Goal: Task Accomplishment & Management: Complete application form

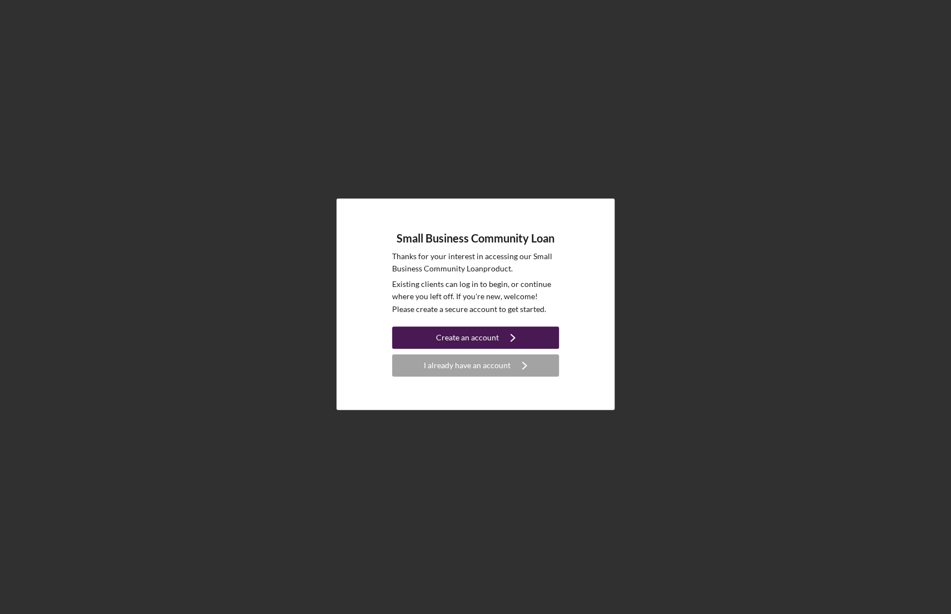
click at [446, 336] on div "Create an account" at bounding box center [467, 337] width 63 height 22
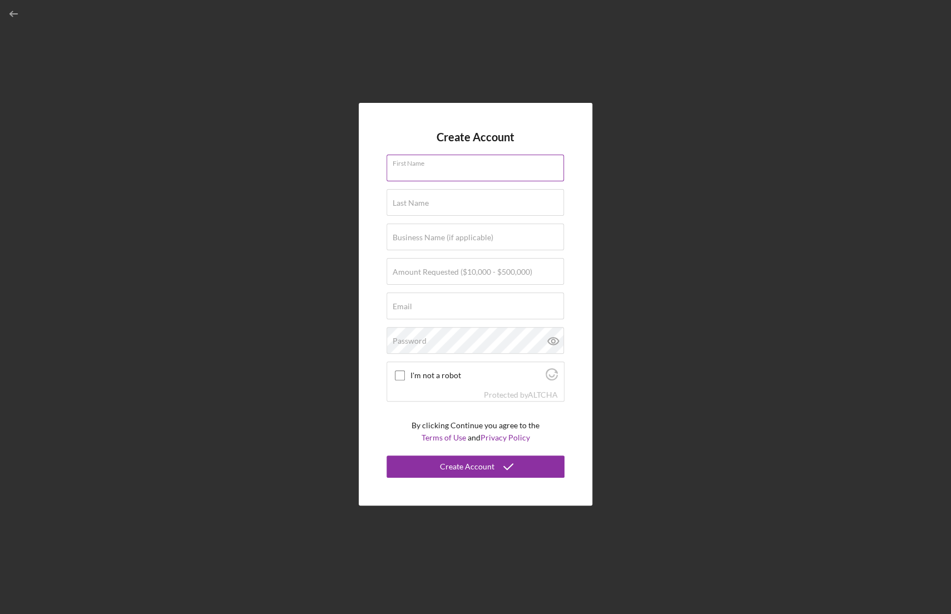
click at [435, 165] on div "First Name" at bounding box center [475, 169] width 178 height 28
type input "[PERSON_NAME]"
type input "Kwon"
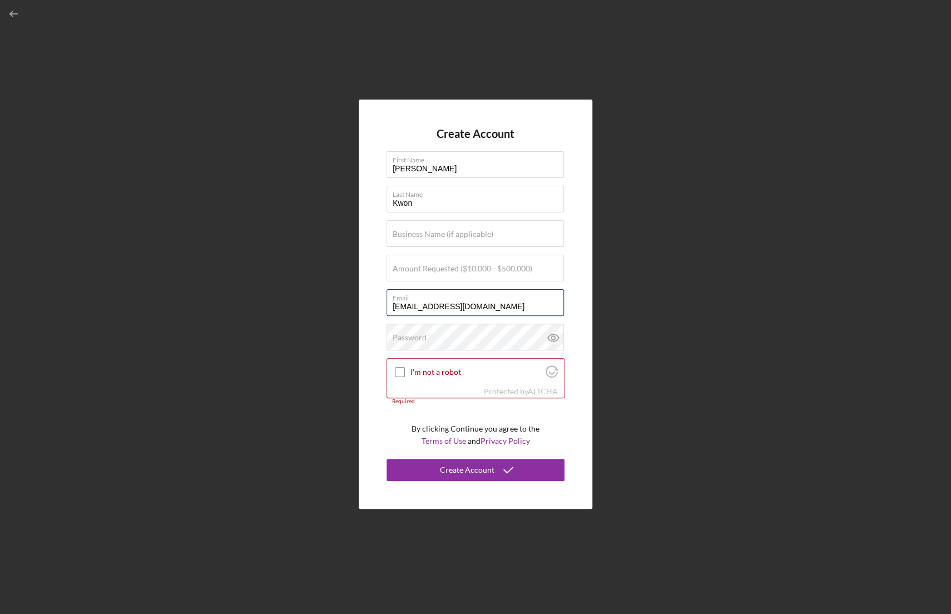
drag, startPoint x: 479, startPoint y: 307, endPoint x: 366, endPoint y: 305, distance: 112.9
click at [366, 305] on div "Create Account First Name [PERSON_NAME] Last Name [PERSON_NAME] Business Name (…" at bounding box center [475, 304] width 233 height 409
type input "[EMAIL_ADDRESS][DOMAIN_NAME]"
click at [410, 238] on label "Business Name (if applicable)" at bounding box center [442, 234] width 101 height 9
click at [410, 238] on input "Business Name (if applicable)" at bounding box center [474, 233] width 177 height 27
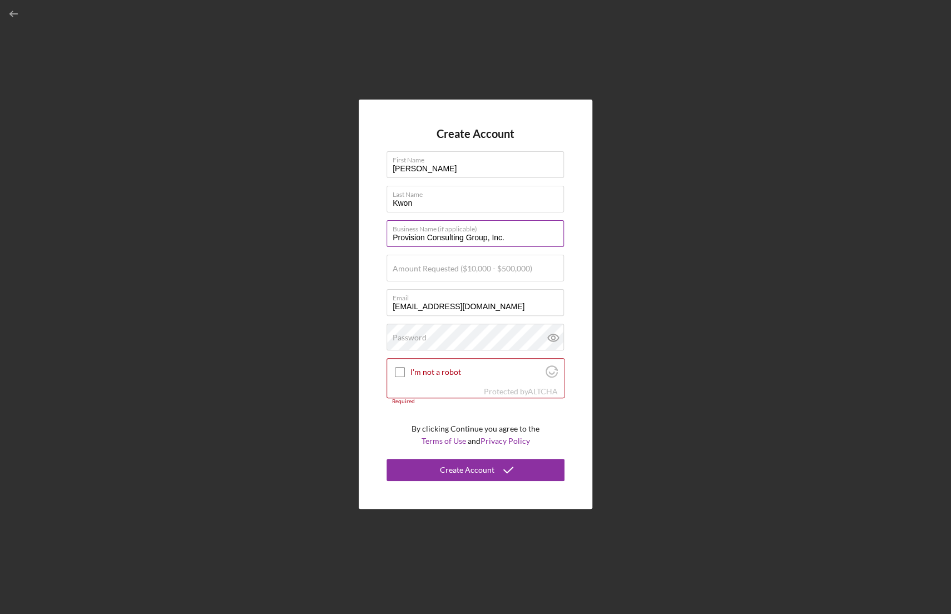
type input "Provision Consulting Group, Inc."
type input "$200,000"
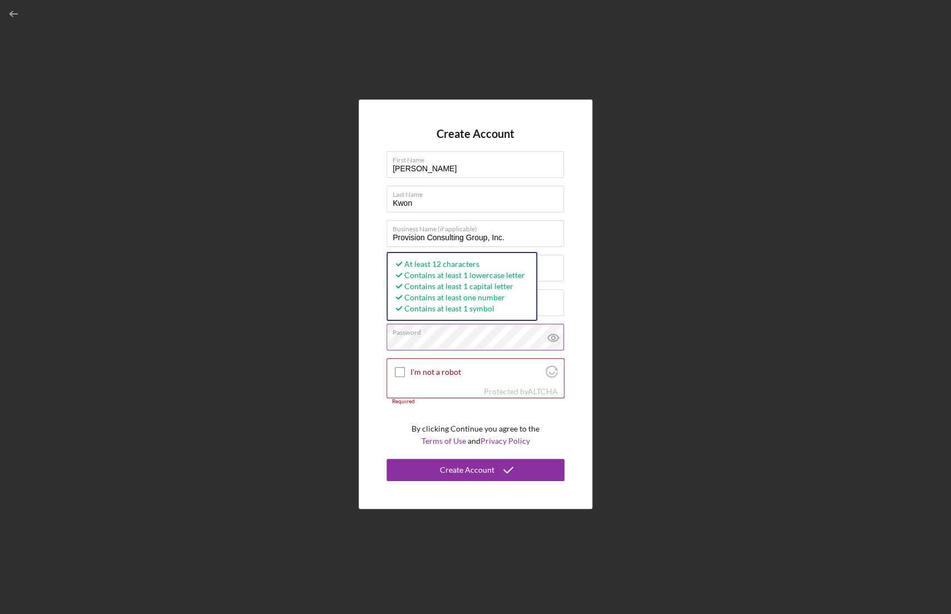
click at [551, 334] on icon at bounding box center [553, 337] width 11 height 7
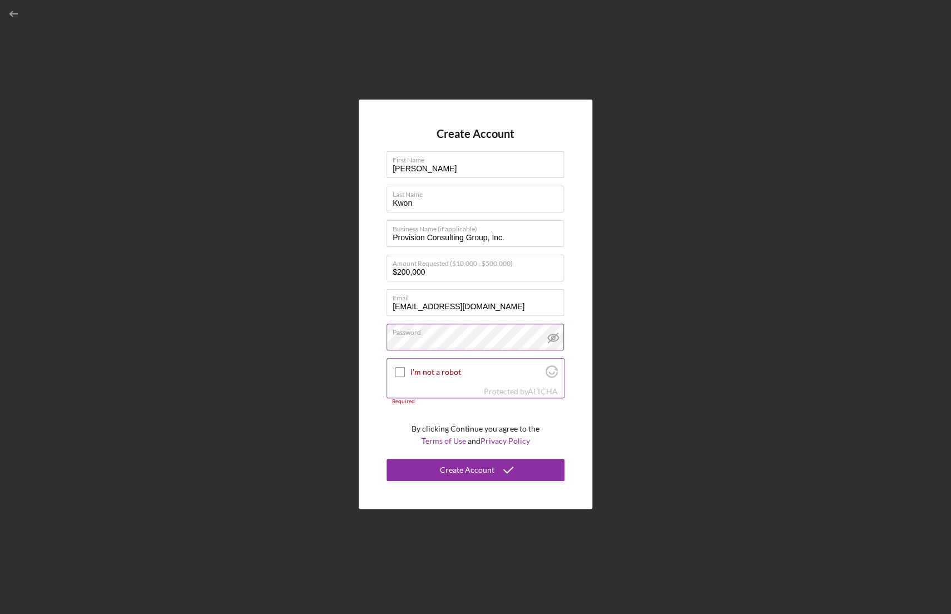
click at [399, 372] on input "I'm not a robot" at bounding box center [400, 372] width 10 height 10
checkbox input "true"
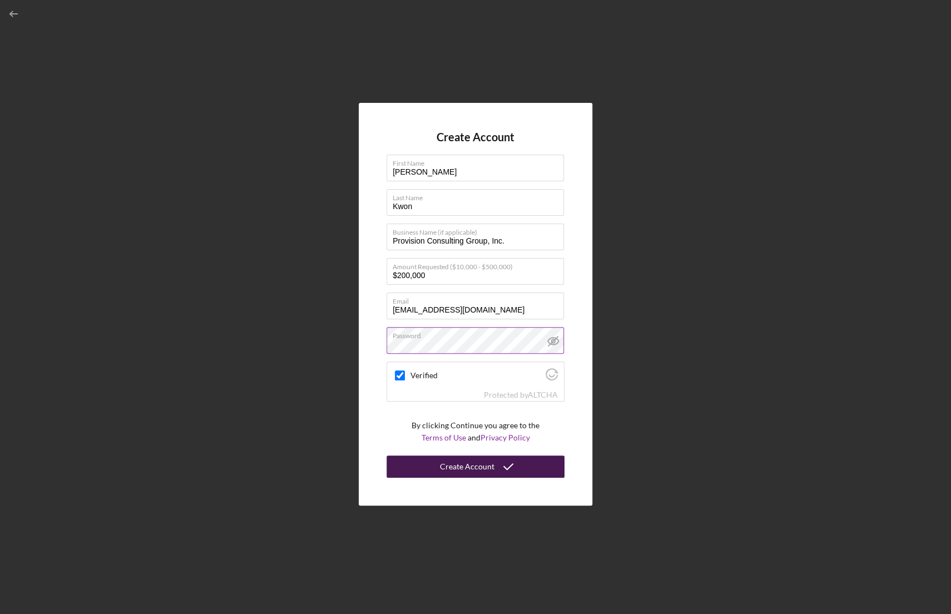
click at [466, 465] on div "Create Account" at bounding box center [467, 466] width 54 height 22
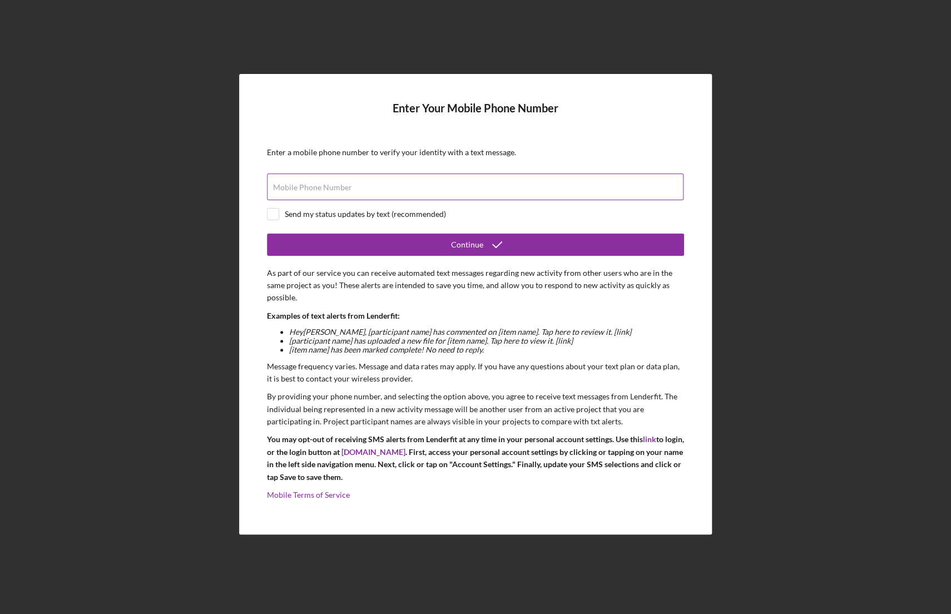
click at [388, 182] on div "Mobile Phone Number" at bounding box center [475, 187] width 417 height 28
type input "[PHONE_NUMBER]"
click at [276, 213] on input "checkbox" at bounding box center [272, 213] width 11 height 11
checkbox input "true"
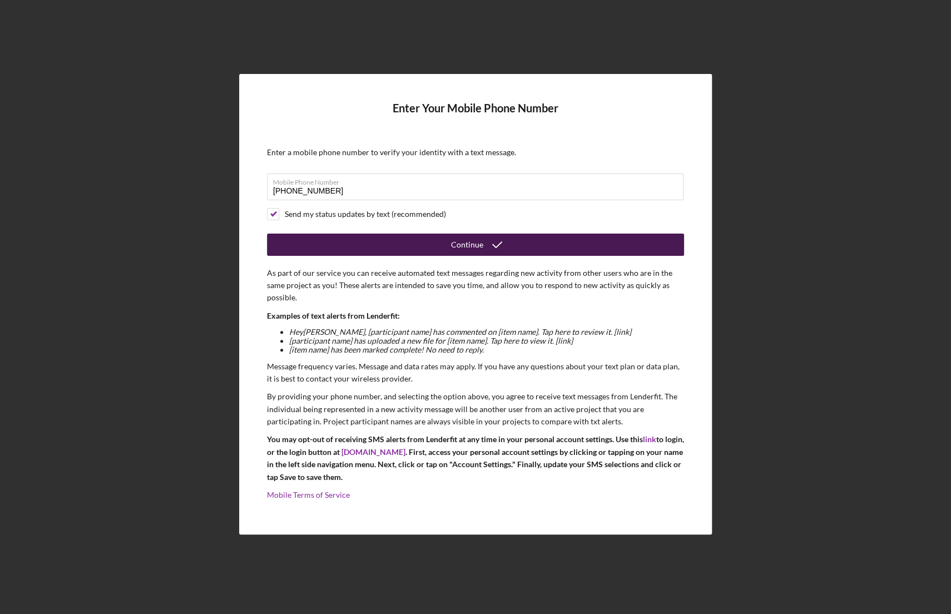
click at [420, 242] on button "Continue" at bounding box center [475, 244] width 417 height 22
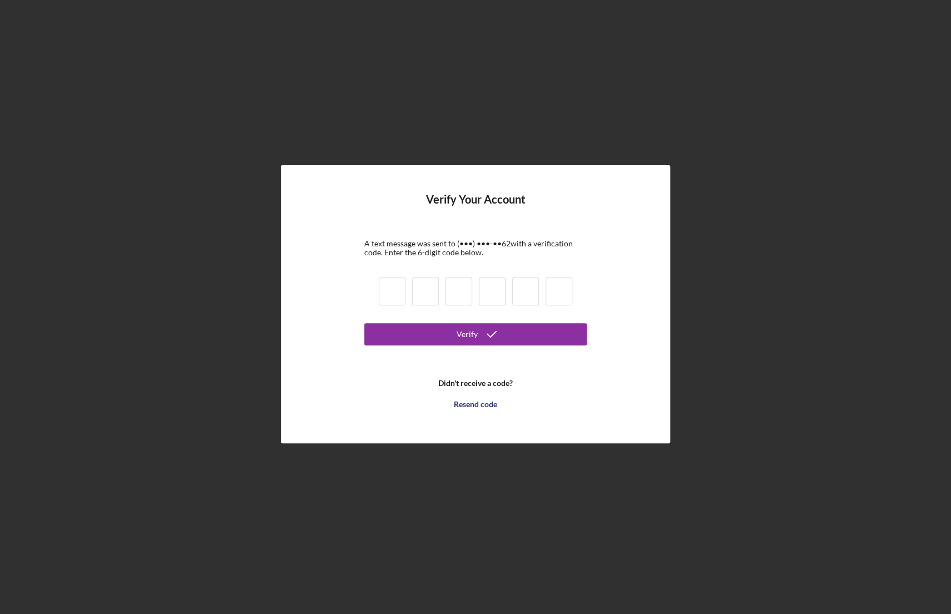
click at [382, 285] on input at bounding box center [392, 291] width 27 height 28
type input "9"
type input "1"
type input "0"
type input "2"
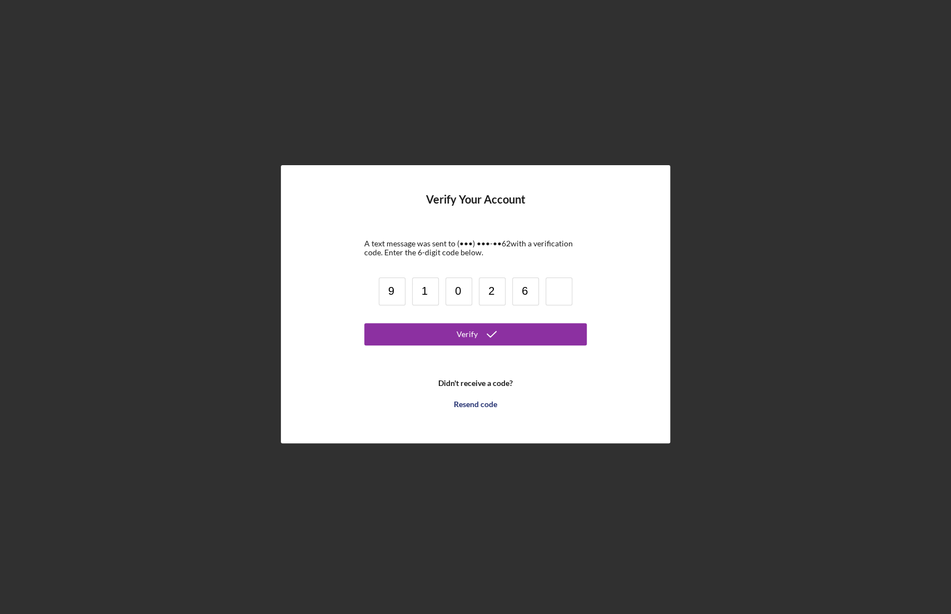
type input "6"
type input "8"
click at [389, 327] on button "Verify" at bounding box center [475, 334] width 222 height 22
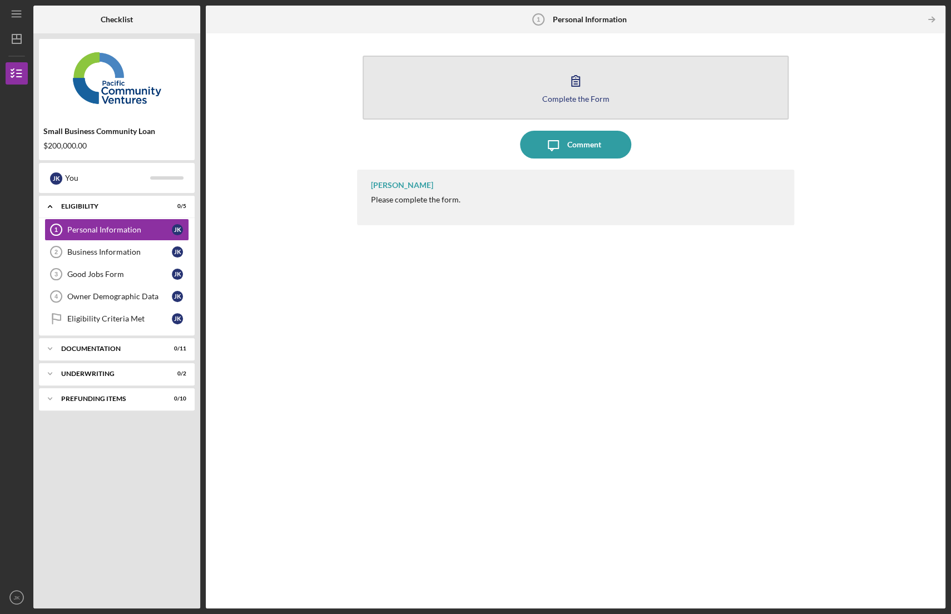
click at [576, 95] on div "Complete the Form" at bounding box center [575, 99] width 67 height 8
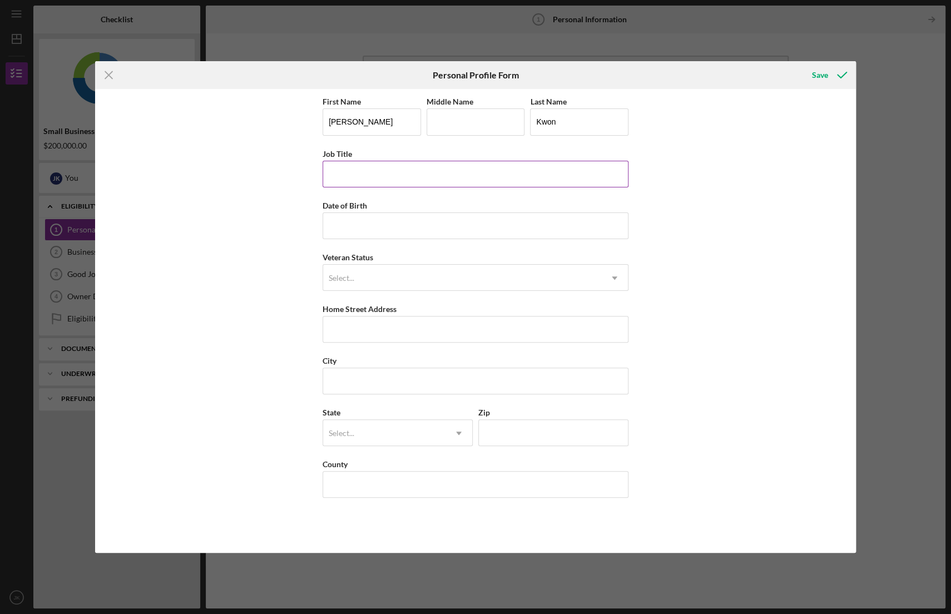
click at [415, 170] on input "Job Title" at bounding box center [475, 174] width 306 height 27
type input "Consultant"
click at [415, 222] on input "Date of Birth" at bounding box center [475, 225] width 306 height 27
type input "[DATE]"
click at [418, 276] on div "Select..." at bounding box center [462, 278] width 278 height 26
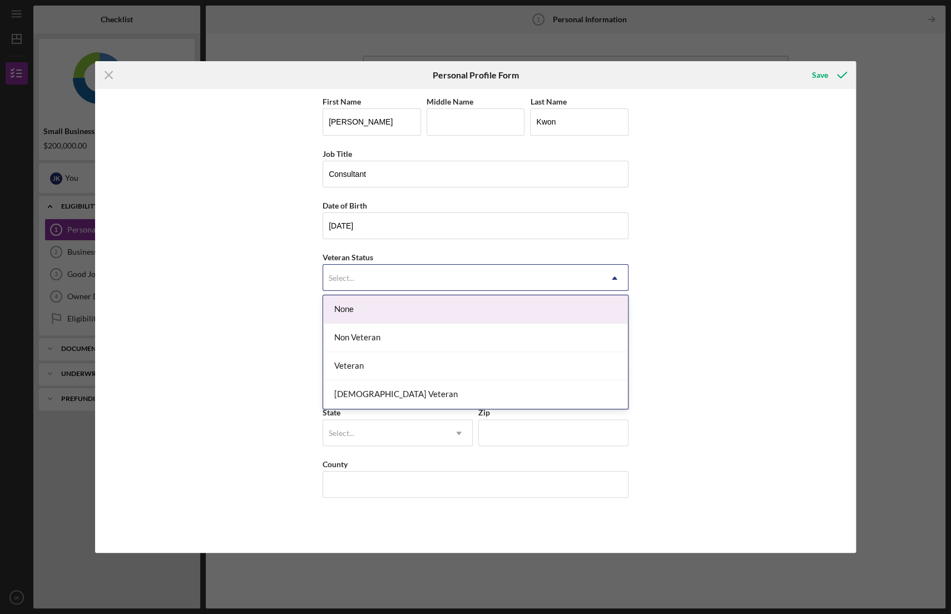
click at [411, 309] on div "None" at bounding box center [475, 309] width 305 height 28
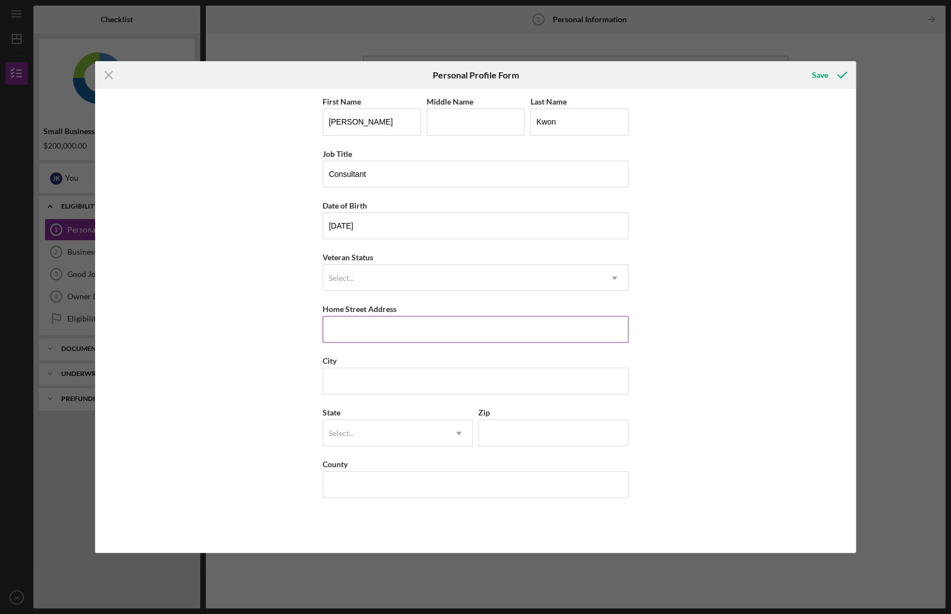
click at [409, 320] on input "Home Street Address" at bounding box center [475, 329] width 306 height 27
type input "[STREET_ADDRESS]"
type input "Chino"
type input "CA"
type input "91708"
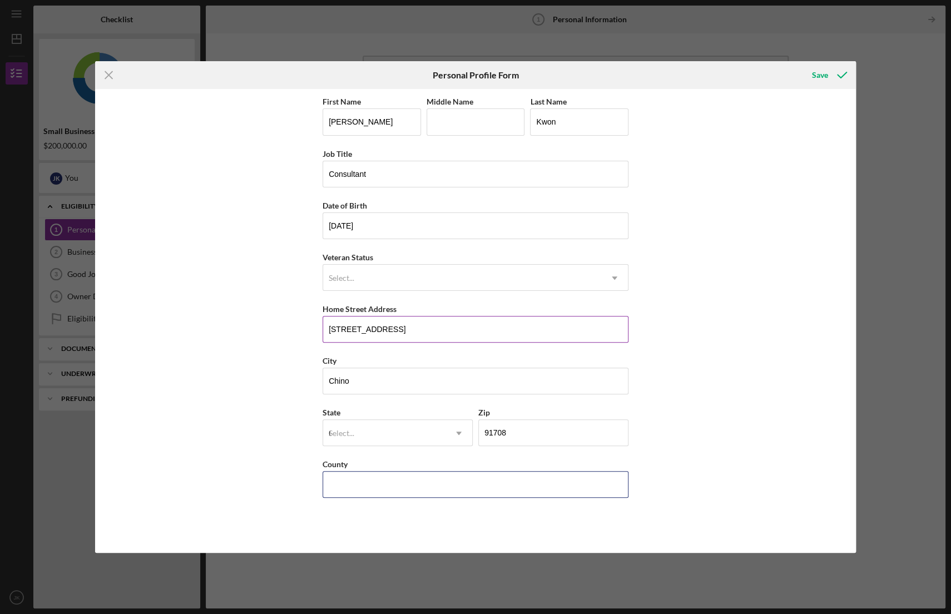
type input "[GEOGRAPHIC_DATA]"
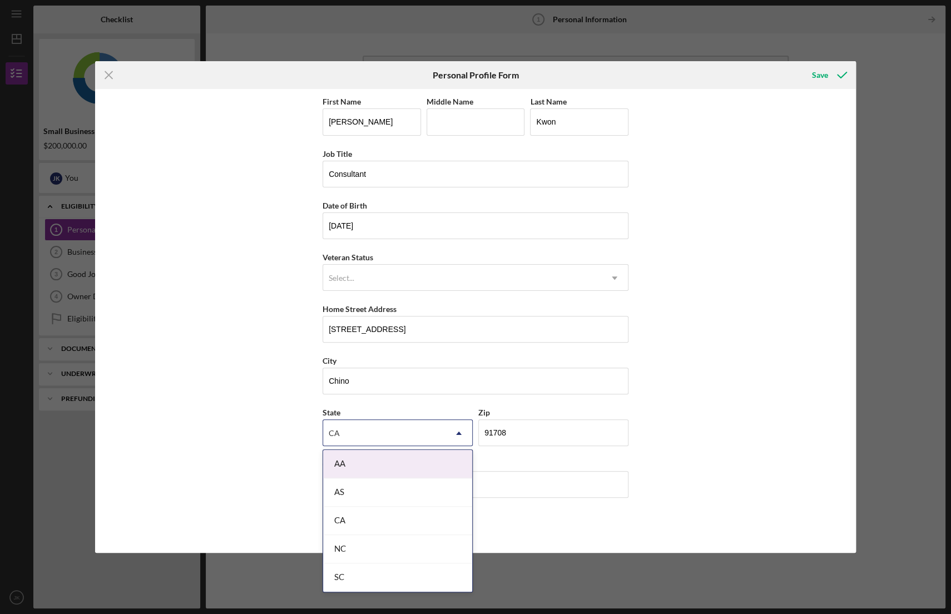
click at [749, 368] on div "First Name [PERSON_NAME] Middle Name Last Name [PERSON_NAME] Job Title Consulta…" at bounding box center [475, 320] width 761 height 463
click at [555, 469] on div "County" at bounding box center [475, 464] width 306 height 14
click at [554, 476] on input "[GEOGRAPHIC_DATA]" at bounding box center [475, 484] width 306 height 27
click at [442, 435] on div "CA" at bounding box center [384, 433] width 122 height 26
click at [395, 518] on div "CA" at bounding box center [397, 520] width 149 height 28
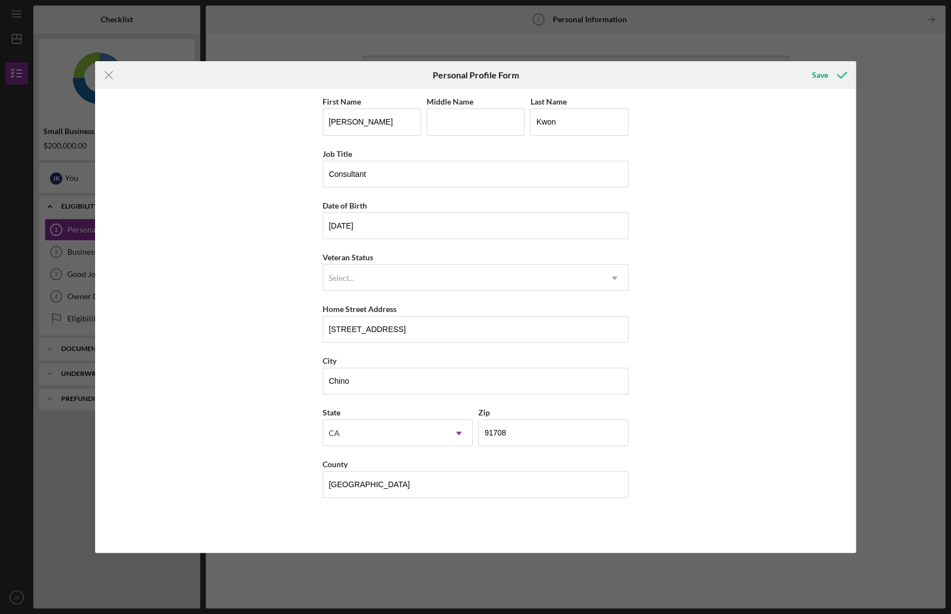
click at [269, 468] on div "First Name [PERSON_NAME] Middle Name Last Name [PERSON_NAME] Job Title Consulta…" at bounding box center [475, 320] width 761 height 463
click at [745, 334] on div "First Name [PERSON_NAME] Middle Name Last Name [PERSON_NAME] Job Title Consulta…" at bounding box center [475, 320] width 761 height 463
click at [819, 76] on div "Save" at bounding box center [820, 75] width 16 height 22
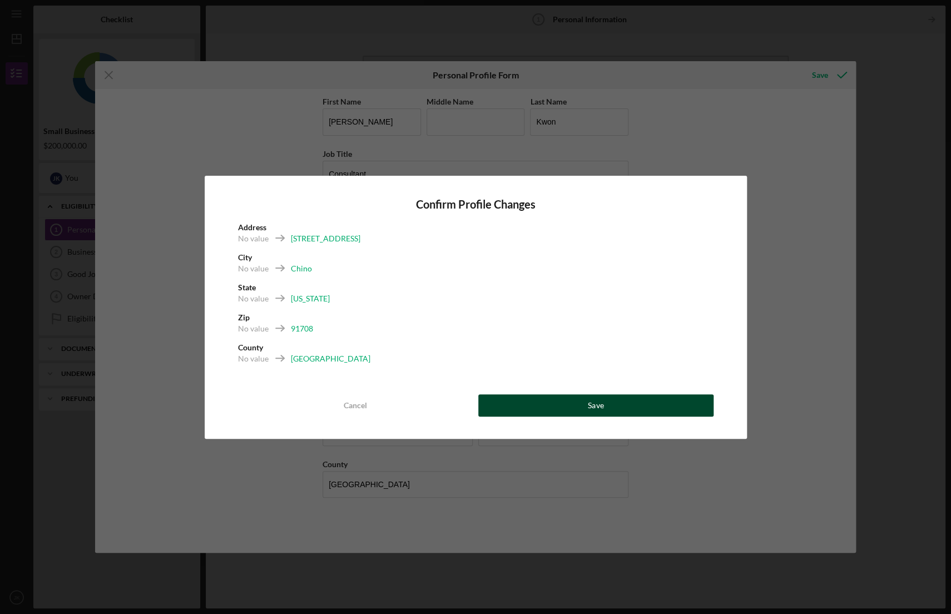
click at [539, 401] on button "Save" at bounding box center [595, 405] width 235 height 22
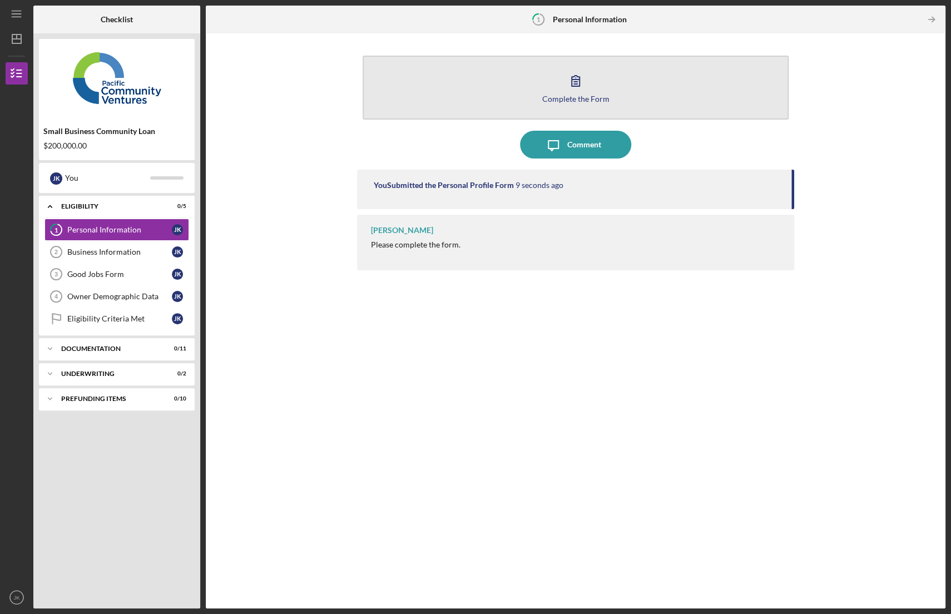
click at [569, 78] on icon "button" at bounding box center [575, 81] width 28 height 28
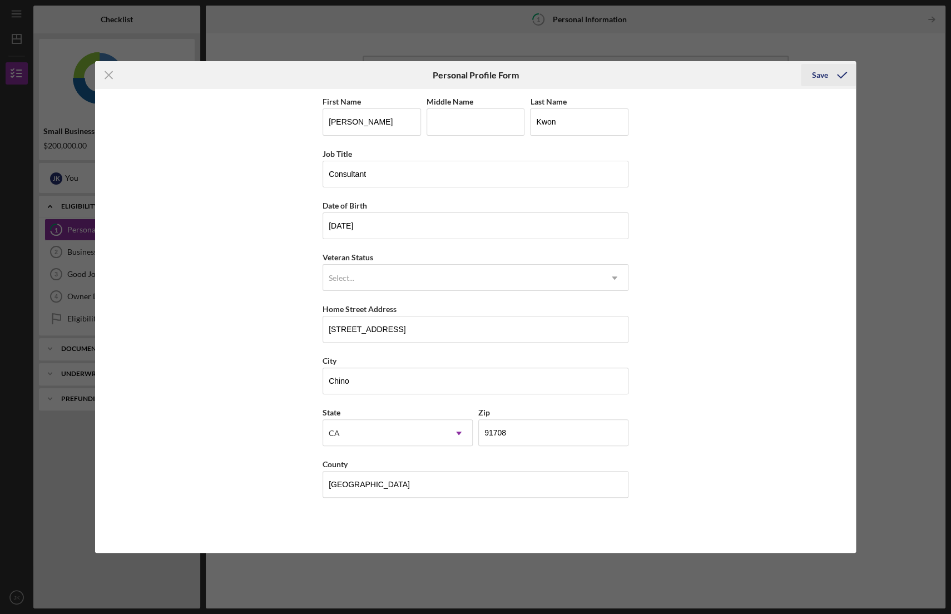
click at [818, 76] on div "Save" at bounding box center [820, 75] width 16 height 22
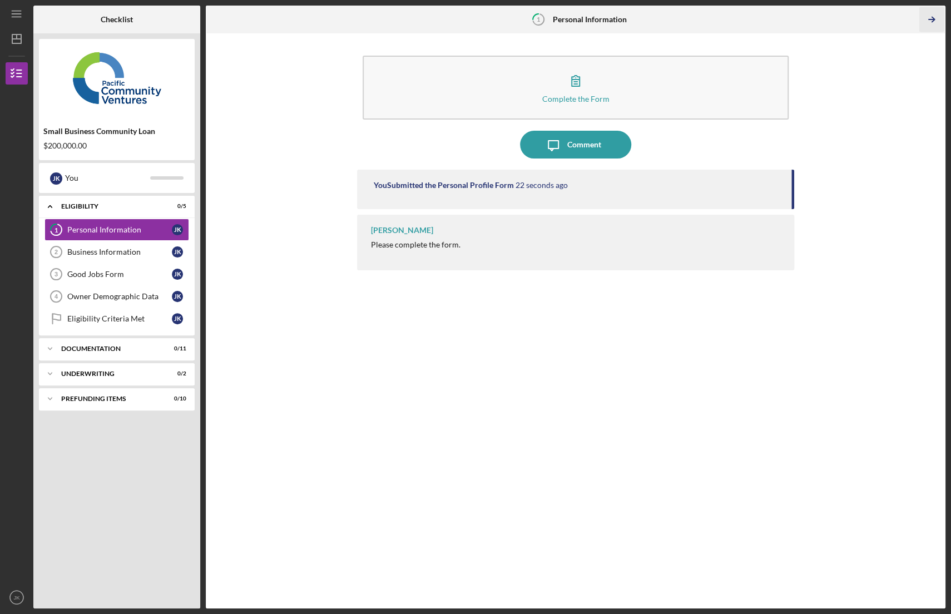
click at [936, 18] on icon "Icon/Table Pagination Arrow" at bounding box center [930, 19] width 25 height 25
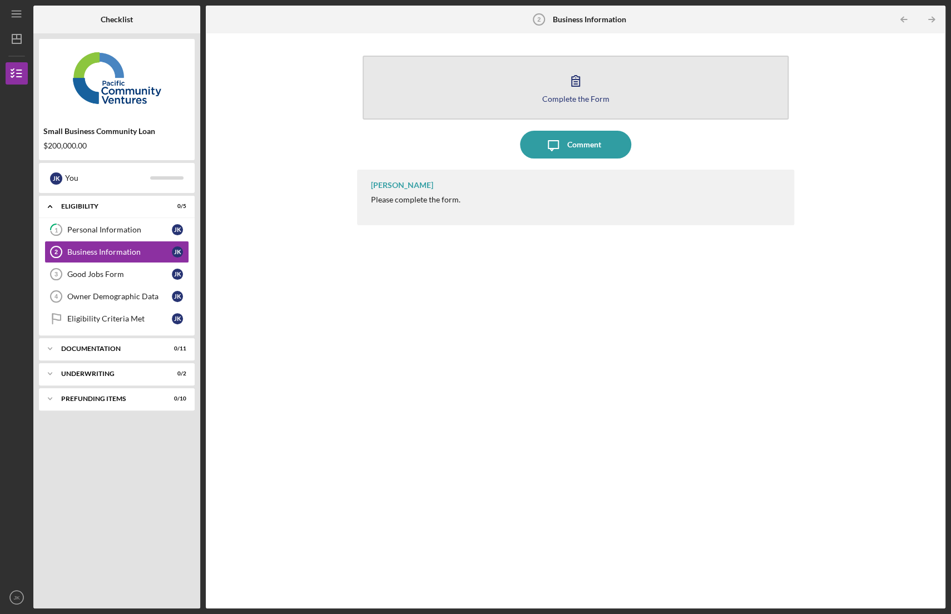
click at [583, 91] on icon "button" at bounding box center [575, 81] width 28 height 28
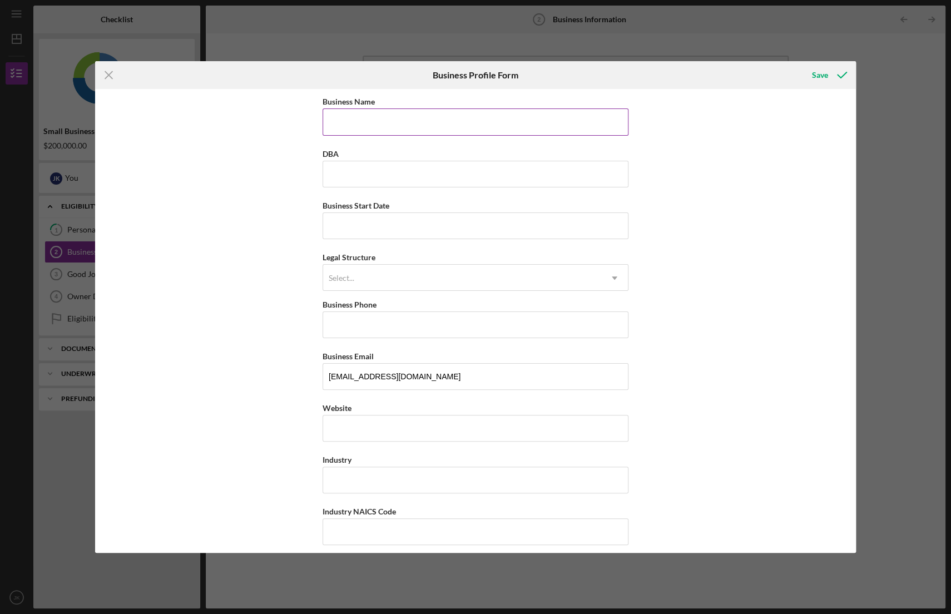
click at [483, 124] on input "Business Name" at bounding box center [475, 121] width 306 height 27
type input "Provision Consulting Group, Inc."
type input "[PHONE_NUMBER]"
type input "[STREET_ADDRESS]"
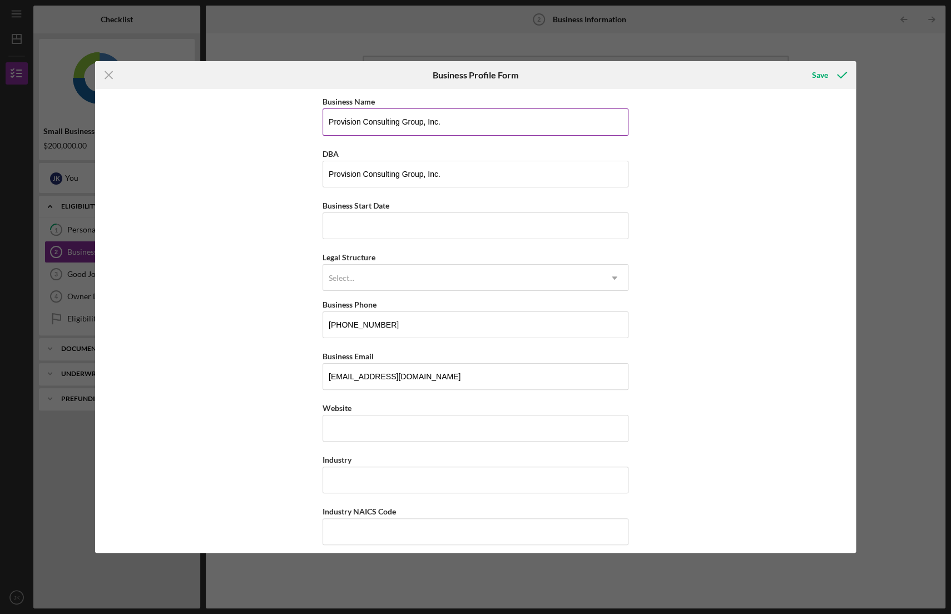
type input "[GEOGRAPHIC_DATA]"
type input "CA"
type input "91709"
type input "CA"
drag, startPoint x: 457, startPoint y: 170, endPoint x: 277, endPoint y: 175, distance: 179.6
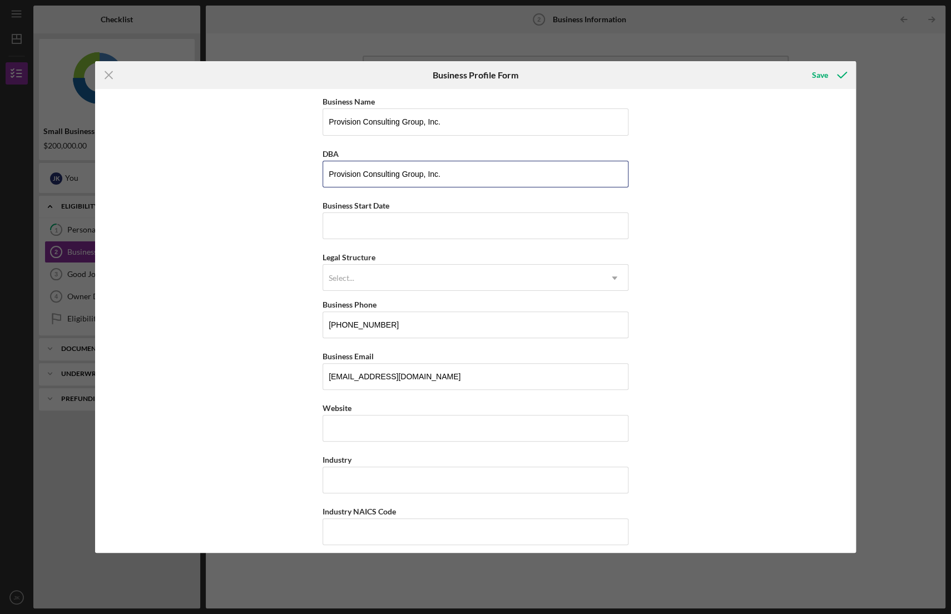
click at [277, 175] on div "Business Name Provision Consulting Group, Inc. DBA Provision Consulting Group, …" at bounding box center [475, 320] width 761 height 463
click at [343, 220] on input "Business Start Date" at bounding box center [475, 225] width 306 height 27
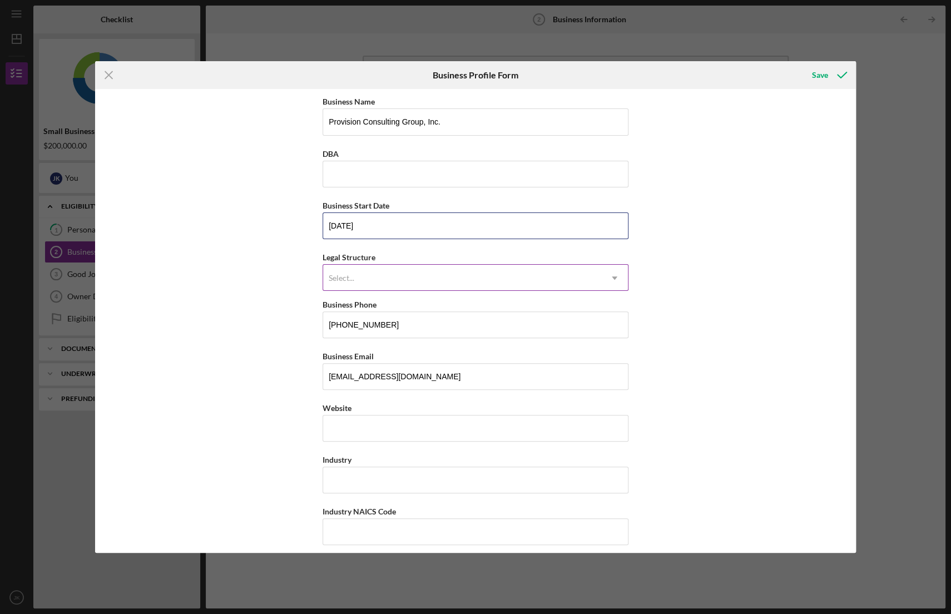
type input "[DATE]"
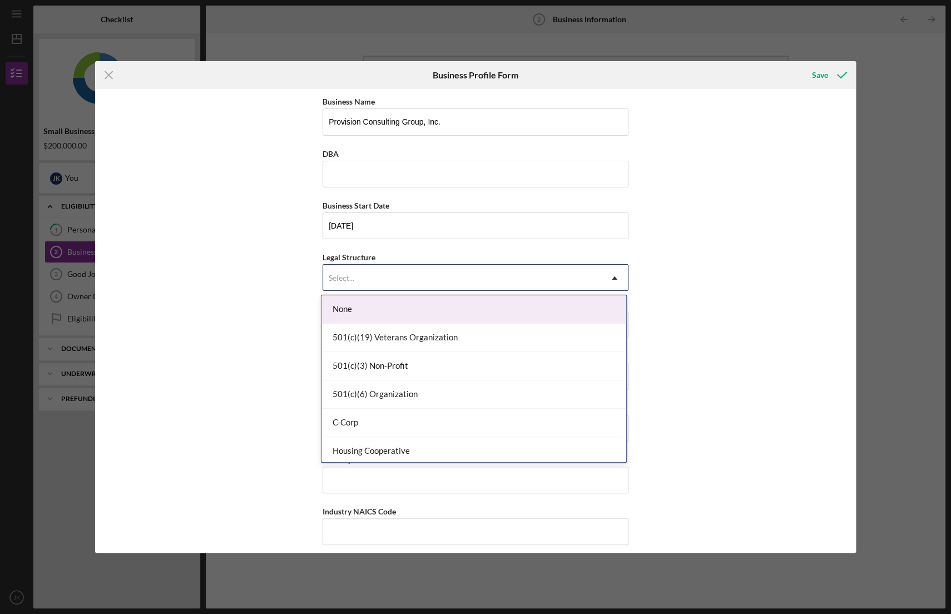
click at [351, 274] on div "Select..." at bounding box center [342, 278] width 26 height 9
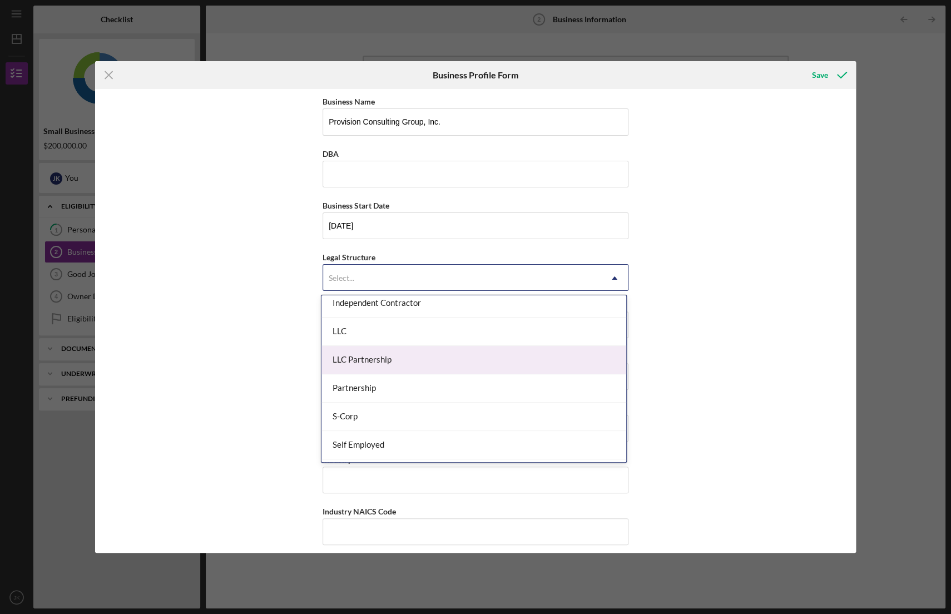
scroll to position [222, 0]
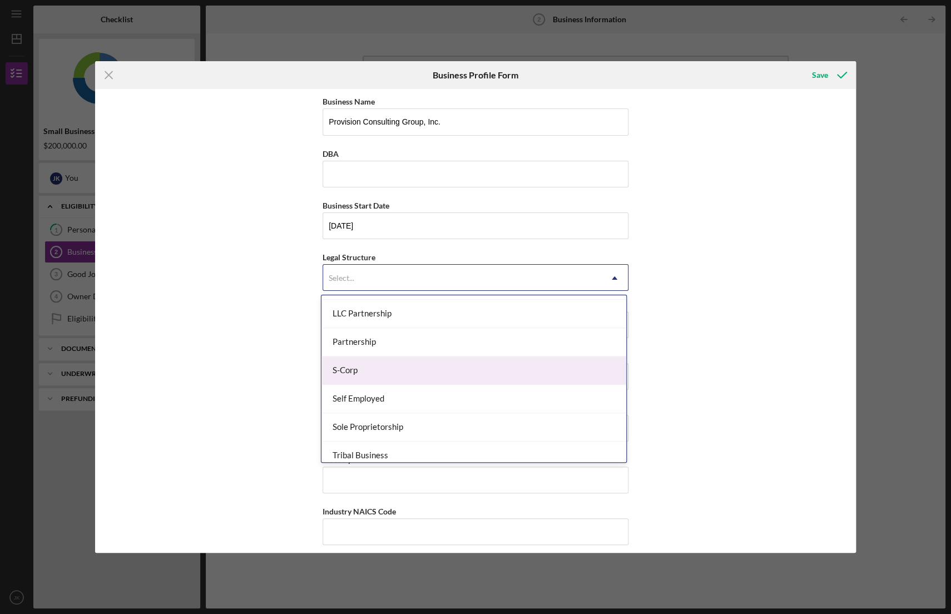
click at [363, 372] on div "S-Corp" at bounding box center [473, 370] width 305 height 28
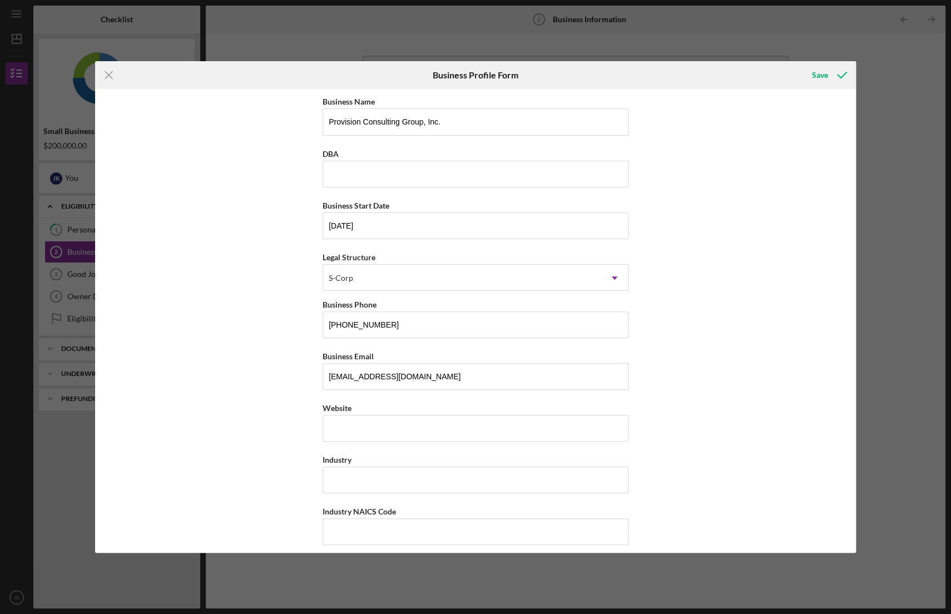
click at [265, 346] on div "Business Name Provision Consulting Group, Inc. DBA Business Start Date [DATE] L…" at bounding box center [475, 320] width 761 height 463
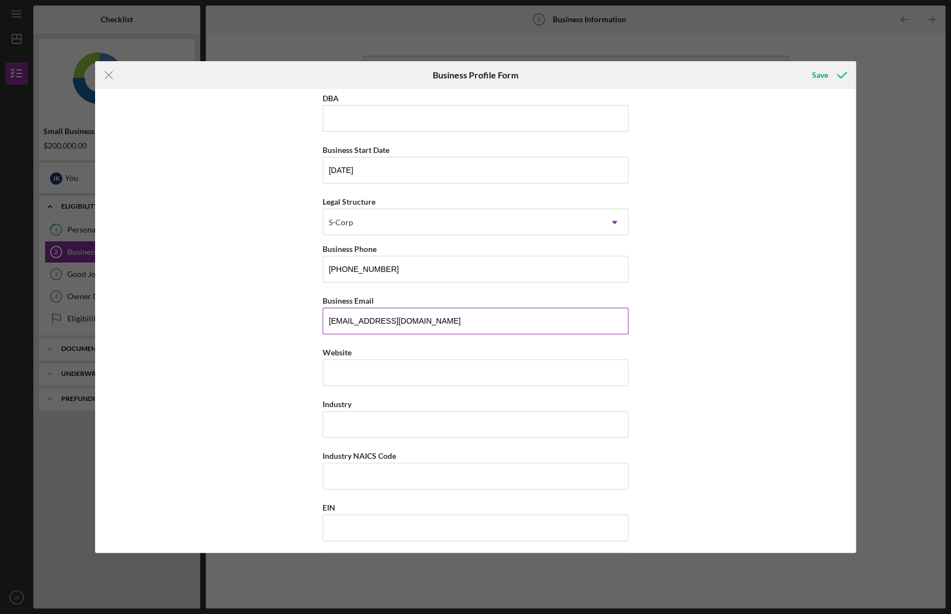
drag, startPoint x: 340, startPoint y: 320, endPoint x: 329, endPoint y: 315, distance: 12.5
click at [329, 315] on input "[EMAIL_ADDRESS][DOMAIN_NAME]" at bounding box center [475, 320] width 306 height 27
click at [342, 365] on input "Website" at bounding box center [475, 372] width 306 height 27
type input "[DOMAIN_NAME]"
click at [348, 419] on input "Industry" at bounding box center [475, 424] width 306 height 27
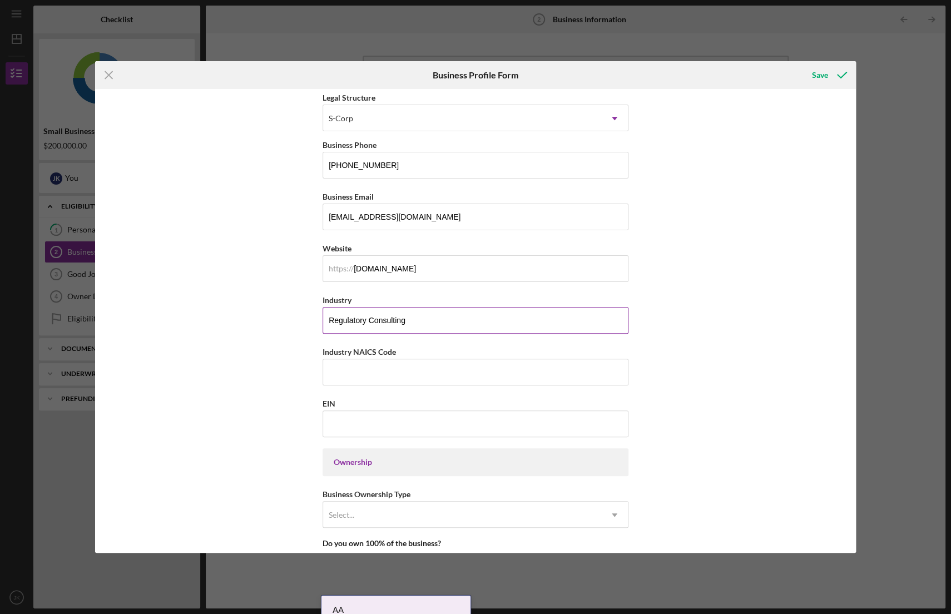
scroll to position [167, 0]
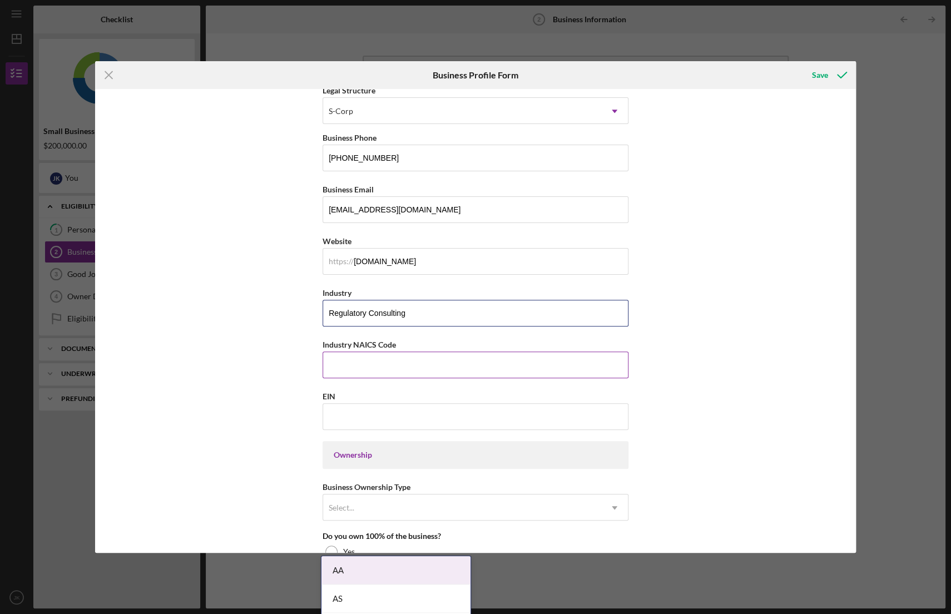
type input "Regulatory Consulting"
click at [340, 371] on input "Industry NAICS Code" at bounding box center [475, 364] width 306 height 27
drag, startPoint x: 318, startPoint y: 340, endPoint x: 445, endPoint y: 341, distance: 126.8
click at [445, 341] on div "Business Name Provision Consulting Group, Inc. DBA Business Start Date [DATE] L…" at bounding box center [475, 320] width 761 height 463
copy label "Industry NAICS Code"
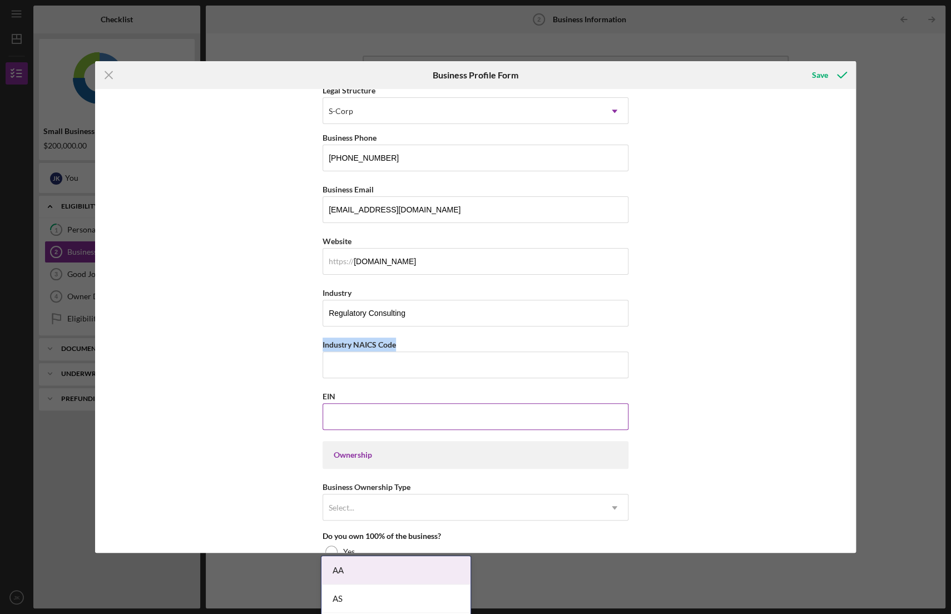
click at [415, 420] on input "EIN" at bounding box center [475, 416] width 306 height 27
type input "[US_EMPLOYER_IDENTIFICATION_NUMBER]"
click at [262, 422] on div "Business Name Provision Consulting Group, Inc. DBA Business Start Date [DATE] L…" at bounding box center [475, 320] width 761 height 463
click at [365, 453] on div "Ownership" at bounding box center [476, 454] width 284 height 9
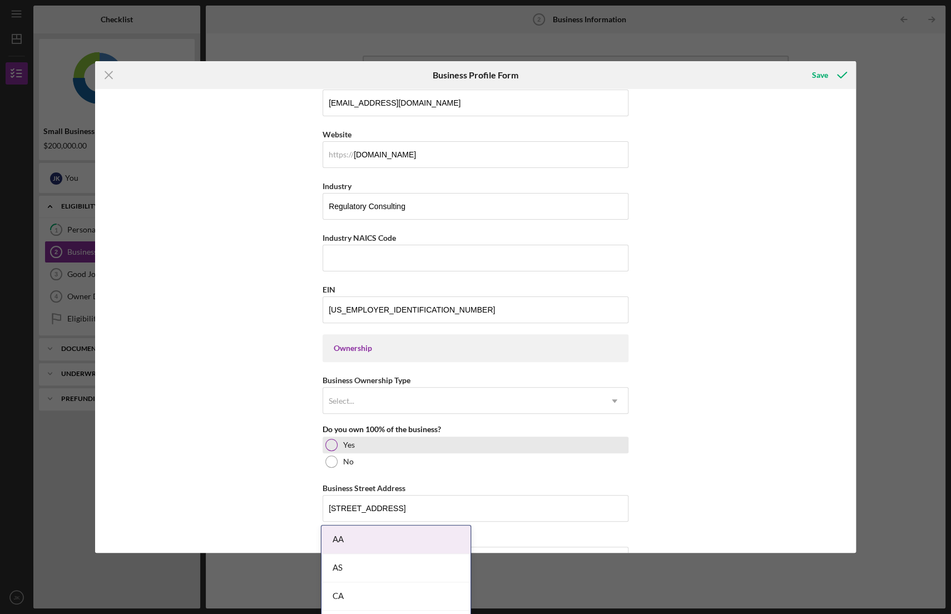
scroll to position [278, 0]
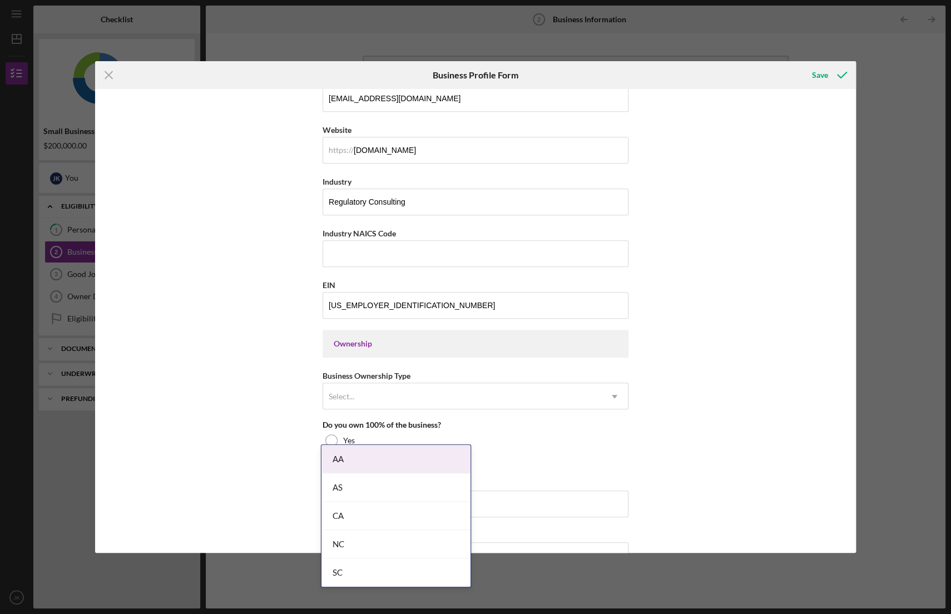
click at [337, 342] on div "Ownership" at bounding box center [476, 343] width 284 height 9
click at [350, 393] on div "Select..." at bounding box center [342, 396] width 26 height 9
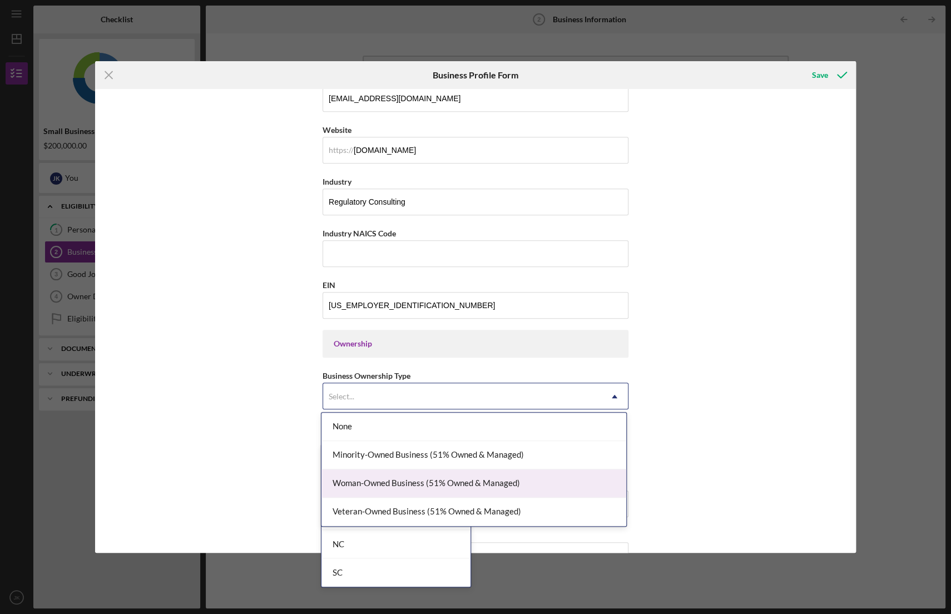
click at [434, 476] on div "Woman-Owned Business (51% Owned & Managed)" at bounding box center [473, 483] width 305 height 28
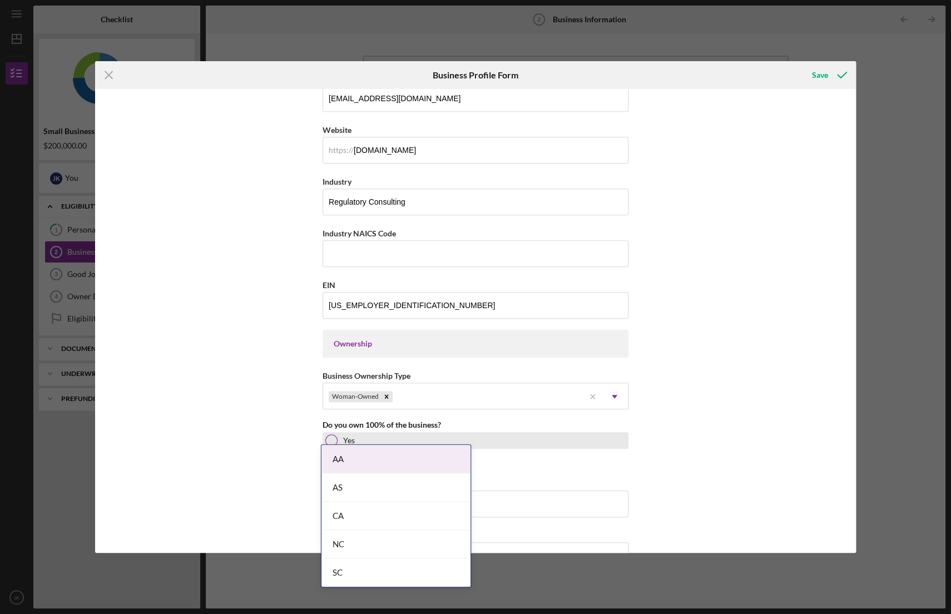
click at [331, 436] on div at bounding box center [331, 440] width 12 height 12
click at [276, 451] on div "Business Name Provision Consulting Group, Inc. DBA Business Start Date [DATE] L…" at bounding box center [475, 320] width 761 height 463
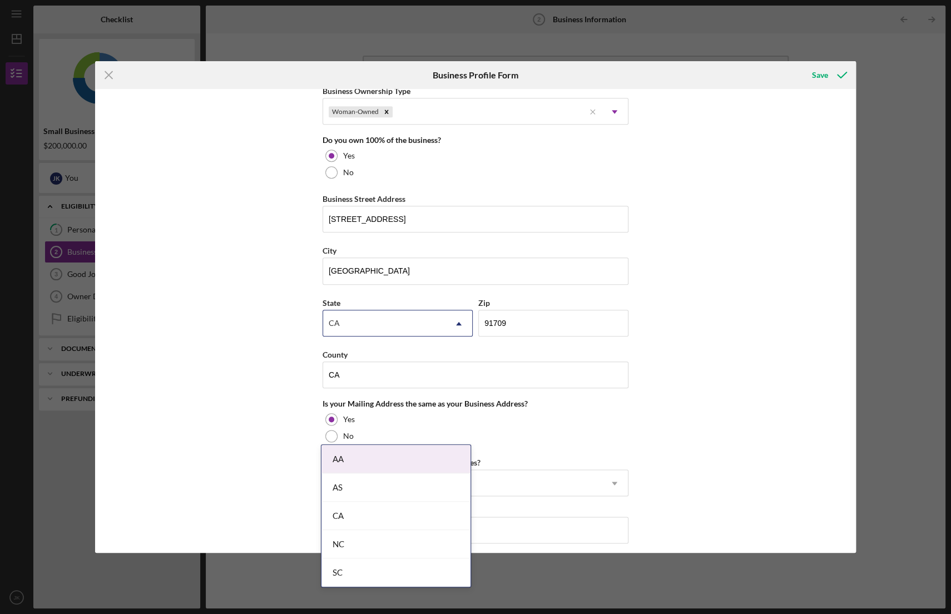
click at [452, 458] on body "Icon/Menu Business Information 2 Business Information Checklist Small Business …" at bounding box center [475, 307] width 951 height 614
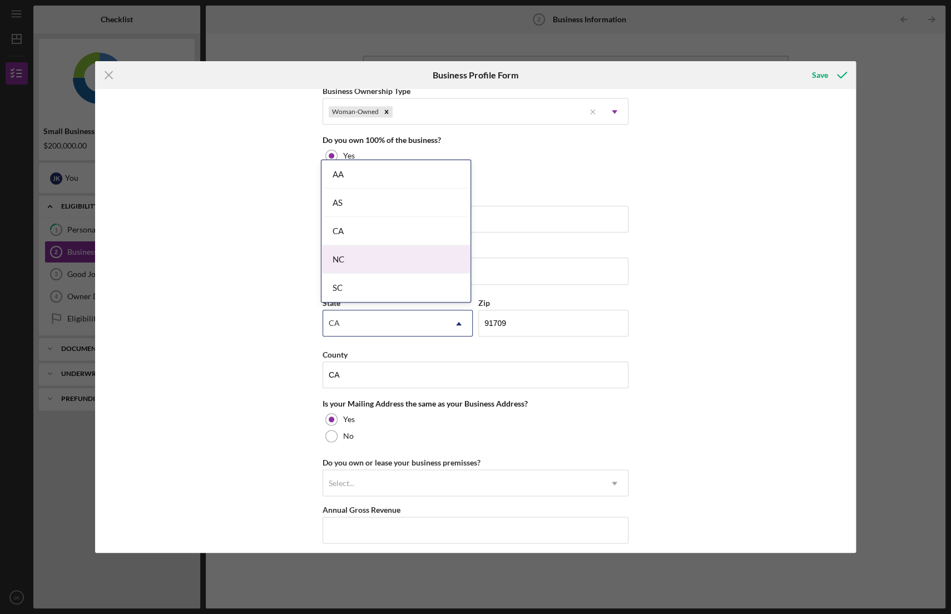
click at [391, 240] on div "CA" at bounding box center [395, 231] width 149 height 28
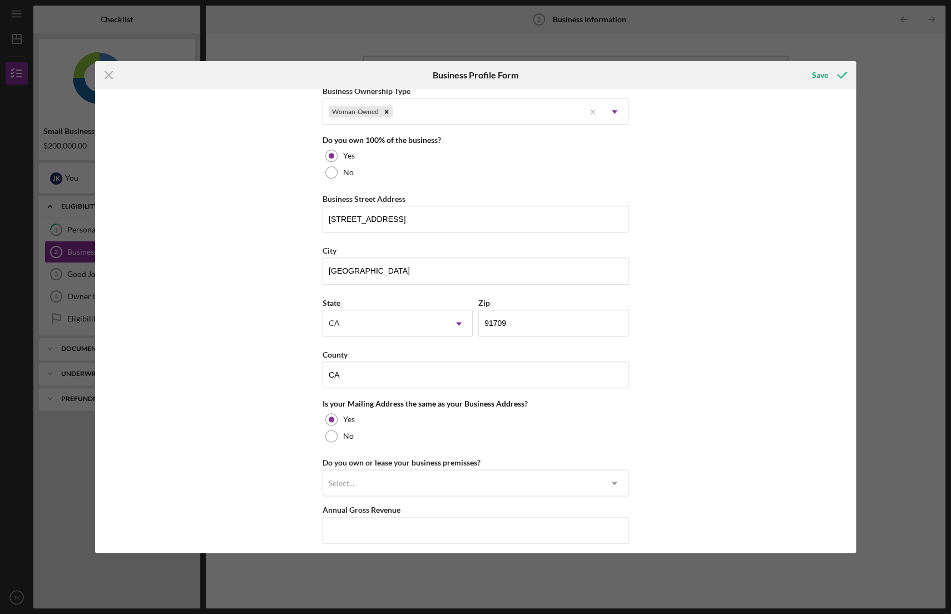
click at [259, 273] on div "Business Name Provision Consulting Group, Inc. DBA Business Start Date [DATE] L…" at bounding box center [475, 320] width 761 height 463
click at [454, 217] on input "[STREET_ADDRESS]" at bounding box center [475, 219] width 306 height 27
click at [409, 220] on input "[STREET_ADDRESS]" at bounding box center [475, 219] width 306 height 27
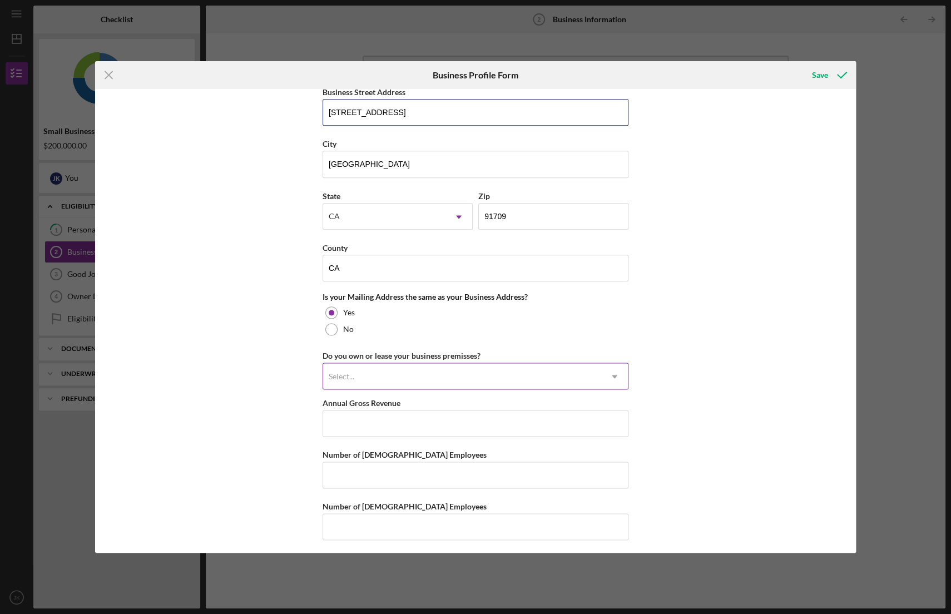
type input "[STREET_ADDRESS]"
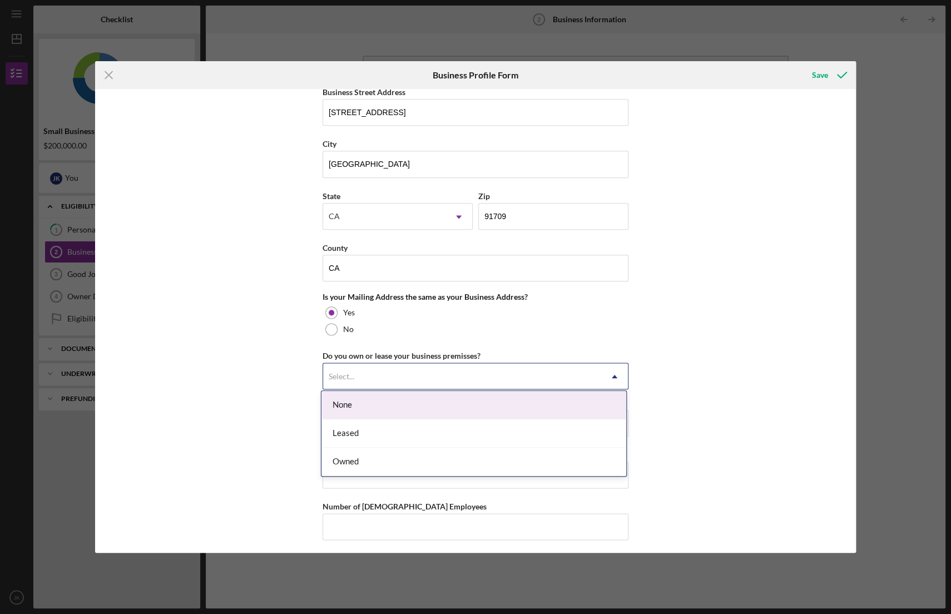
click at [367, 369] on div "Select..." at bounding box center [462, 377] width 278 height 26
click at [370, 397] on div "None" at bounding box center [473, 405] width 305 height 28
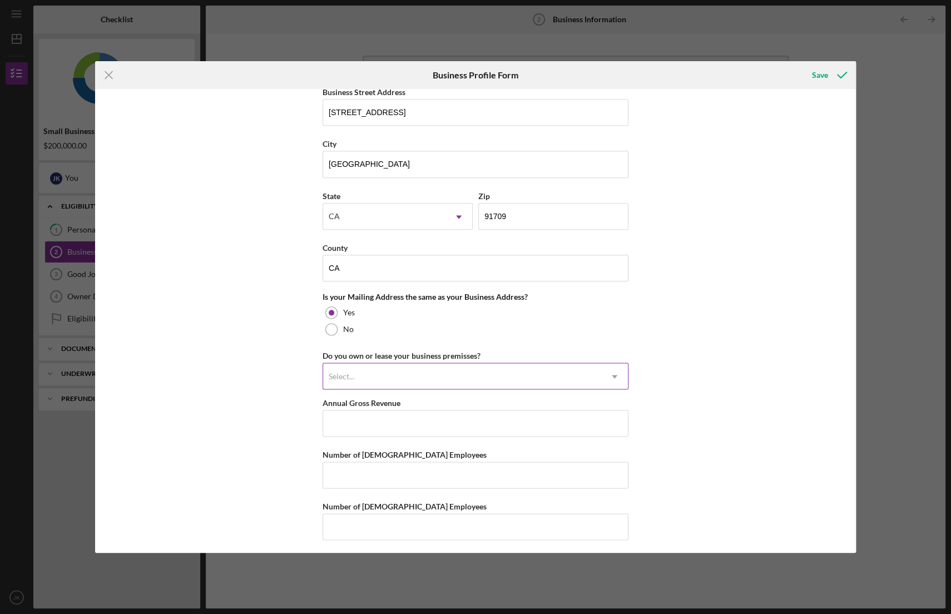
click at [369, 377] on div "Select..." at bounding box center [462, 377] width 278 height 26
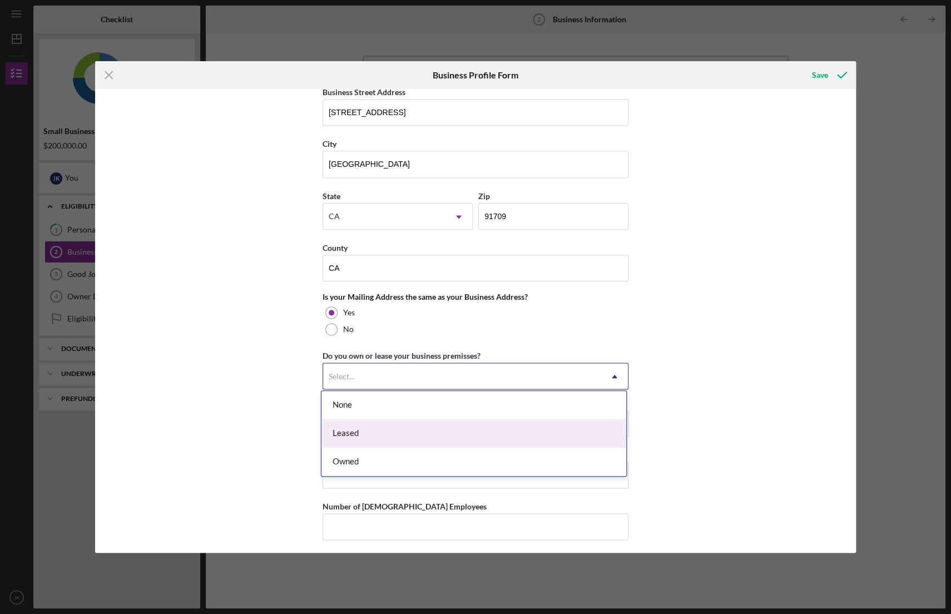
click at [369, 425] on div "Leased" at bounding box center [473, 433] width 305 height 28
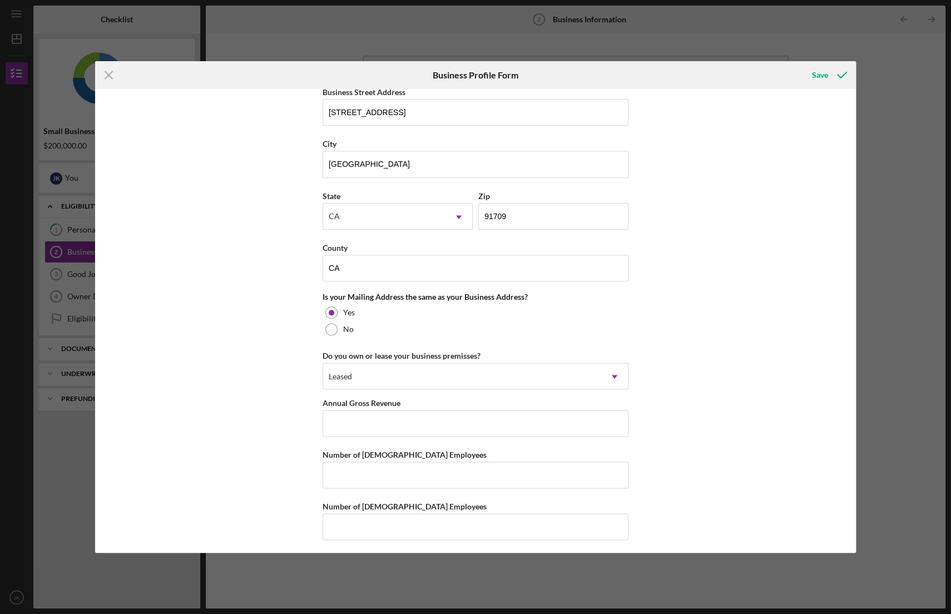
click at [290, 389] on div "Business Name Provision Consulting Group, Inc. DBA Business Start Date [DATE] L…" at bounding box center [475, 320] width 761 height 463
click at [360, 417] on input "Annual Gross Revenue" at bounding box center [475, 423] width 306 height 27
drag, startPoint x: 322, startPoint y: 397, endPoint x: 409, endPoint y: 399, distance: 86.8
click at [409, 399] on div "Annual Gross Revenue" at bounding box center [475, 403] width 306 height 14
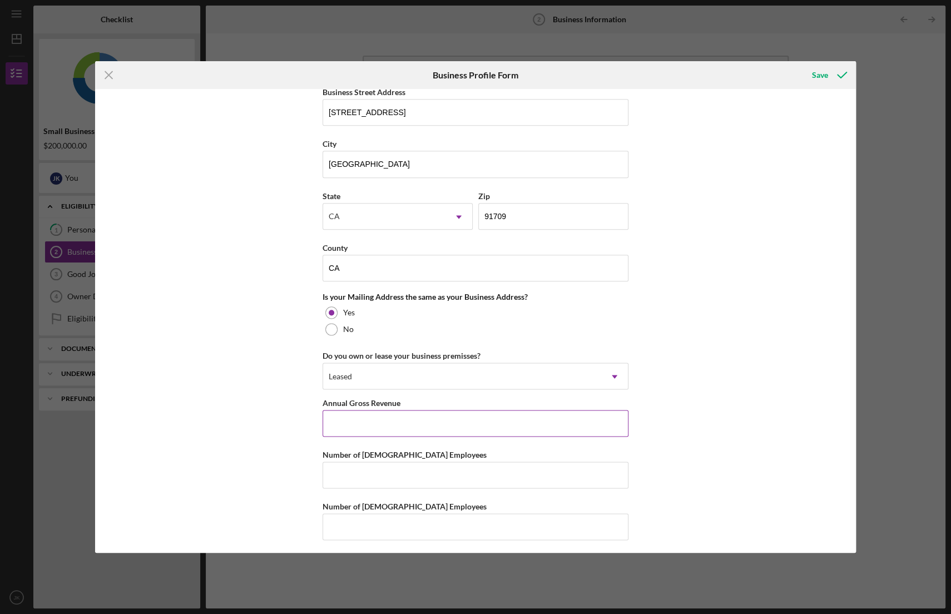
click at [410, 420] on input "Annual Gross Revenue" at bounding box center [475, 423] width 306 height 27
click at [478, 410] on input "Annual Gross Revenue" at bounding box center [475, 423] width 306 height 27
click at [436, 412] on input "Annual Gross Revenue" at bounding box center [475, 423] width 306 height 27
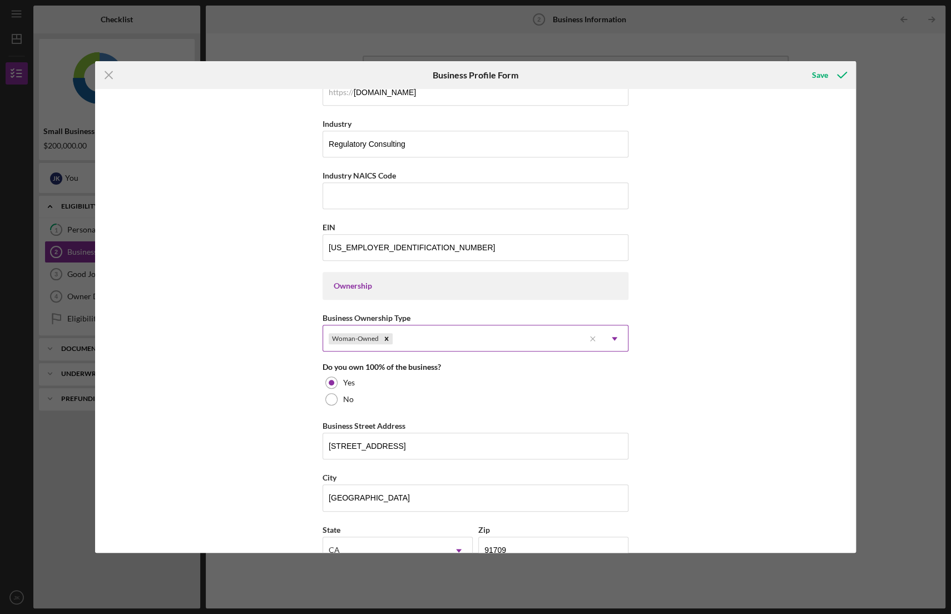
scroll to position [225, 0]
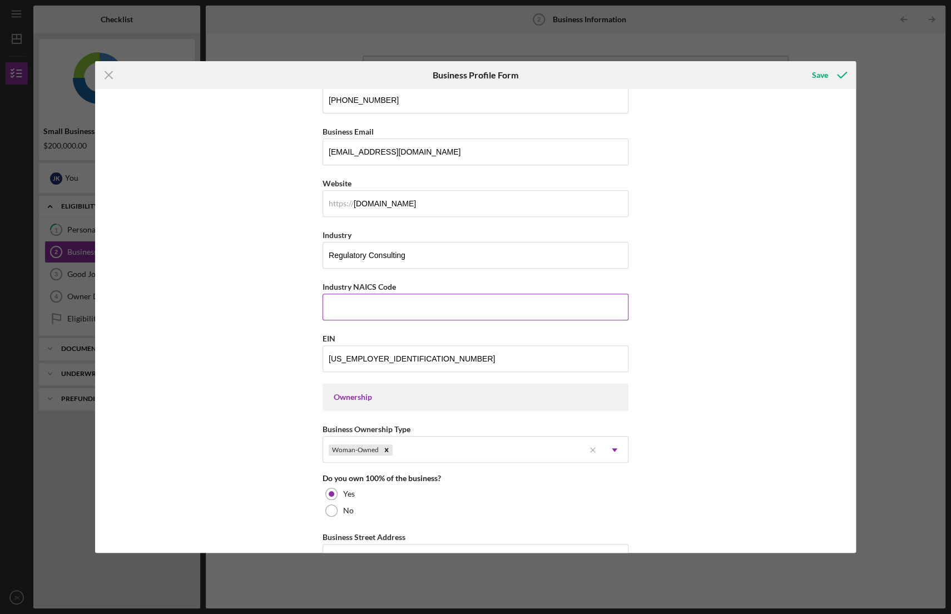
click at [395, 309] on input "Industry NAICS Code" at bounding box center [475, 307] width 306 height 27
paste input "541990"
click at [345, 304] on input "541990" at bounding box center [475, 307] width 306 height 27
paste input "6"
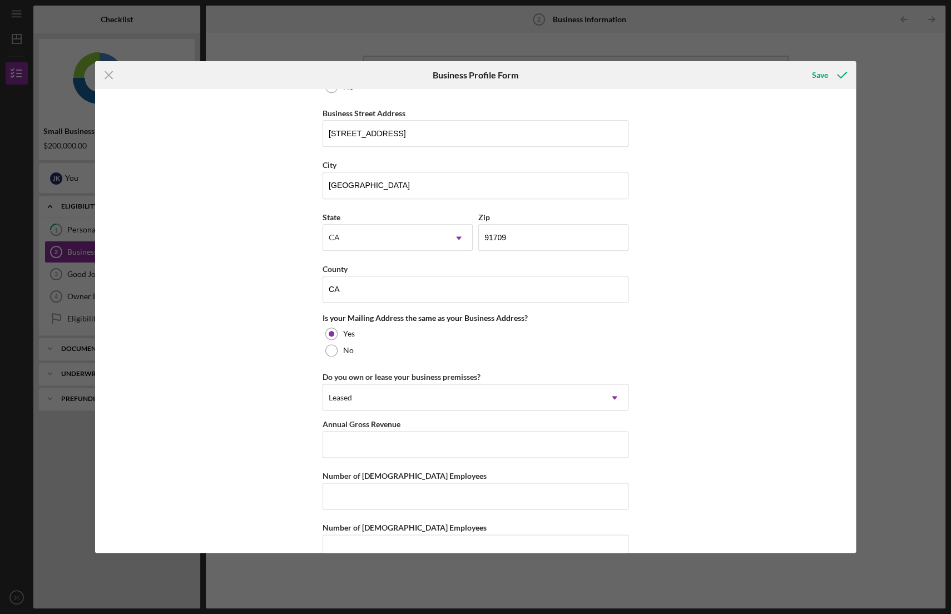
scroll to position [669, 0]
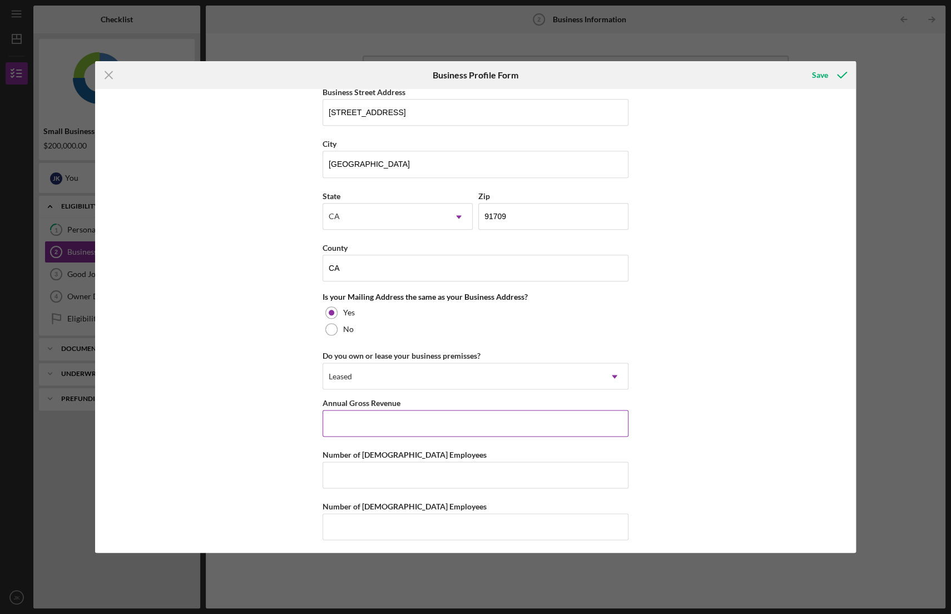
type input "541690"
click at [354, 424] on input "Annual Gross Revenue" at bounding box center [475, 423] width 306 height 27
click at [388, 421] on input "Annual Gross Revenue" at bounding box center [475, 423] width 306 height 27
paste input "$790,102"
type input "$790,102"
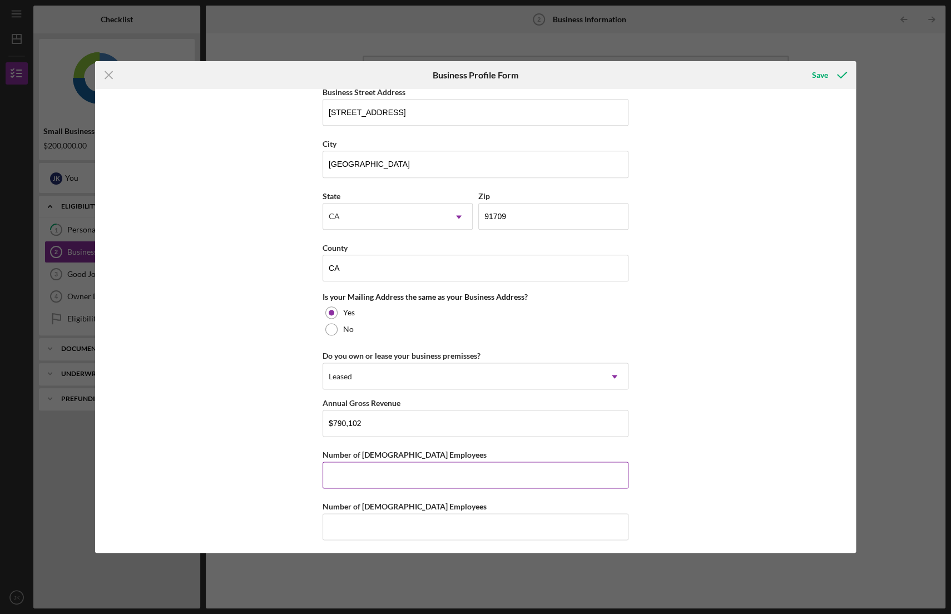
click at [386, 465] on input "Number of [DEMOGRAPHIC_DATA] Employees" at bounding box center [475, 474] width 306 height 27
type input "0"
click at [367, 522] on input "Number of [DEMOGRAPHIC_DATA] Employees" at bounding box center [475, 526] width 306 height 27
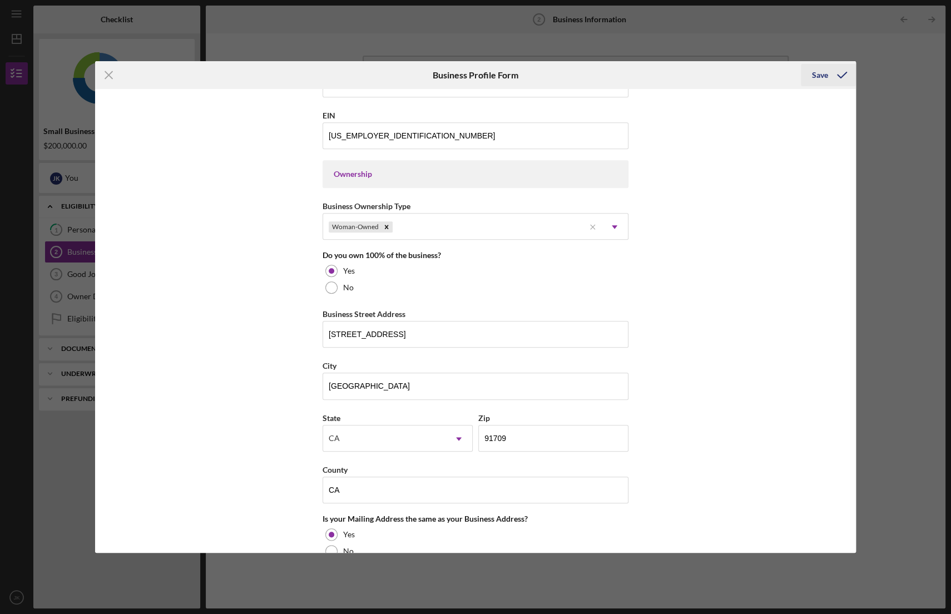
type input "3"
click at [818, 73] on div "Save" at bounding box center [820, 75] width 16 height 22
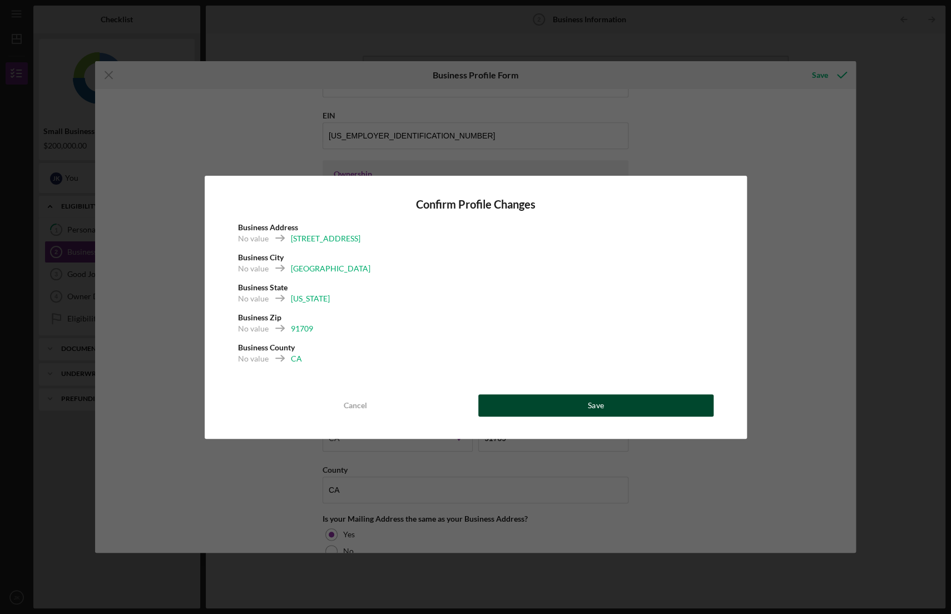
click at [535, 405] on button "Save" at bounding box center [595, 405] width 235 height 22
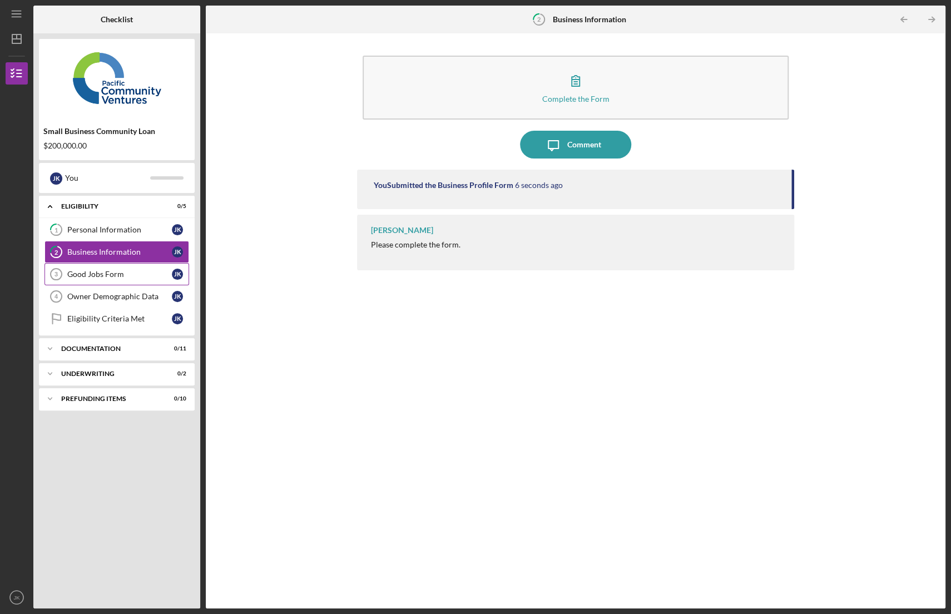
click at [162, 271] on div "Good Jobs Form" at bounding box center [119, 274] width 105 height 9
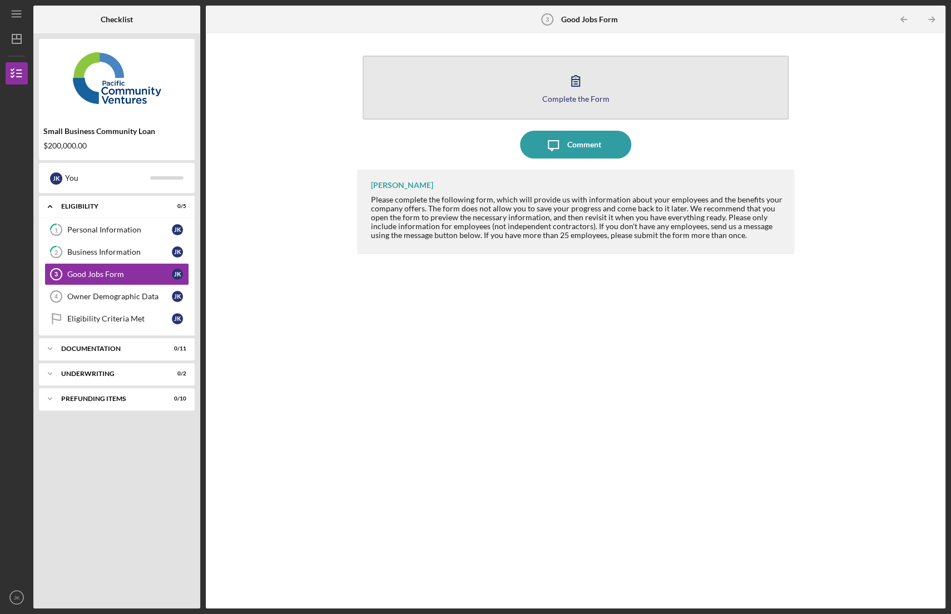
click at [583, 78] on icon "button" at bounding box center [575, 81] width 28 height 28
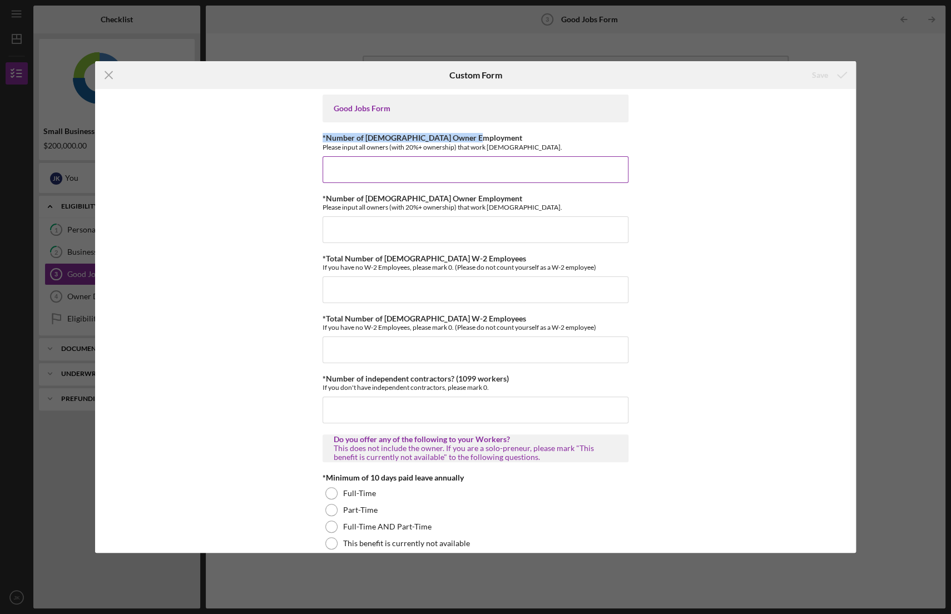
drag, startPoint x: 321, startPoint y: 137, endPoint x: 485, endPoint y: 141, distance: 164.6
click at [485, 141] on div "*Number of [DEMOGRAPHIC_DATA] Owner Employment Please input all owners (with 20…" at bounding box center [475, 141] width 306 height 17
click at [485, 148] on div "Please input all owners (with 20%+ ownership) that work [DEMOGRAPHIC_DATA]." at bounding box center [475, 147] width 306 height 8
click at [467, 170] on input "*Number of [DEMOGRAPHIC_DATA] Owner Employment" at bounding box center [475, 169] width 306 height 27
type input "1"
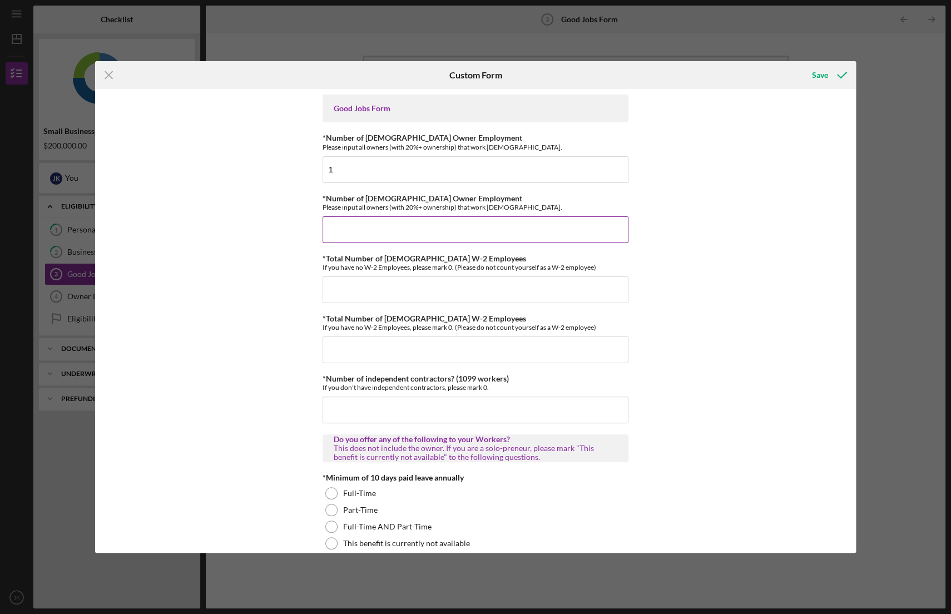
click at [461, 226] on input "*Number of [DEMOGRAPHIC_DATA] Owner Employment" at bounding box center [475, 229] width 306 height 27
type input "0"
click at [434, 292] on input "*Total Number of [DEMOGRAPHIC_DATA] W-2 Employees" at bounding box center [475, 289] width 306 height 27
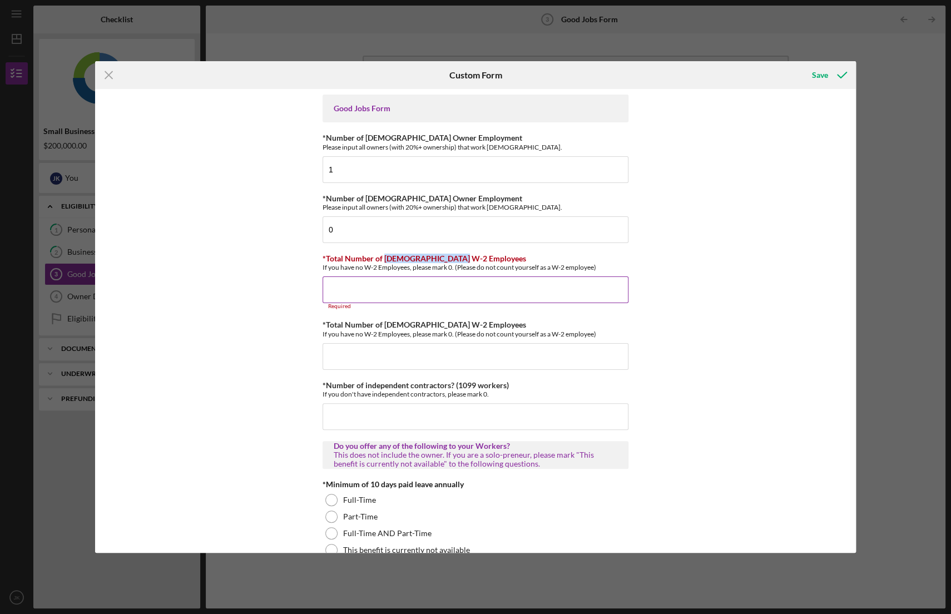
drag, startPoint x: 381, startPoint y: 260, endPoint x: 451, endPoint y: 258, distance: 70.6
click at [451, 258] on label "*Total Number of [DEMOGRAPHIC_DATA] W-2 Employees" at bounding box center [423, 258] width 203 height 9
click at [458, 266] on div "If you have no W-2 Employees, please mark 0. (Please do not count yourself as a…" at bounding box center [475, 267] width 306 height 8
click at [439, 283] on input "*Total Number of [DEMOGRAPHIC_DATA] W-2 Employees" at bounding box center [475, 289] width 306 height 27
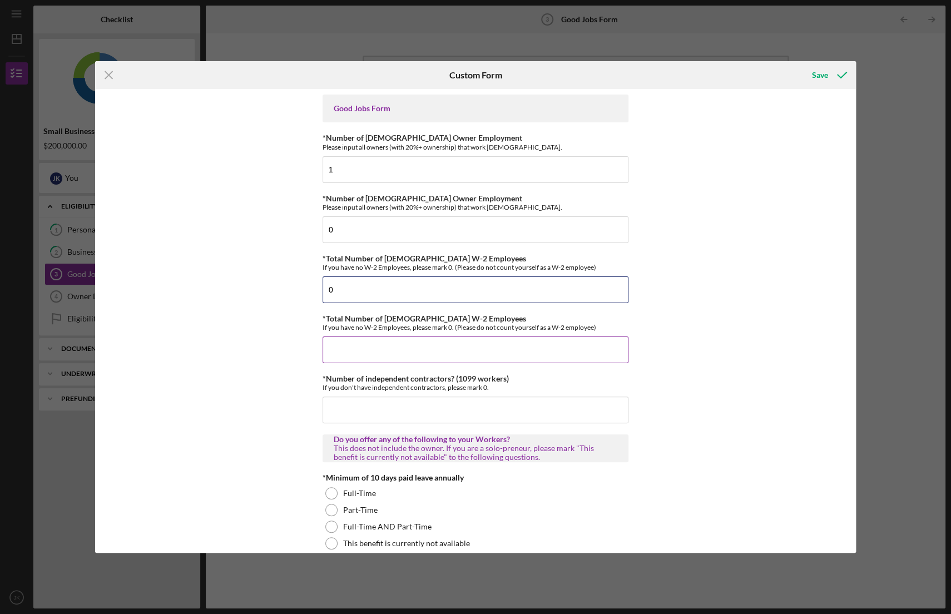
type input "0"
click at [420, 347] on input "*Total Number of [DEMOGRAPHIC_DATA] W-2 Employees" at bounding box center [475, 349] width 306 height 27
type input "3"
click at [434, 410] on input "*Number of independent contractors? (1099 workers)" at bounding box center [475, 409] width 306 height 27
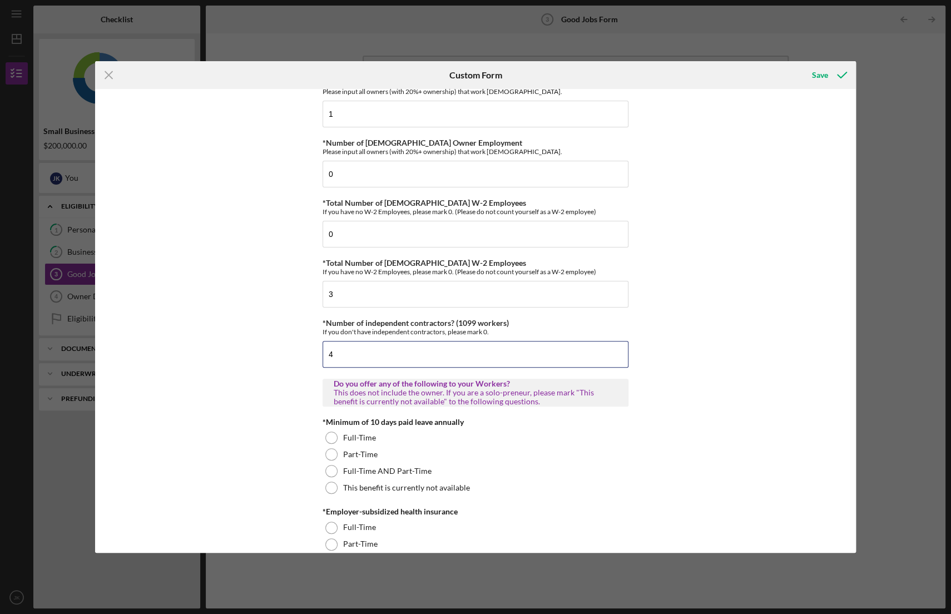
scroll to position [111, 0]
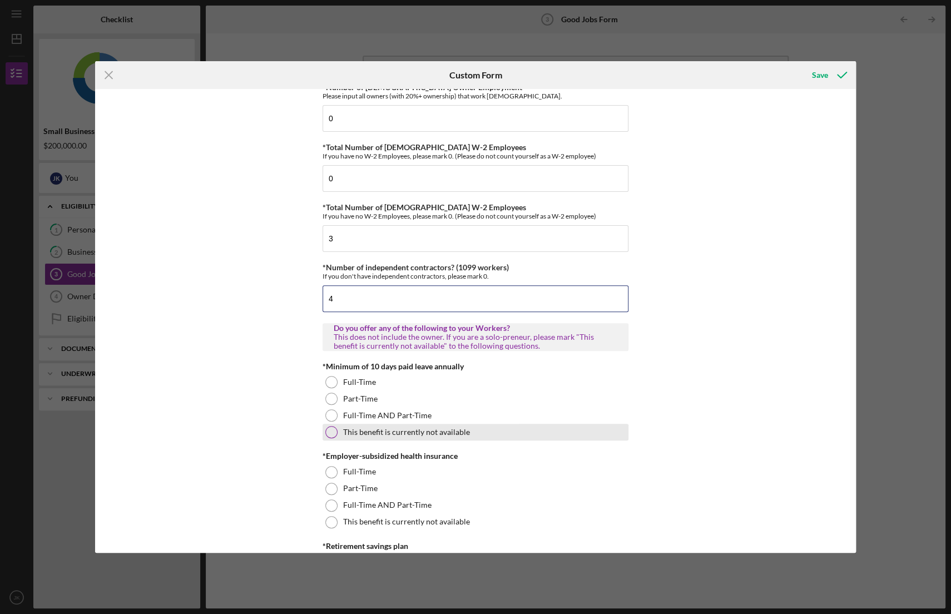
type input "4"
click at [331, 429] on div at bounding box center [331, 432] width 12 height 12
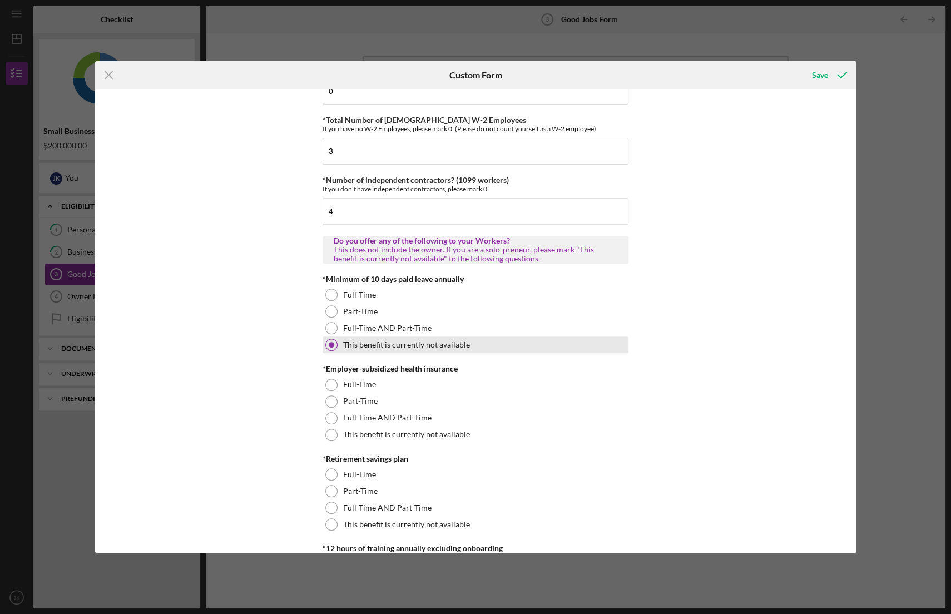
scroll to position [222, 0]
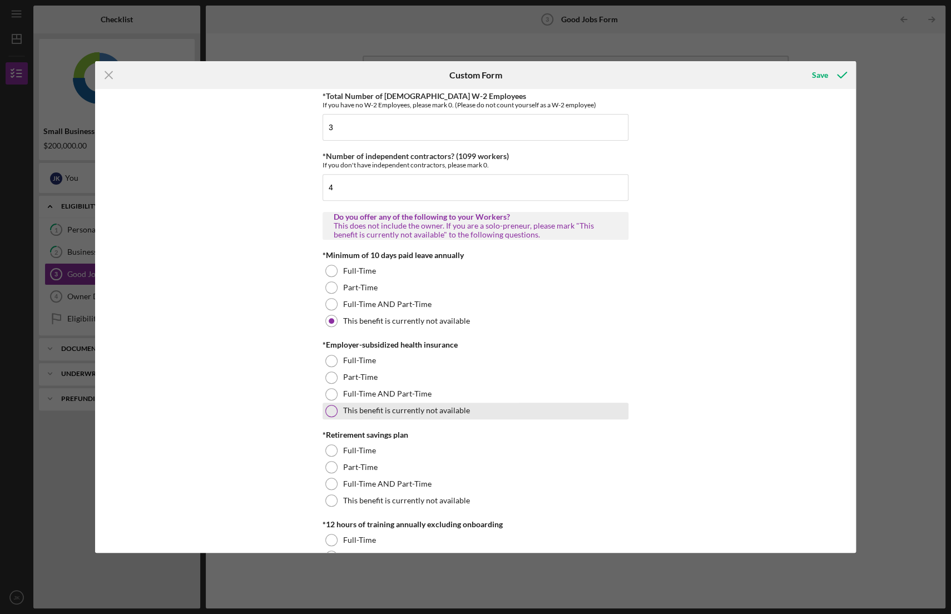
click at [333, 410] on div at bounding box center [331, 411] width 12 height 12
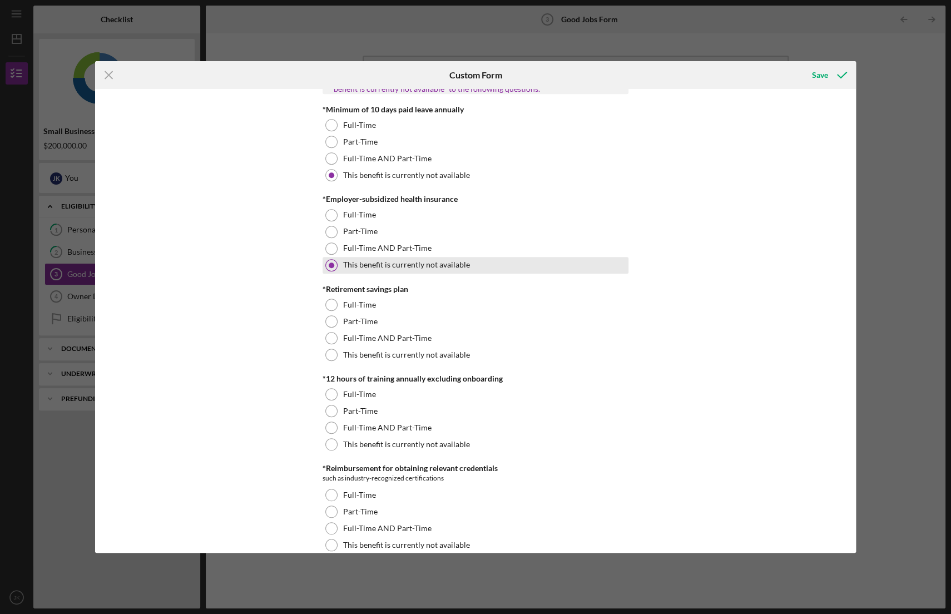
scroll to position [389, 0]
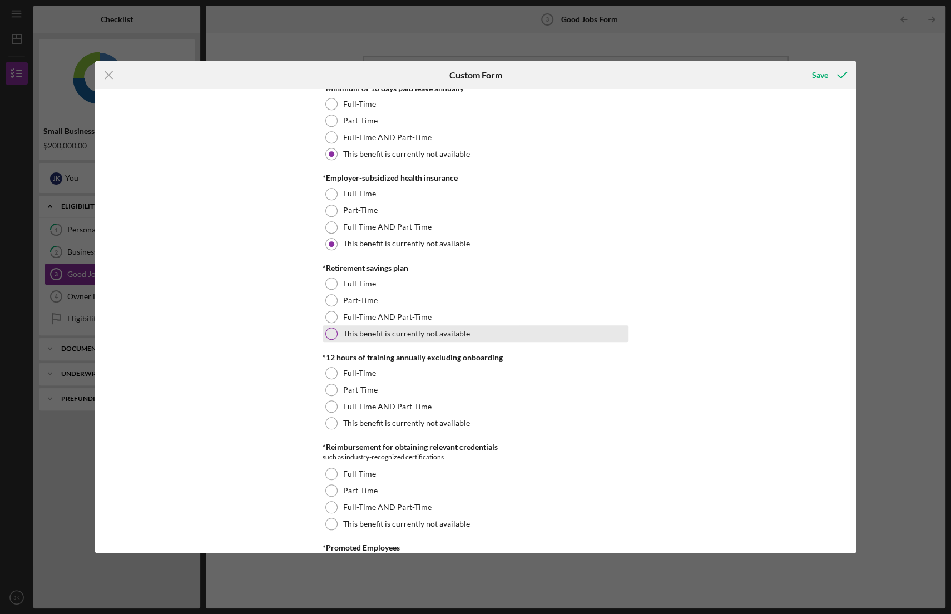
click at [329, 334] on div at bounding box center [331, 333] width 12 height 12
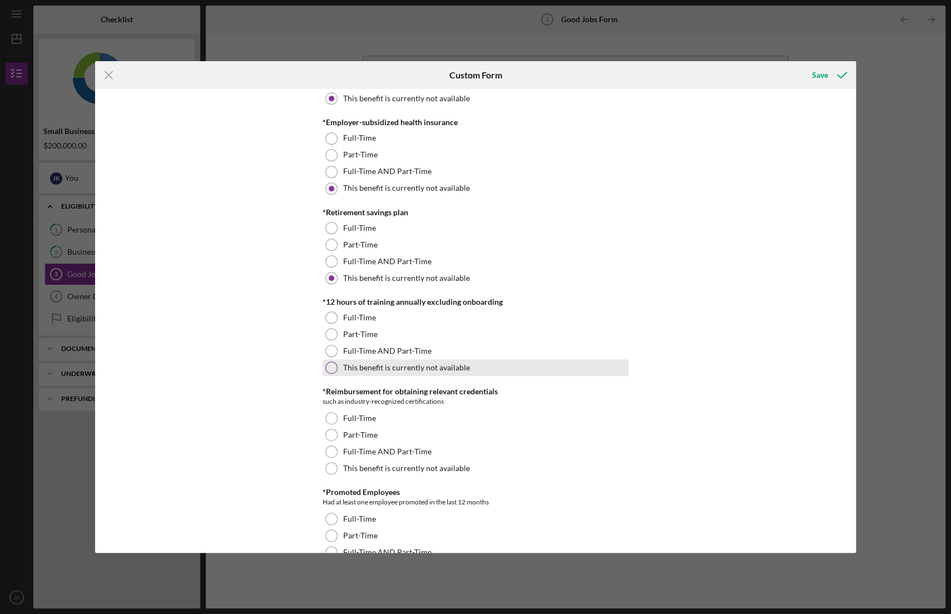
click at [331, 364] on div at bounding box center [331, 367] width 12 height 12
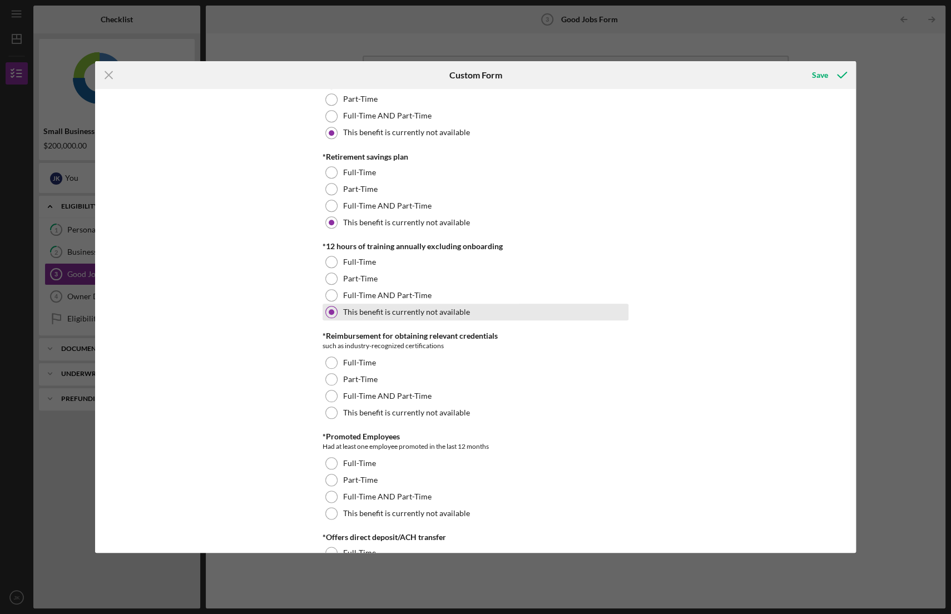
scroll to position [556, 0]
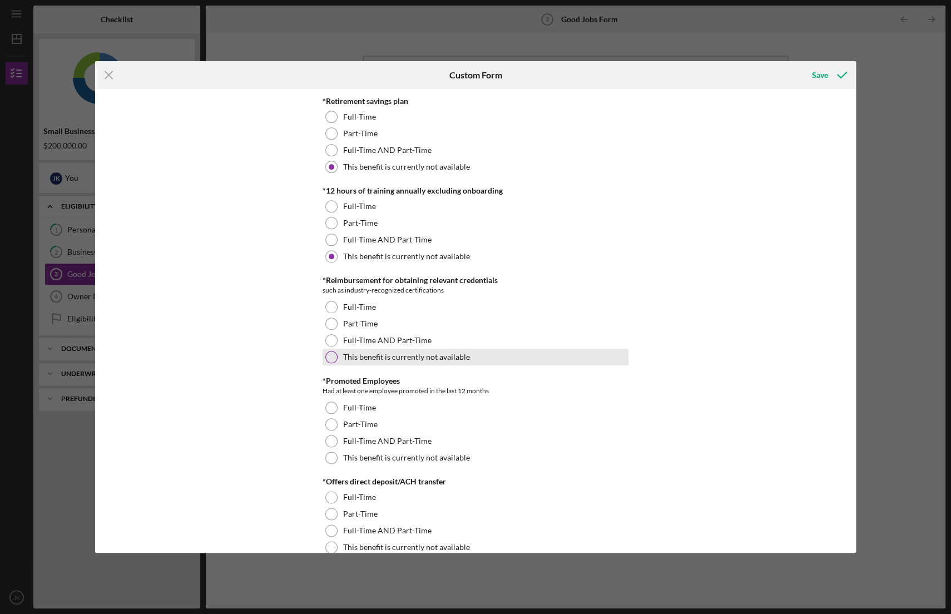
click at [329, 355] on div at bounding box center [331, 357] width 12 height 12
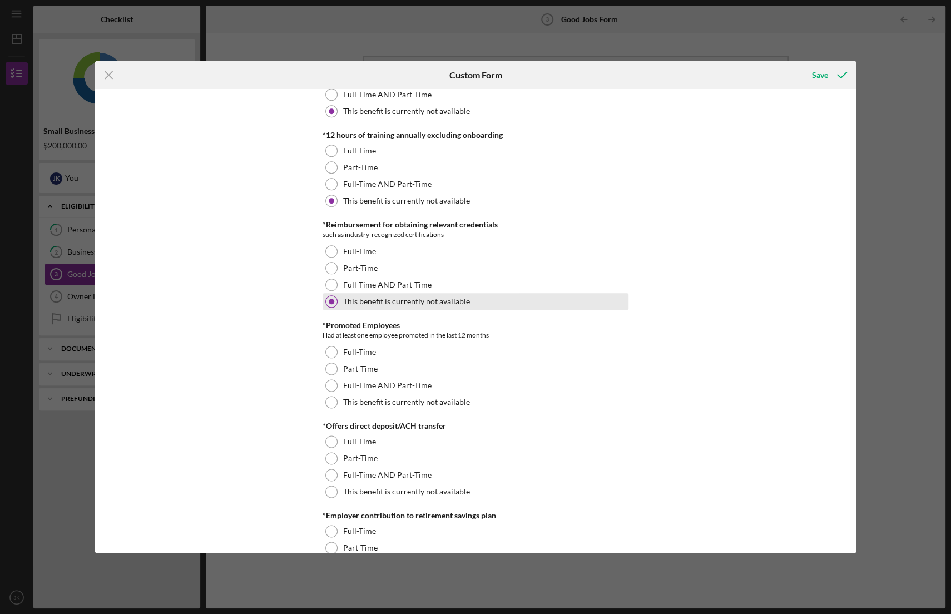
scroll to position [667, 0]
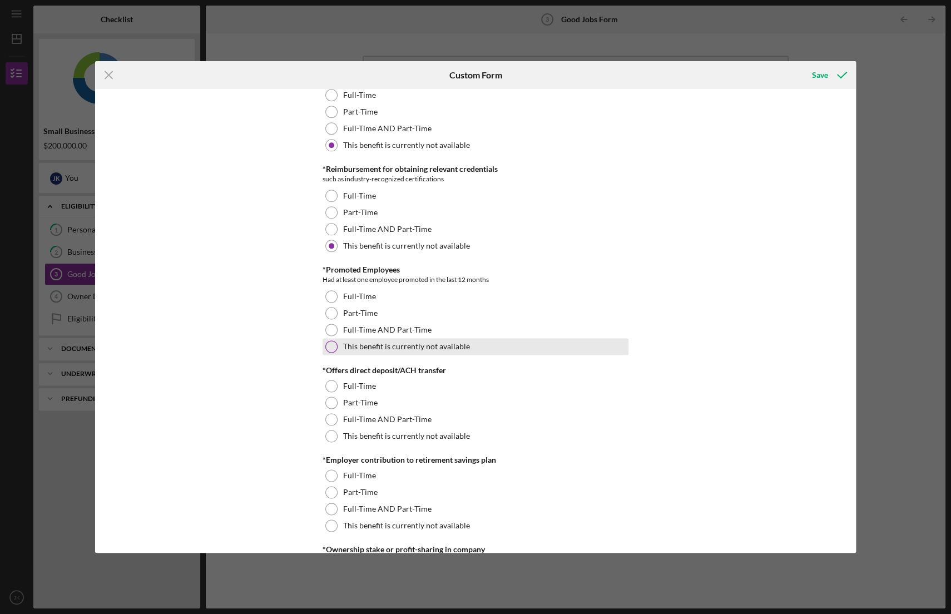
click at [328, 346] on div at bounding box center [331, 346] width 12 height 12
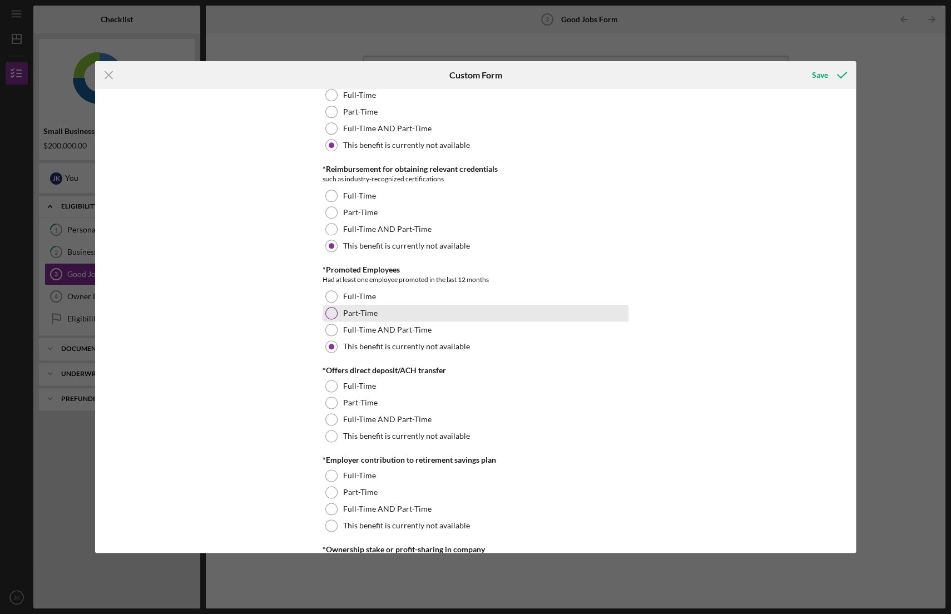
click at [329, 310] on div at bounding box center [331, 313] width 12 height 12
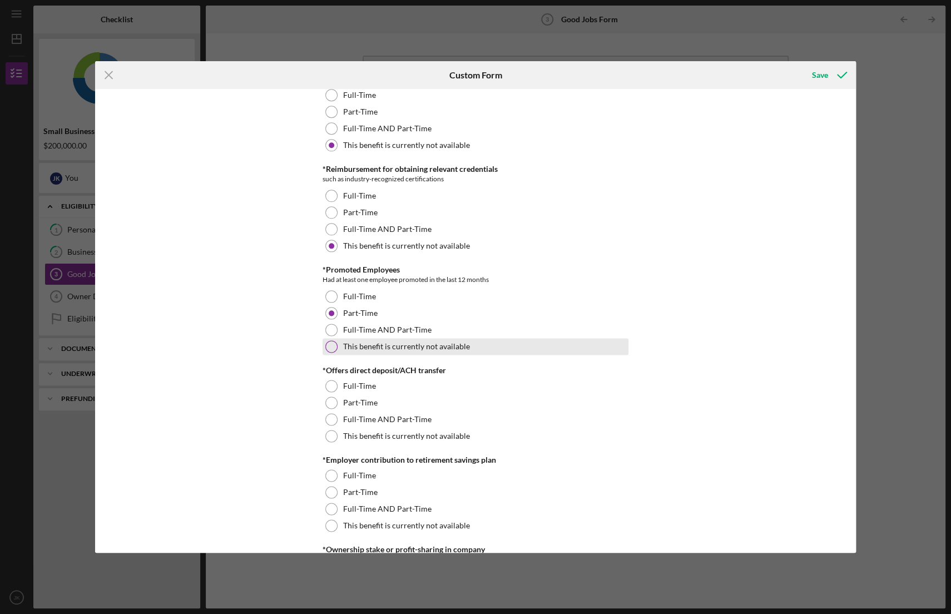
scroll to position [723, 0]
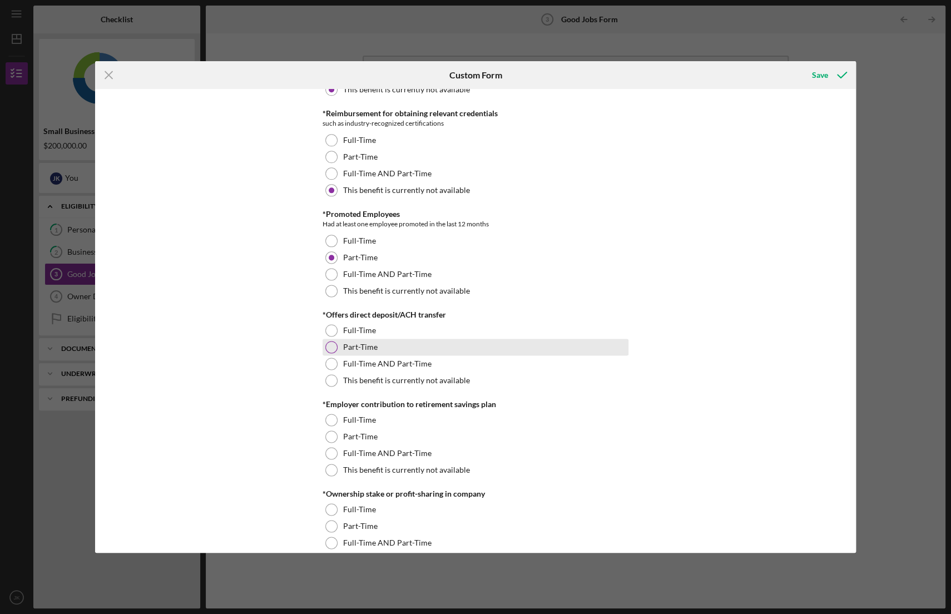
click at [328, 347] on div at bounding box center [331, 347] width 12 height 12
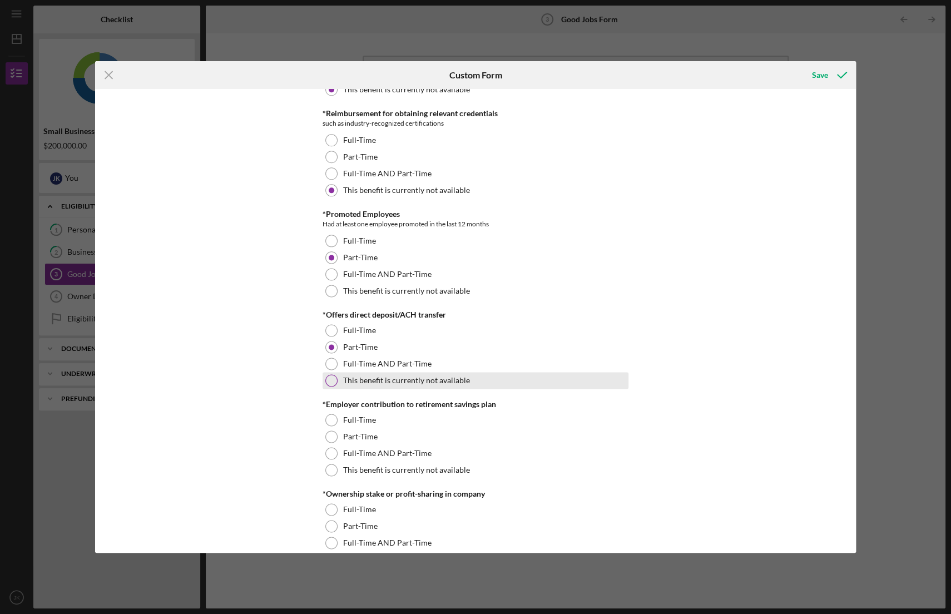
scroll to position [778, 0]
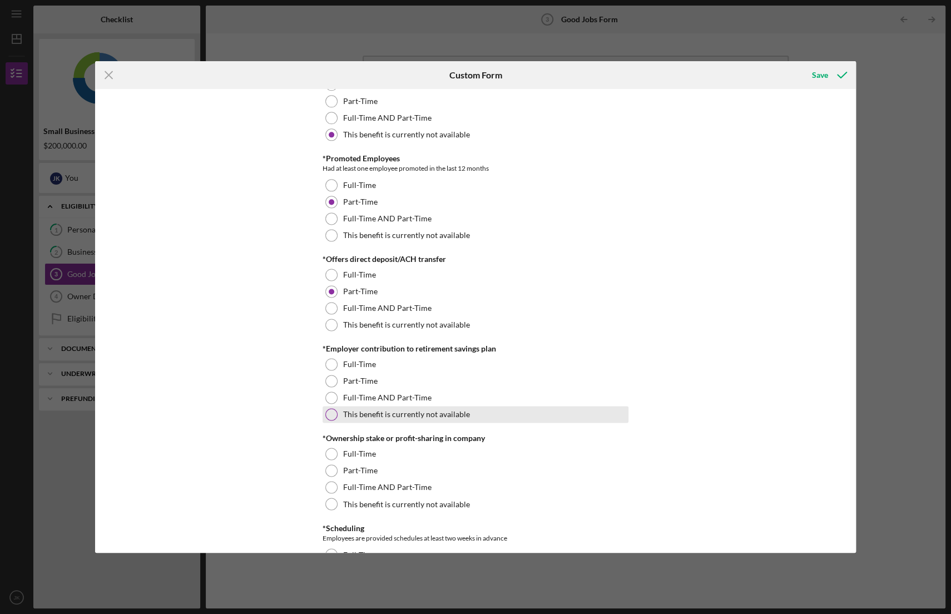
click at [330, 413] on div at bounding box center [331, 414] width 12 height 12
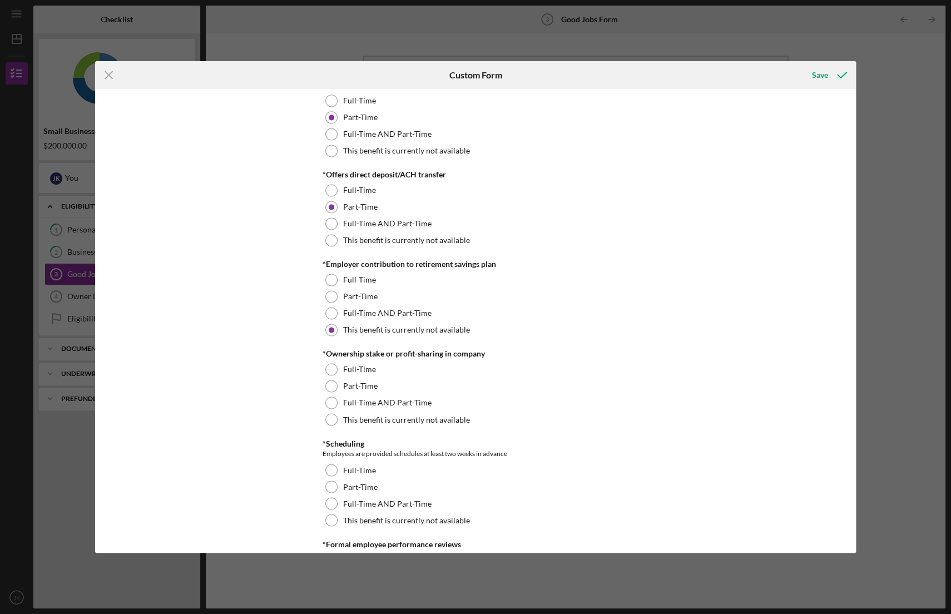
scroll to position [889, 0]
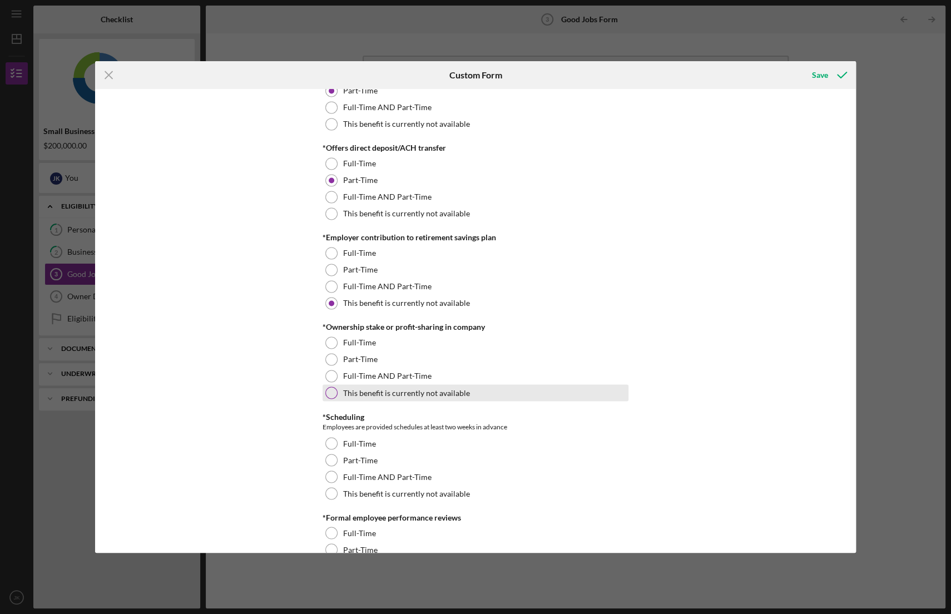
click at [331, 391] on div at bounding box center [331, 392] width 12 height 12
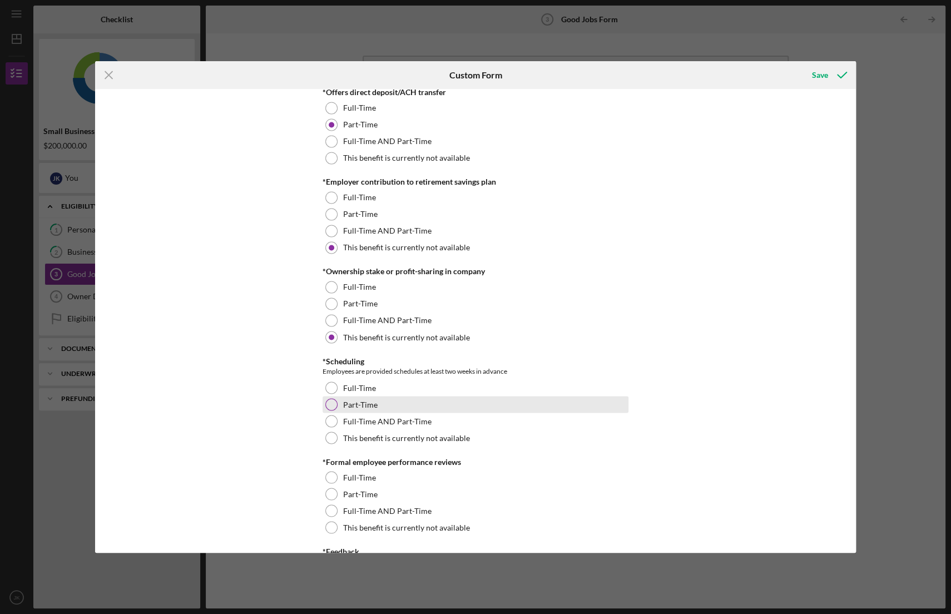
click at [327, 404] on div at bounding box center [331, 404] width 12 height 12
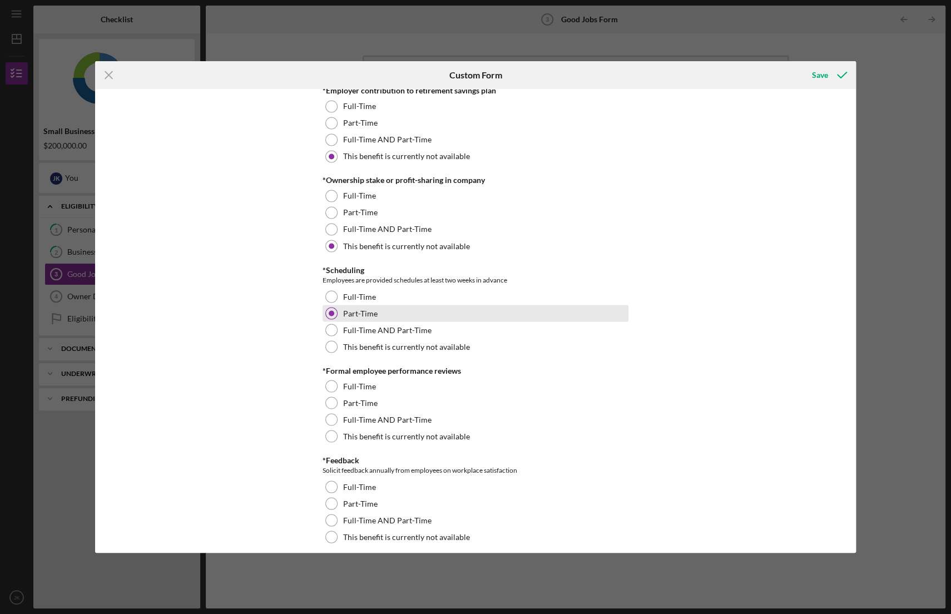
scroll to position [1056, 0]
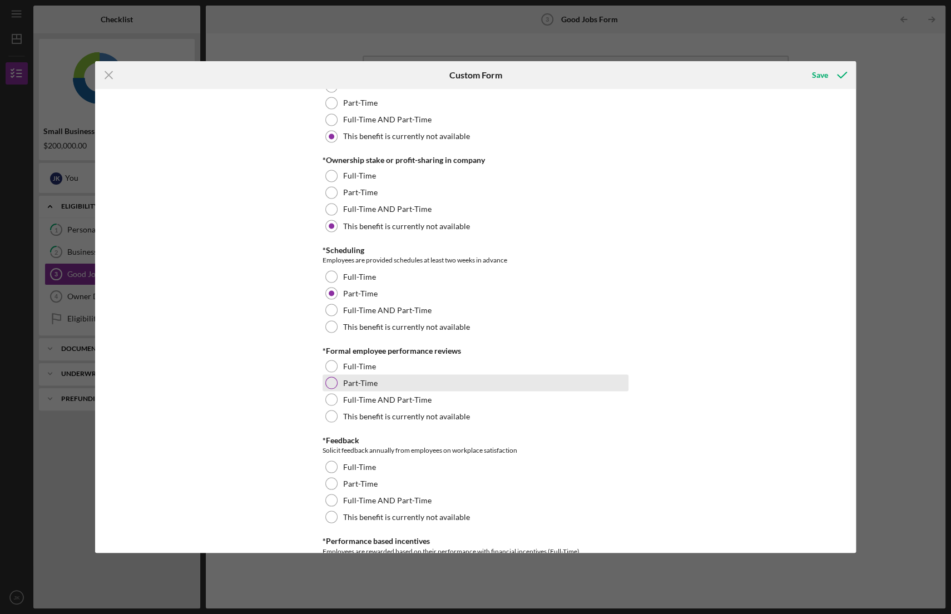
click at [331, 384] on div at bounding box center [331, 382] width 12 height 12
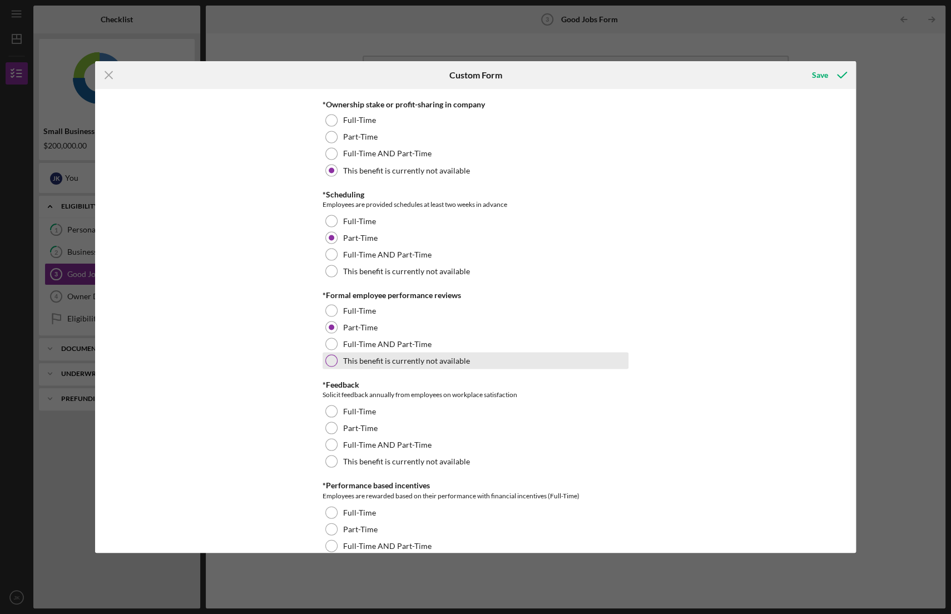
click at [330, 357] on div at bounding box center [331, 360] width 12 height 12
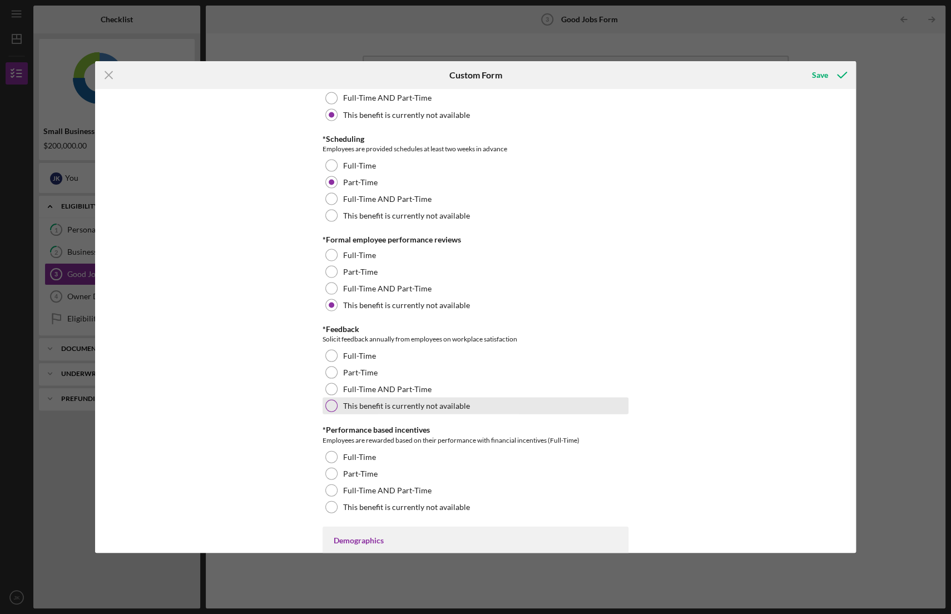
click at [329, 401] on div at bounding box center [331, 405] width 12 height 12
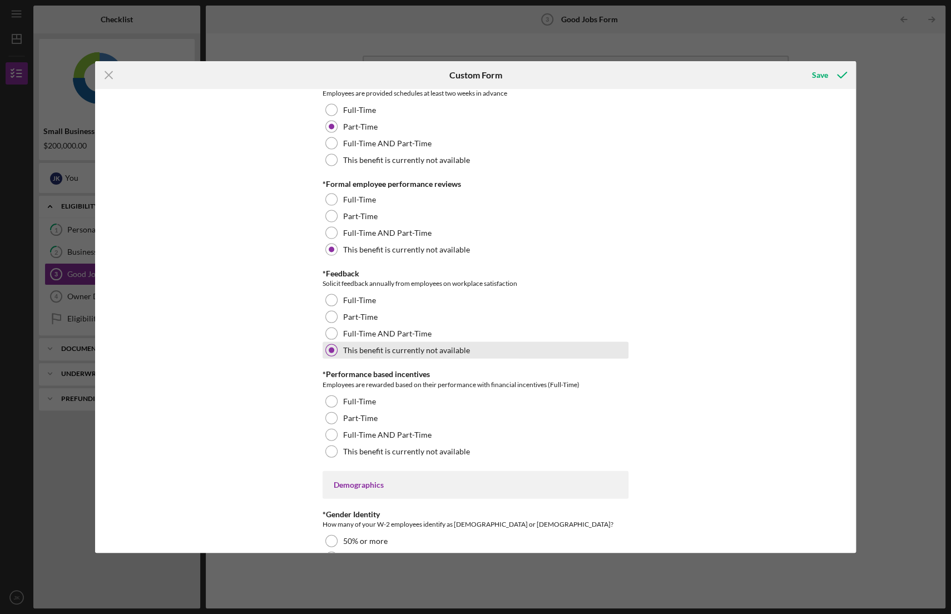
scroll to position [1279, 0]
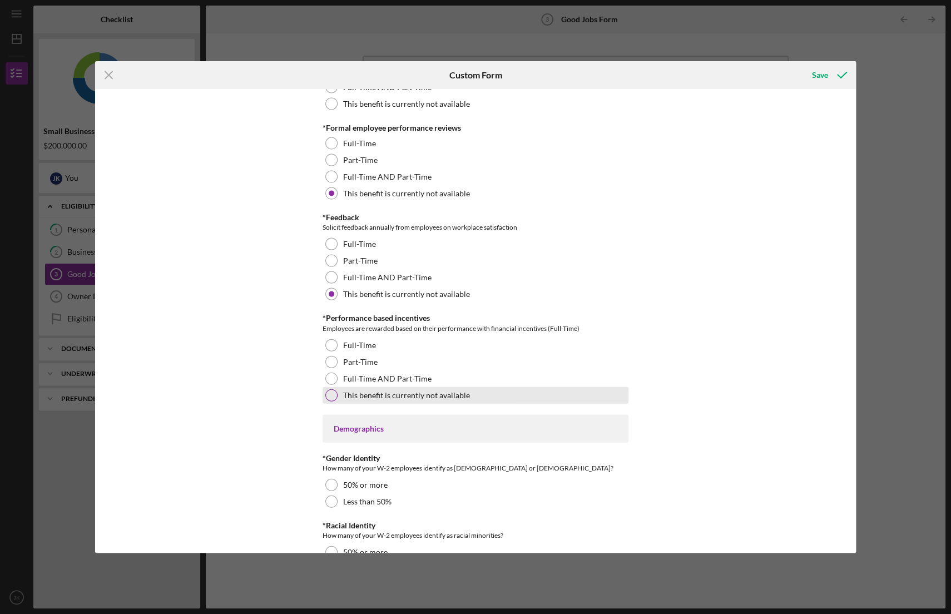
click at [330, 396] on div at bounding box center [331, 395] width 12 height 12
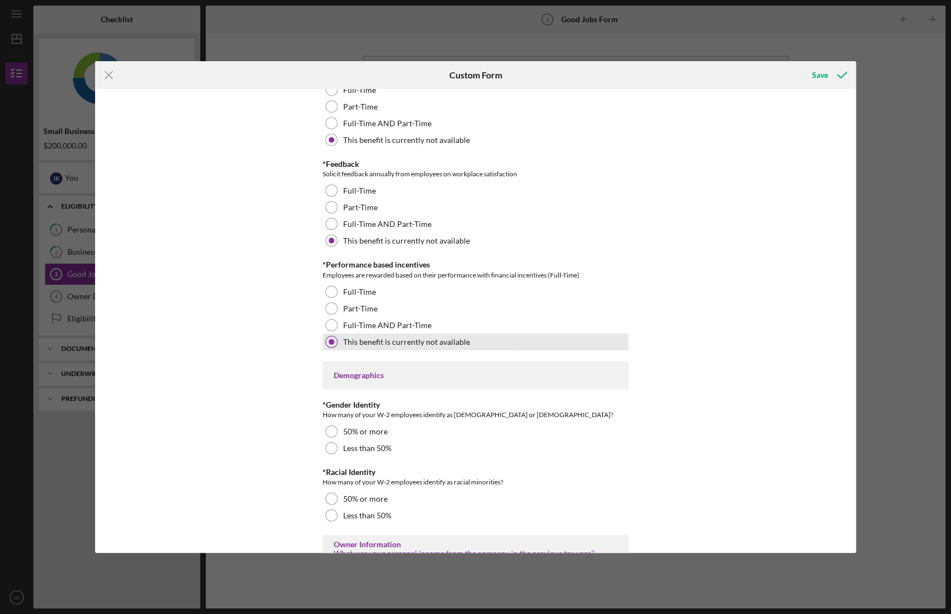
scroll to position [1390, 0]
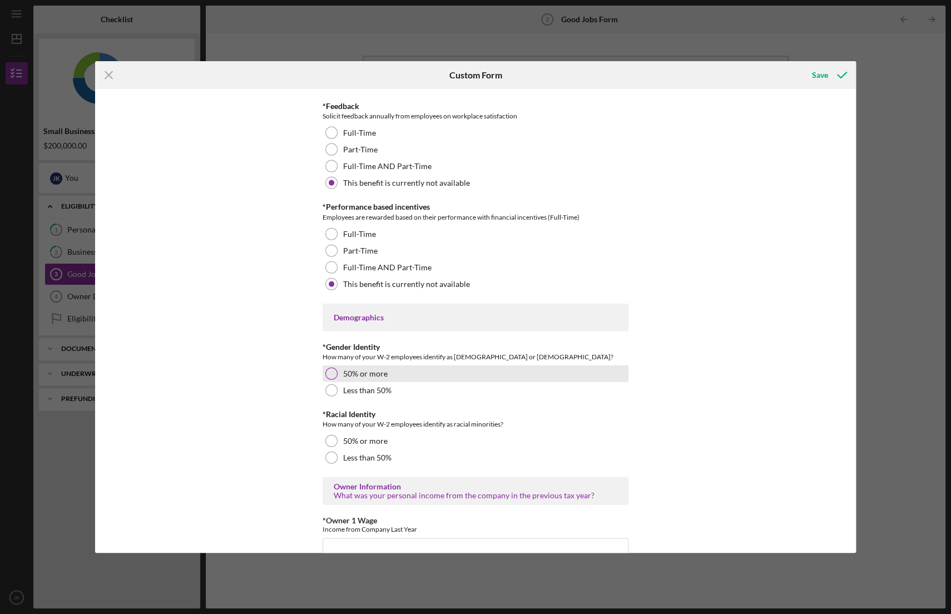
click at [331, 371] on div at bounding box center [331, 373] width 12 height 12
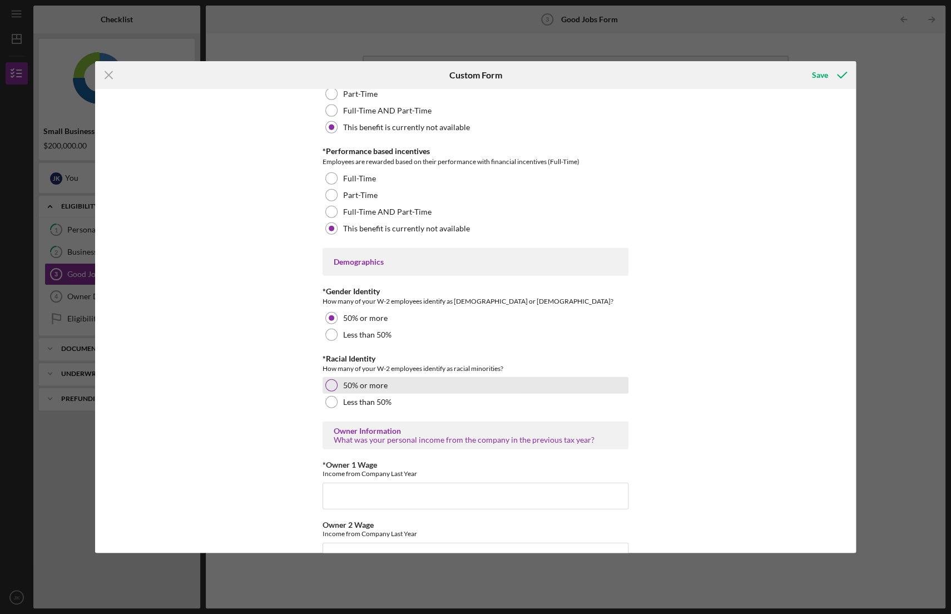
click at [327, 381] on div at bounding box center [331, 385] width 12 height 12
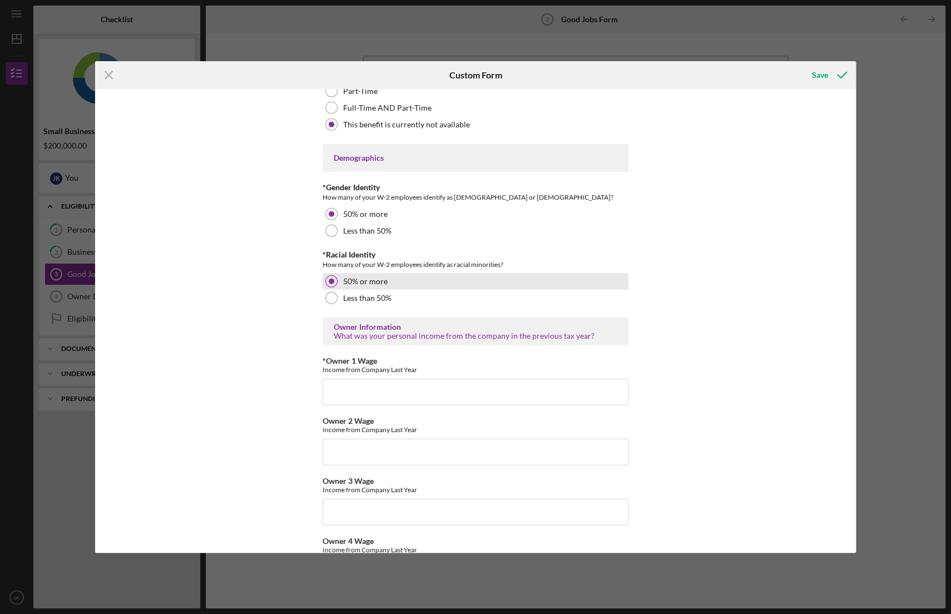
scroll to position [1557, 0]
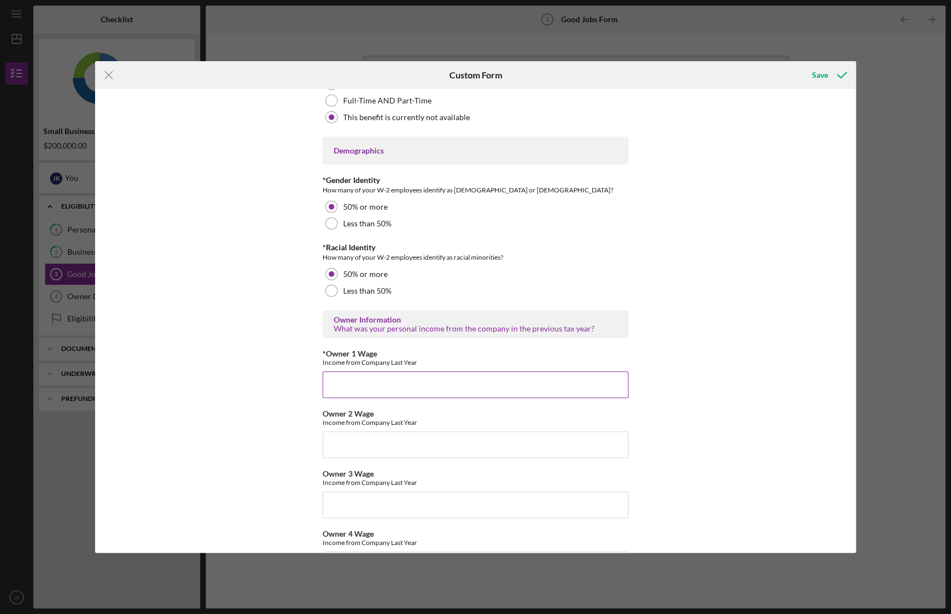
click at [326, 374] on input "*Owner 1 Wage" at bounding box center [475, 384] width 306 height 27
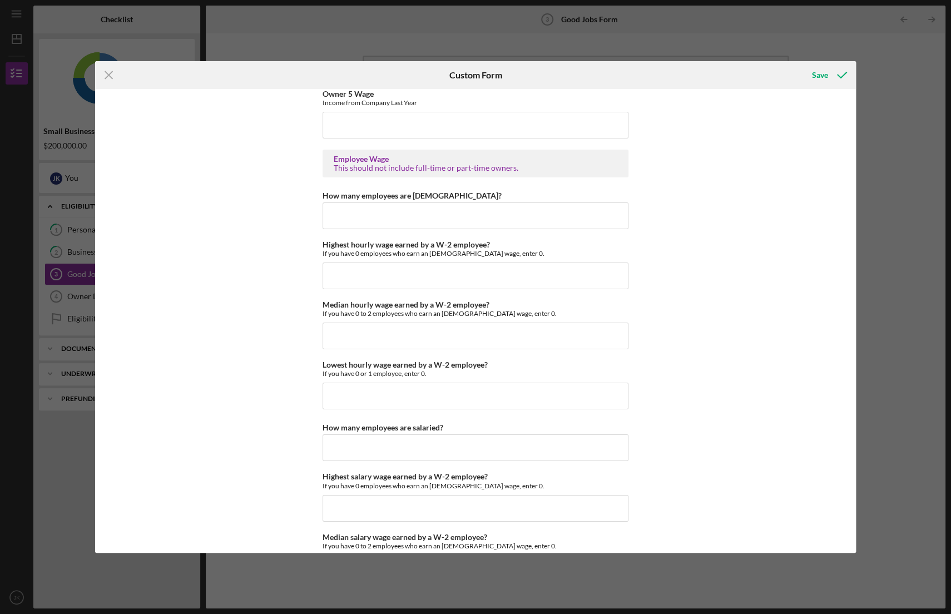
scroll to position [2334, 0]
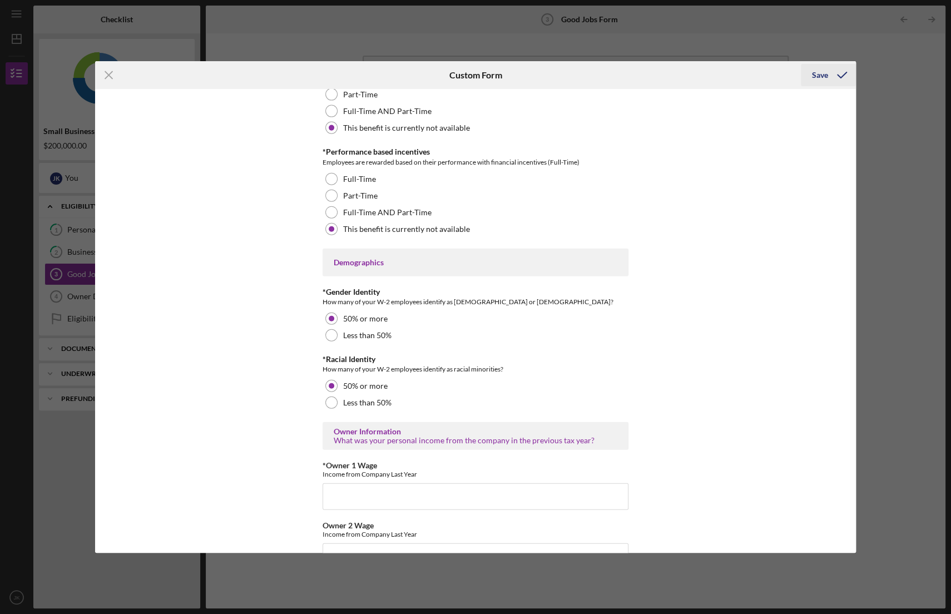
click at [814, 74] on div "Save" at bounding box center [820, 75] width 16 height 22
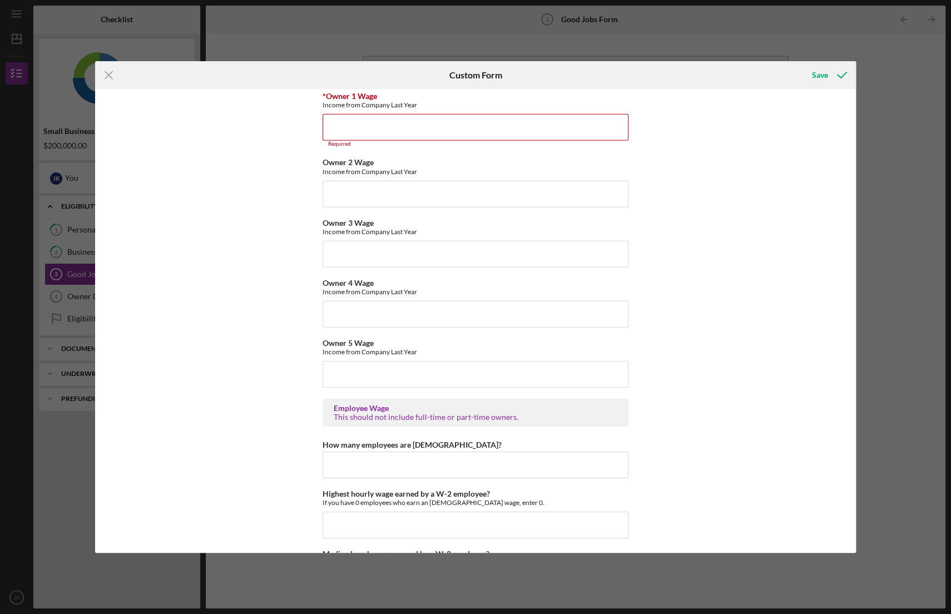
scroll to position [1815, 0]
click at [525, 130] on input "*Owner 1 Wage" at bounding box center [475, 126] width 306 height 27
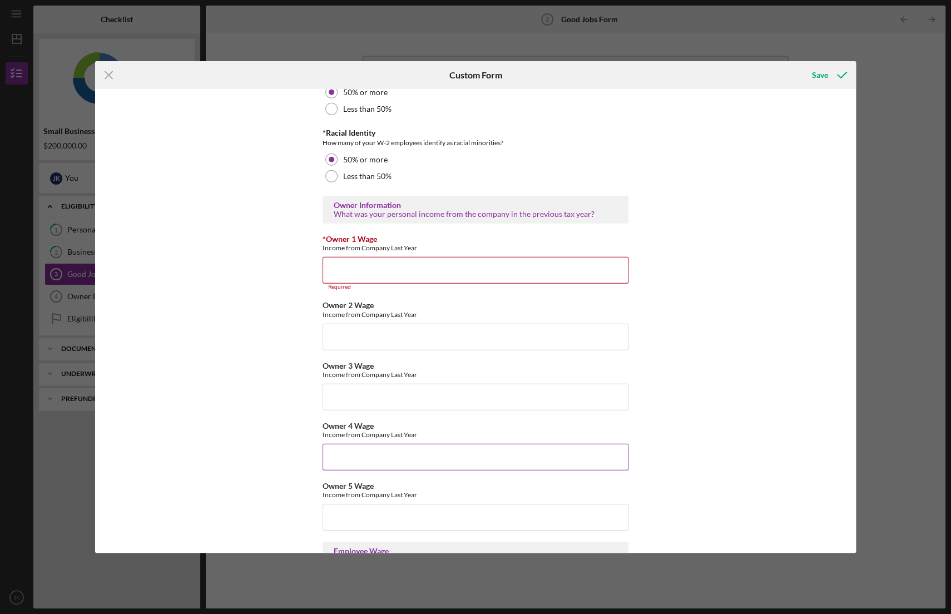
scroll to position [1593, 0]
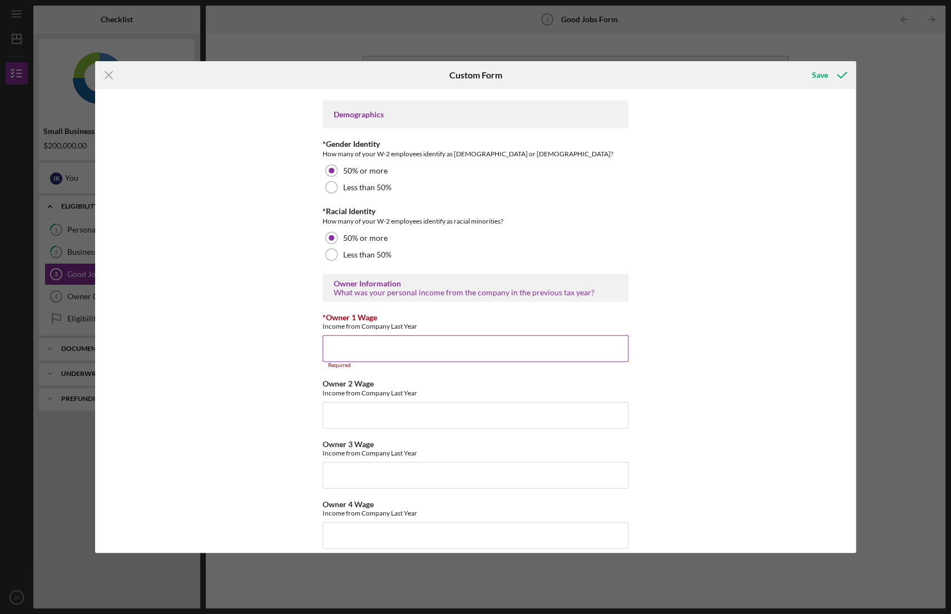
click at [457, 344] on input "*Owner 1 Wage" at bounding box center [475, 348] width 306 height 27
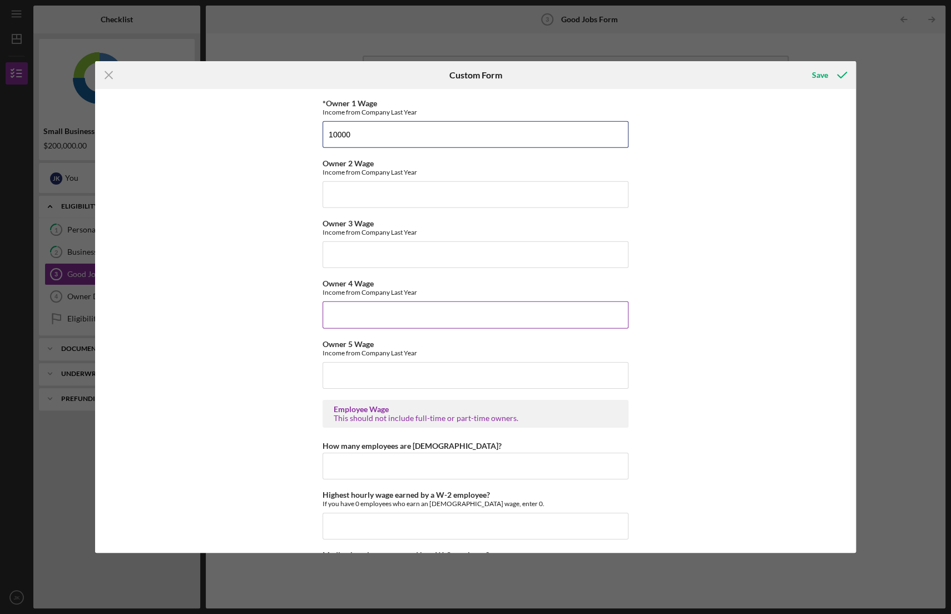
scroll to position [1871, 0]
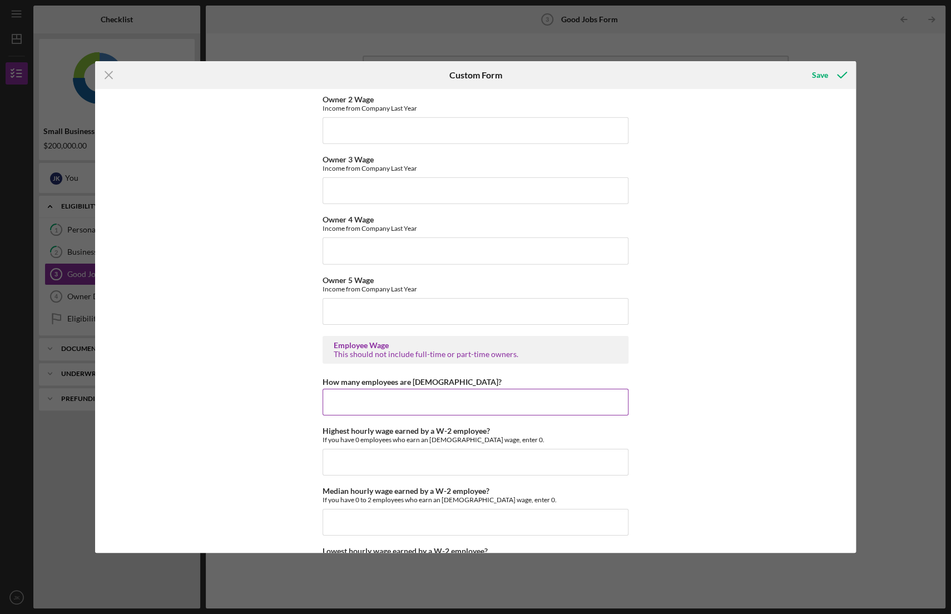
type input "10000"
click at [429, 400] on input "How many employees are [DEMOGRAPHIC_DATA]?" at bounding box center [475, 402] width 306 height 27
click at [438, 396] on input "How many employees are [DEMOGRAPHIC_DATA]?" at bounding box center [475, 402] width 306 height 27
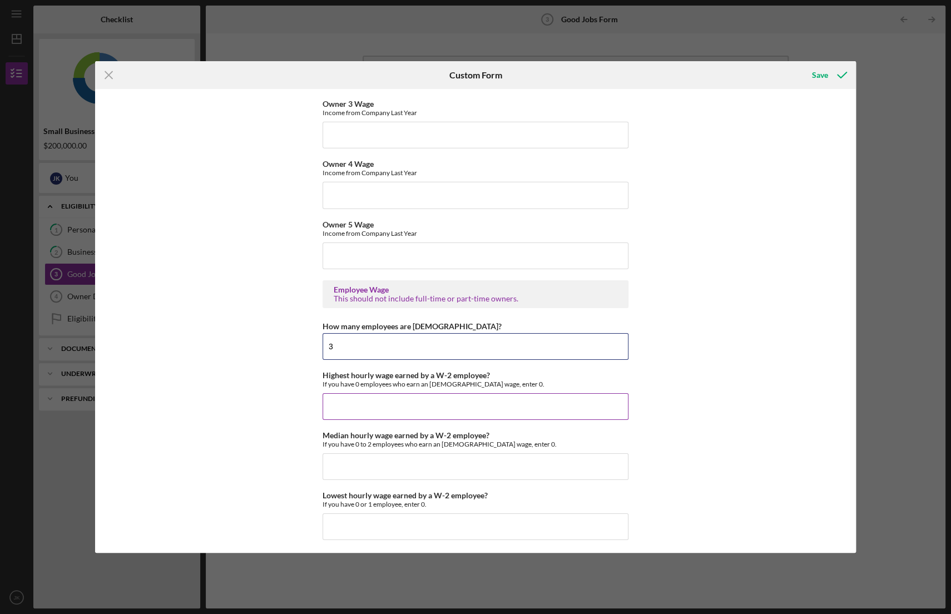
type input "3"
click at [377, 401] on input "Highest hourly wage earned by a W-2 employee?" at bounding box center [475, 406] width 306 height 27
drag, startPoint x: 320, startPoint y: 371, endPoint x: 505, endPoint y: 370, distance: 185.1
click at [505, 371] on div "Highest hourly wage earned by a W-2 employee? If you have 0 employees who earn …" at bounding box center [475, 379] width 306 height 17
copy label "Highest hourly wage earned by a W-2 employee?"
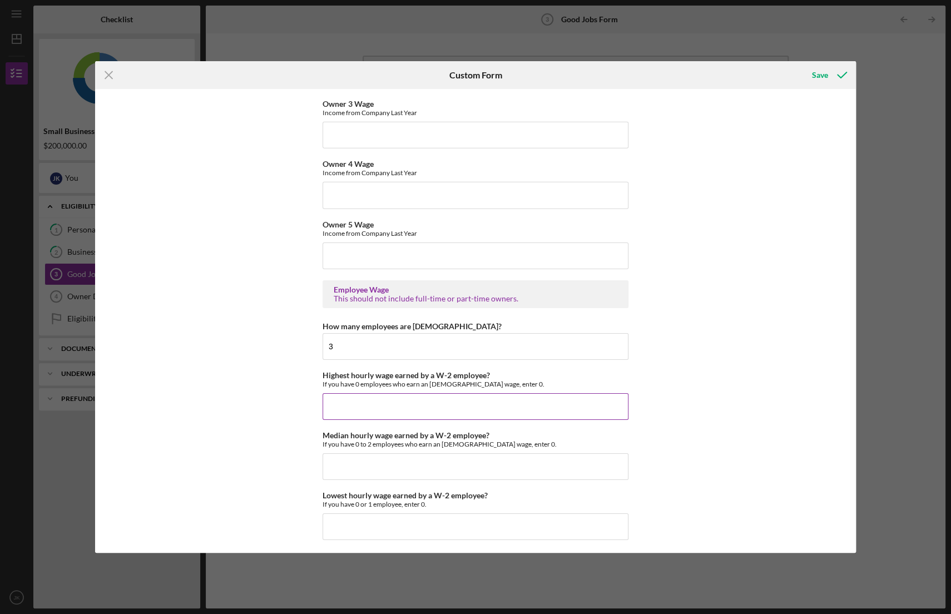
click at [438, 407] on input "Highest hourly wage earned by a W-2 employee?" at bounding box center [475, 406] width 306 height 27
paste input "$62,916"
type input "$62,916"
drag, startPoint x: 320, startPoint y: 429, endPoint x: 521, endPoint y: 424, distance: 201.3
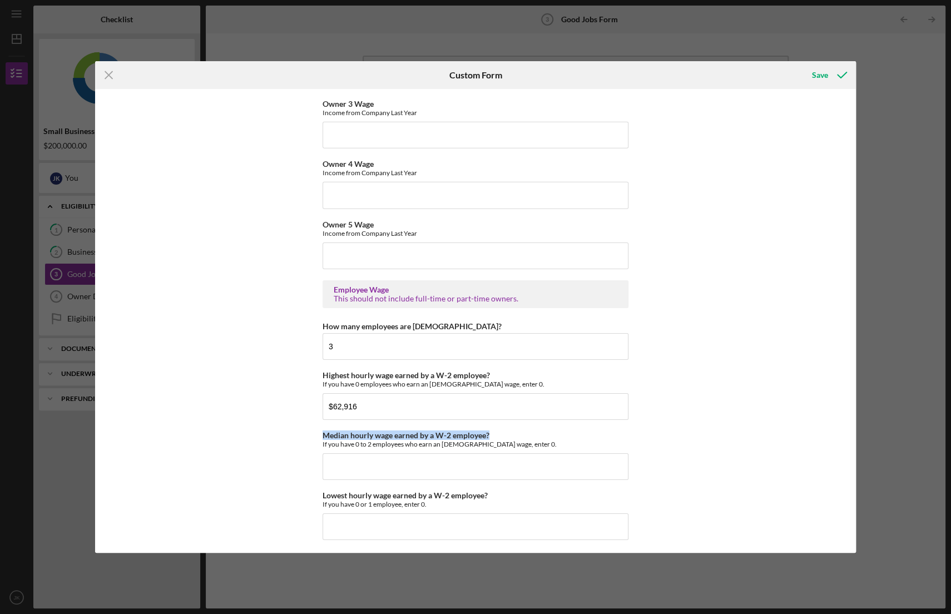
copy label "Median hourly wage earned by a W-2 employee?"
drag, startPoint x: 371, startPoint y: 402, endPoint x: 316, endPoint y: 401, distance: 54.5
click at [316, 401] on div "Good Jobs Form *Number of [DEMOGRAPHIC_DATA] Owner Employment Please input all …" at bounding box center [475, 320] width 761 height 463
click at [361, 405] on input "Highest hourly wage earned by a W-2 employee?" at bounding box center [475, 406] width 306 height 27
drag, startPoint x: 347, startPoint y: 371, endPoint x: 398, endPoint y: 372, distance: 51.2
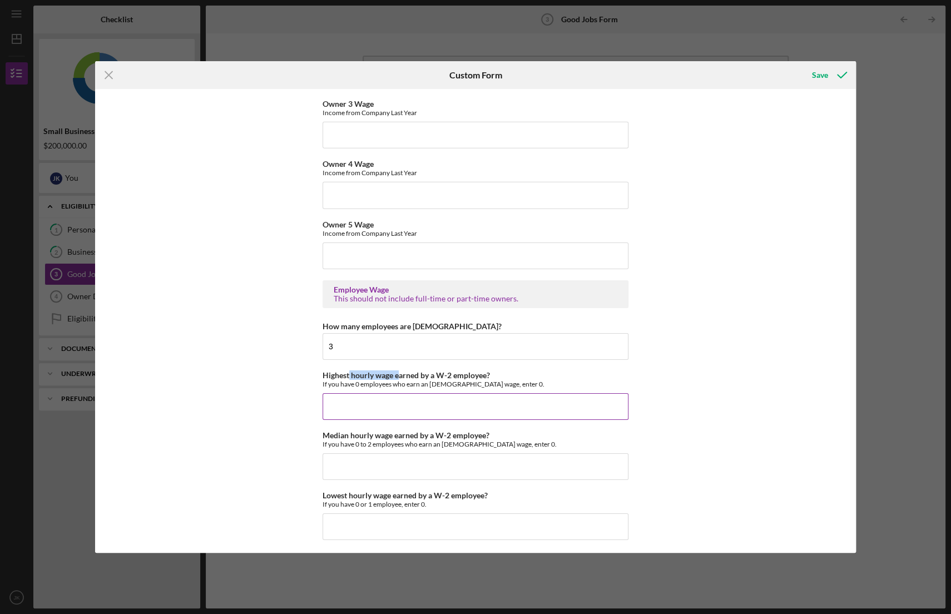
click at [398, 372] on label "Highest hourly wage earned by a W-2 employee?" at bounding box center [405, 374] width 167 height 9
click at [405, 374] on label "Highest hourly wage earned by a W-2 employee?" at bounding box center [405, 374] width 167 height 9
click at [405, 393] on input "Highest hourly wage earned by a W-2 employee?" at bounding box center [475, 406] width 306 height 27
click at [402, 394] on input "Highest hourly wage earned by a W-2 employee?" at bounding box center [475, 406] width 306 height 27
type input "$38"
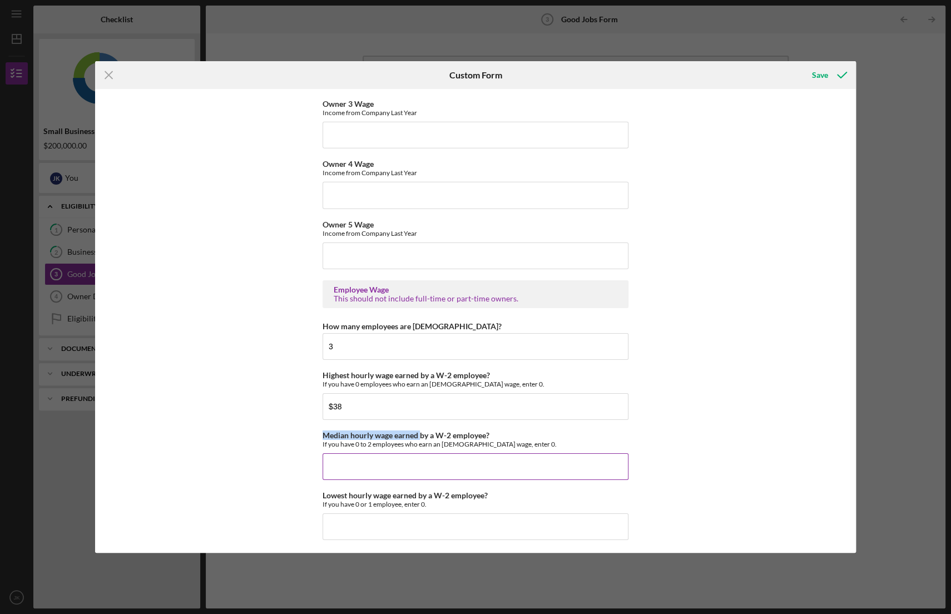
drag, startPoint x: 319, startPoint y: 431, endPoint x: 420, endPoint y: 435, distance: 101.8
click at [420, 435] on div "Good Jobs Form *Number of [DEMOGRAPHIC_DATA] Owner Employment Please input all …" at bounding box center [475, 320] width 761 height 463
click at [390, 469] on input "Median hourly wage earned by a W-2 employee?" at bounding box center [475, 466] width 306 height 27
type input "$33"
click at [387, 520] on input "Lowest hourly wage earned by a W-2 employee?" at bounding box center [475, 526] width 306 height 27
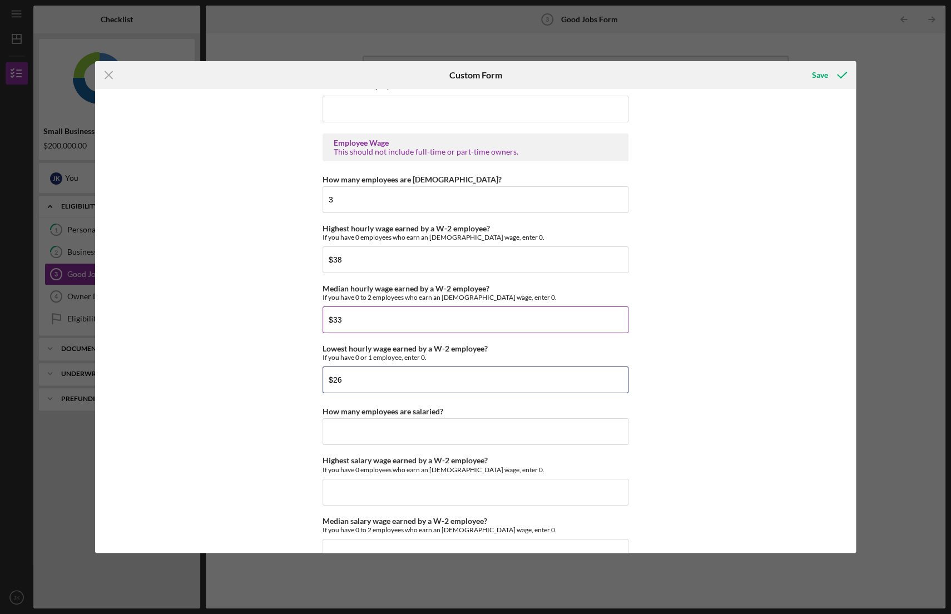
scroll to position [2093, 0]
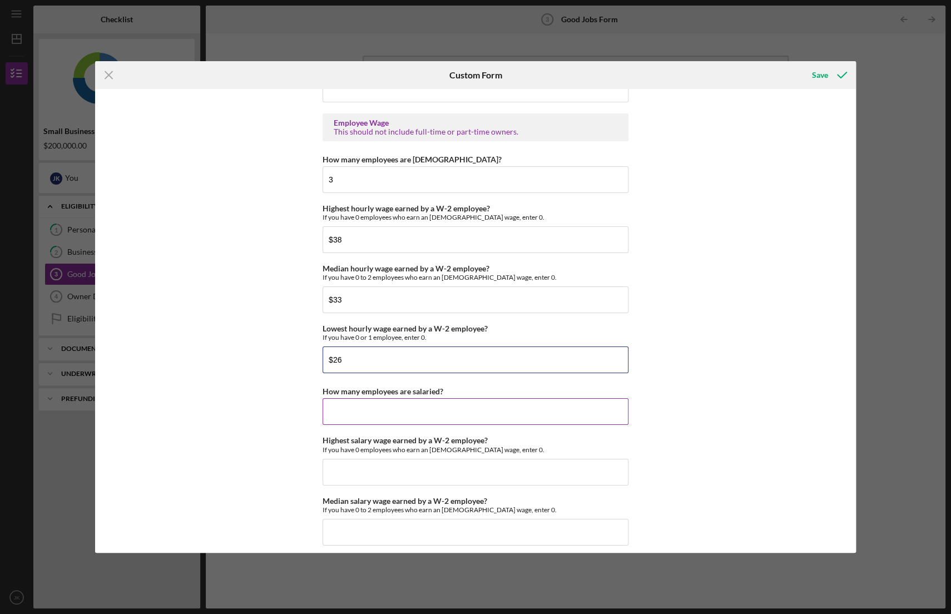
type input "$26"
click at [389, 403] on input "How many employees are salaried?" at bounding box center [475, 411] width 306 height 27
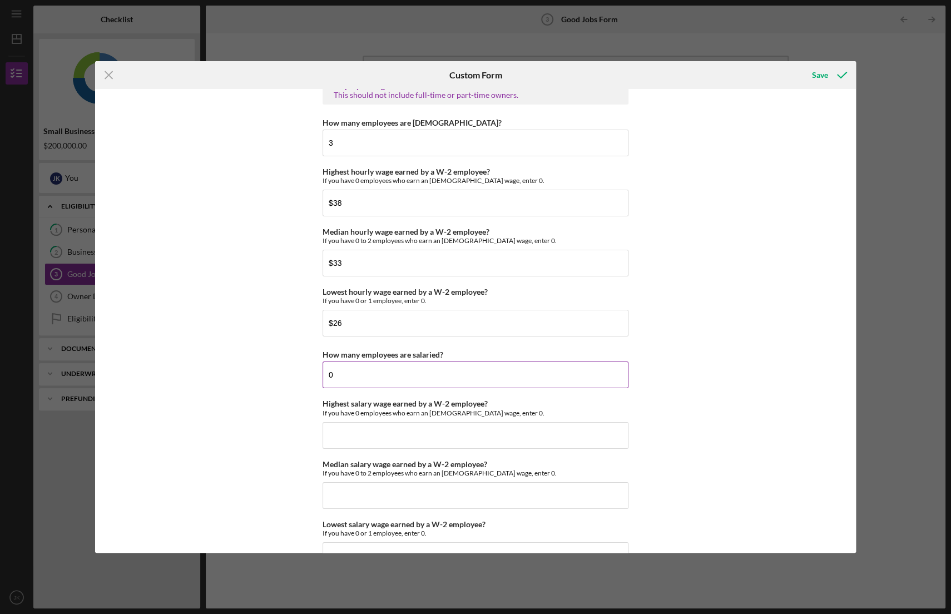
scroll to position [2149, 0]
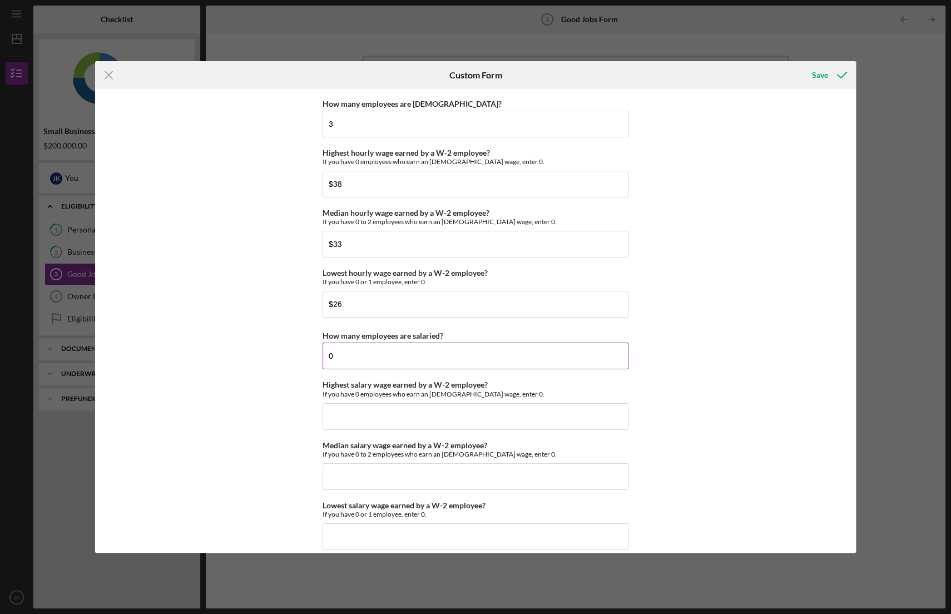
type input "0"
click at [389, 409] on input "Highest salary wage earned by a W-2 employee?" at bounding box center [475, 416] width 306 height 27
drag, startPoint x: 321, startPoint y: 380, endPoint x: 427, endPoint y: 380, distance: 106.2
click at [427, 380] on label "Highest salary wage earned by a W-2 employee?" at bounding box center [404, 384] width 165 height 9
click at [428, 390] on div "If you have 0 employees who earn an [DEMOGRAPHIC_DATA] wage, enter 0." at bounding box center [475, 394] width 306 height 8
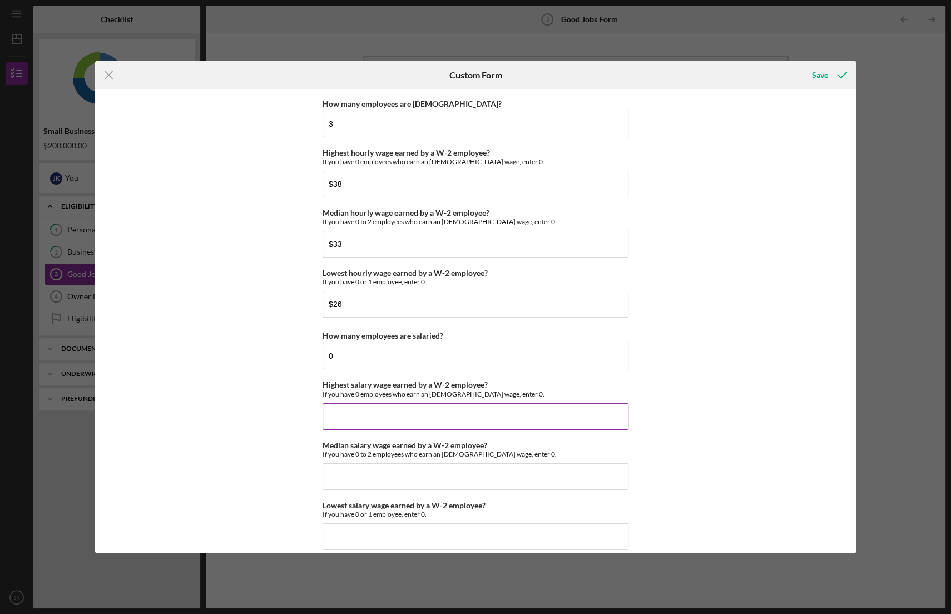
click at [428, 409] on input "Highest salary wage earned by a W-2 employee?" at bounding box center [475, 416] width 306 height 27
type input "$0"
click at [418, 463] on input "Median salary wage earned by a W-2 employee?" at bounding box center [475, 476] width 306 height 27
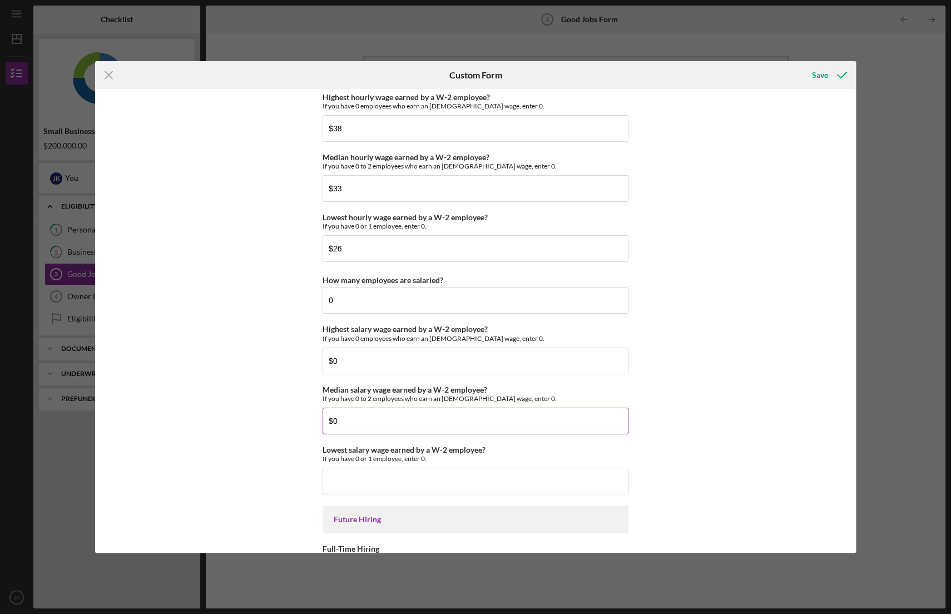
type input "$0"
click at [418, 468] on input "Lowest salary wage earned by a W-2 employee?" at bounding box center [475, 481] width 306 height 27
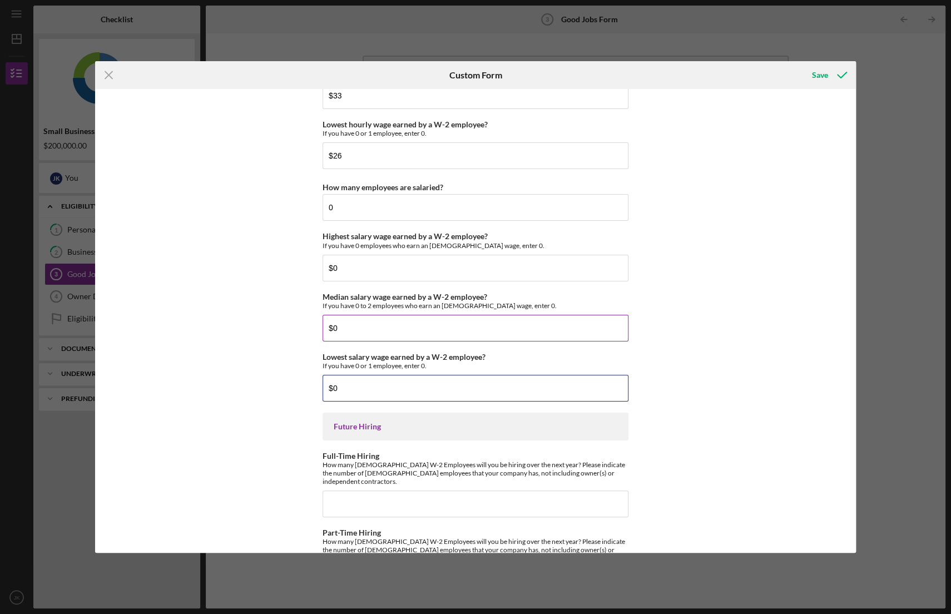
scroll to position [2315, 0]
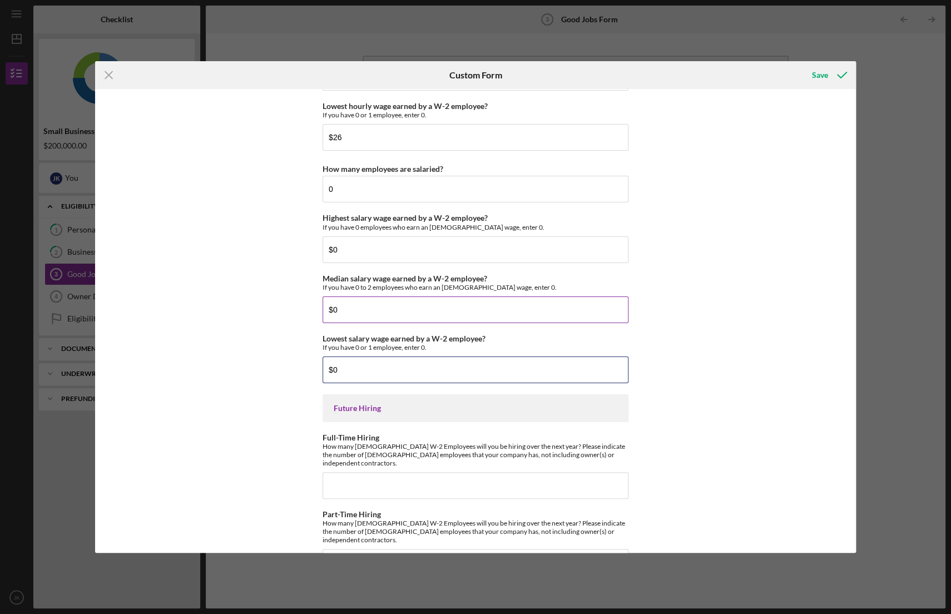
type input "$0"
click at [418, 472] on input "Full-Time Hiring" at bounding box center [475, 485] width 306 height 27
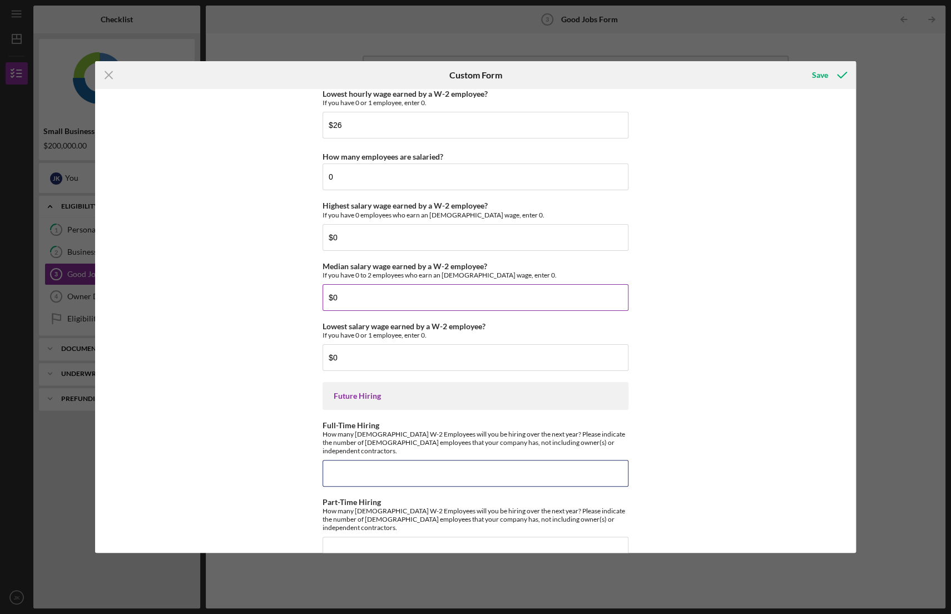
scroll to position [2334, 0]
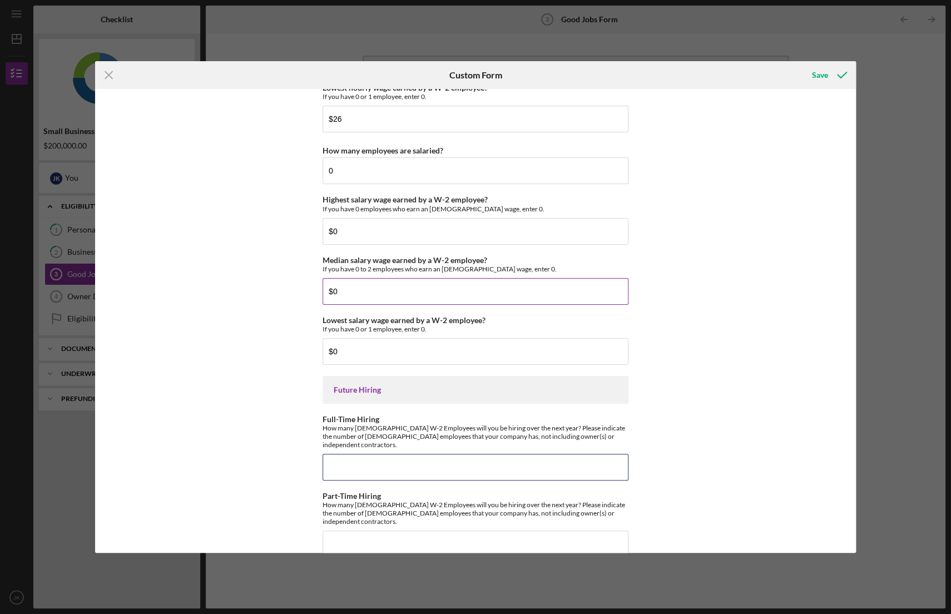
type input "2"
type input "3"
click at [404, 530] on input "Part-Time Hiring" at bounding box center [475, 543] width 306 height 27
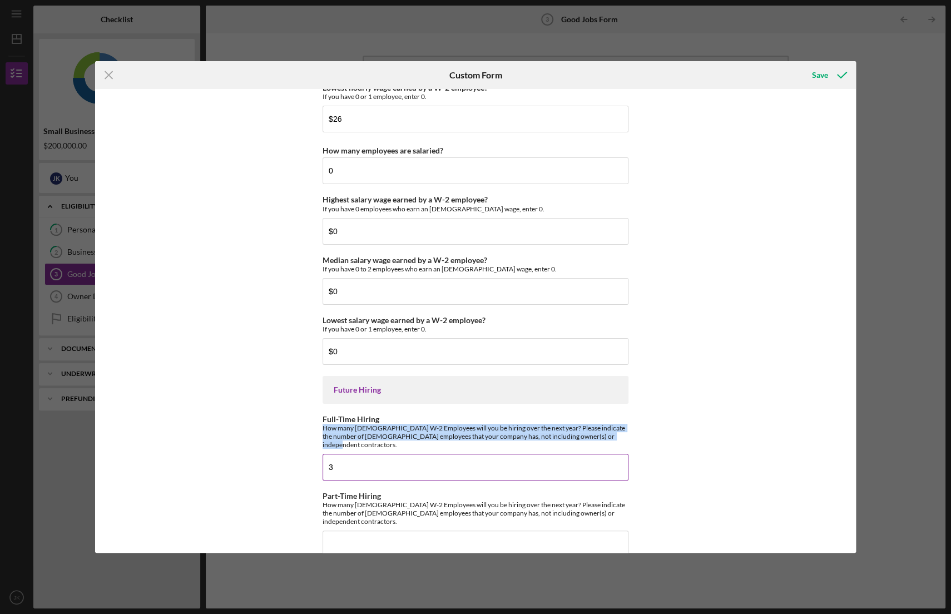
drag, startPoint x: 318, startPoint y: 422, endPoint x: 613, endPoint y: 430, distance: 294.7
click at [613, 430] on div "Good Jobs Form *Number of [DEMOGRAPHIC_DATA] Owner Employment Please input all …" at bounding box center [475, 320] width 761 height 463
click at [613, 430] on div "How many [DEMOGRAPHIC_DATA] W-2 Employees will you be hiring over the next year…" at bounding box center [475, 436] width 306 height 25
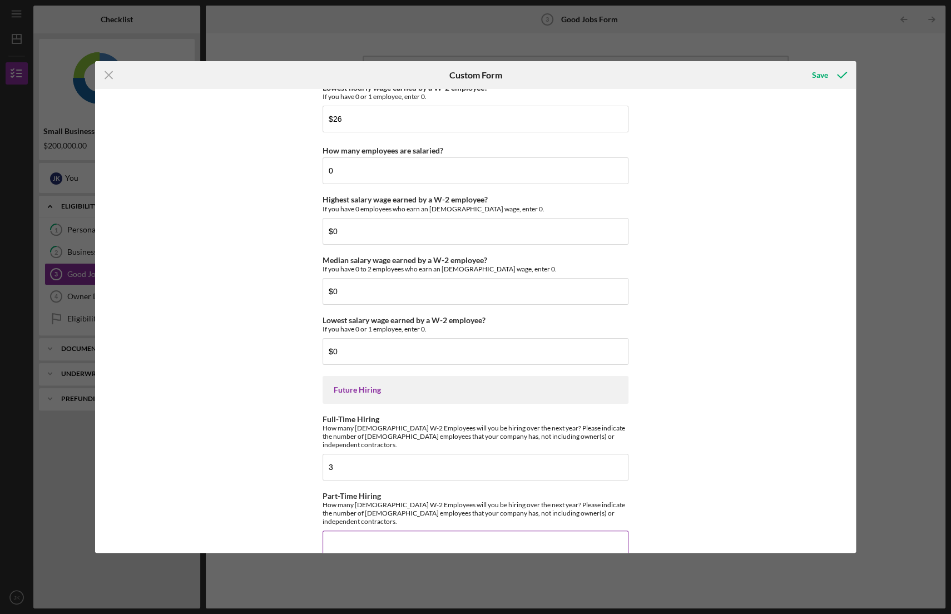
click at [425, 530] on input "Part-Time Hiring" at bounding box center [475, 543] width 306 height 27
drag, startPoint x: 335, startPoint y: 526, endPoint x: 287, endPoint y: 522, distance: 48.0
click at [287, 522] on div "Good Jobs Form *Number of [DEMOGRAPHIC_DATA] Owner Employment Please input all …" at bounding box center [475, 320] width 761 height 463
type input "3"
drag, startPoint x: 338, startPoint y: 455, endPoint x: 299, endPoint y: 453, distance: 39.0
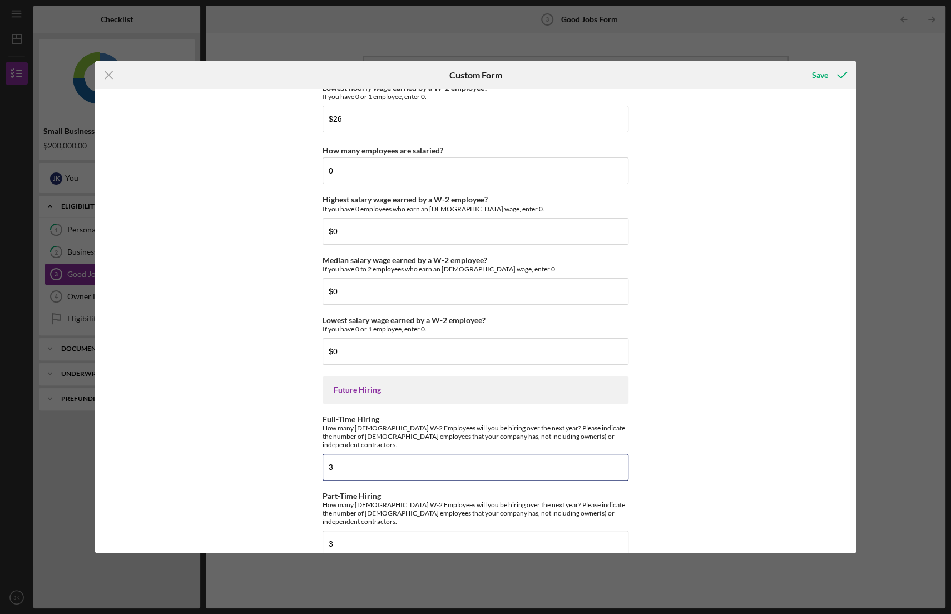
click at [299, 453] on div "Good Jobs Form *Number of [DEMOGRAPHIC_DATA] Owner Employment Please input all …" at bounding box center [475, 320] width 761 height 463
type input "1"
drag, startPoint x: 340, startPoint y: 526, endPoint x: 317, endPoint y: 525, distance: 22.3
click at [317, 525] on div "Good Jobs Form *Number of [DEMOGRAPHIC_DATA] Owner Employment Please input all …" at bounding box center [475, 320] width 761 height 463
click at [817, 73] on div "Save" at bounding box center [820, 75] width 16 height 22
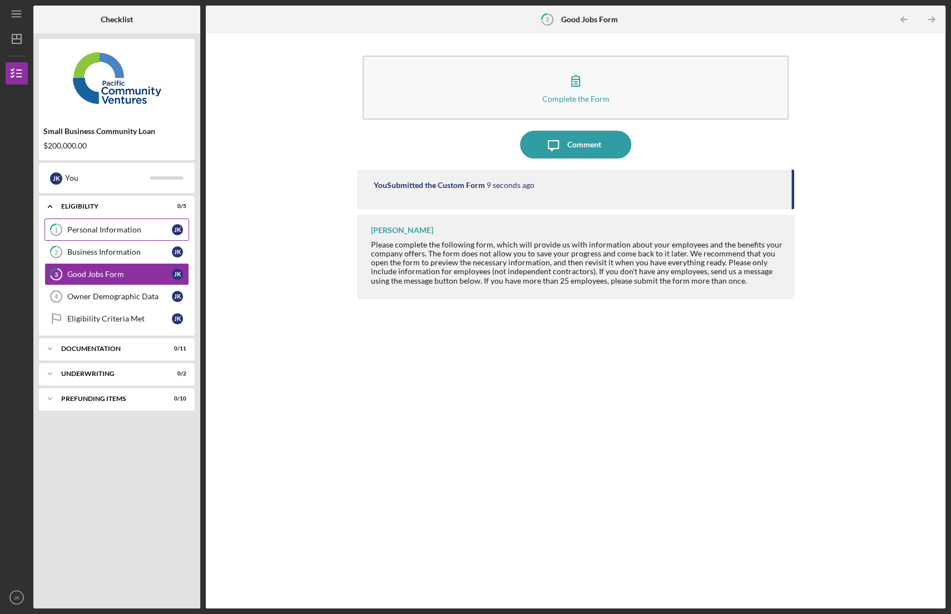
click at [92, 227] on div "Personal Information" at bounding box center [119, 229] width 105 height 9
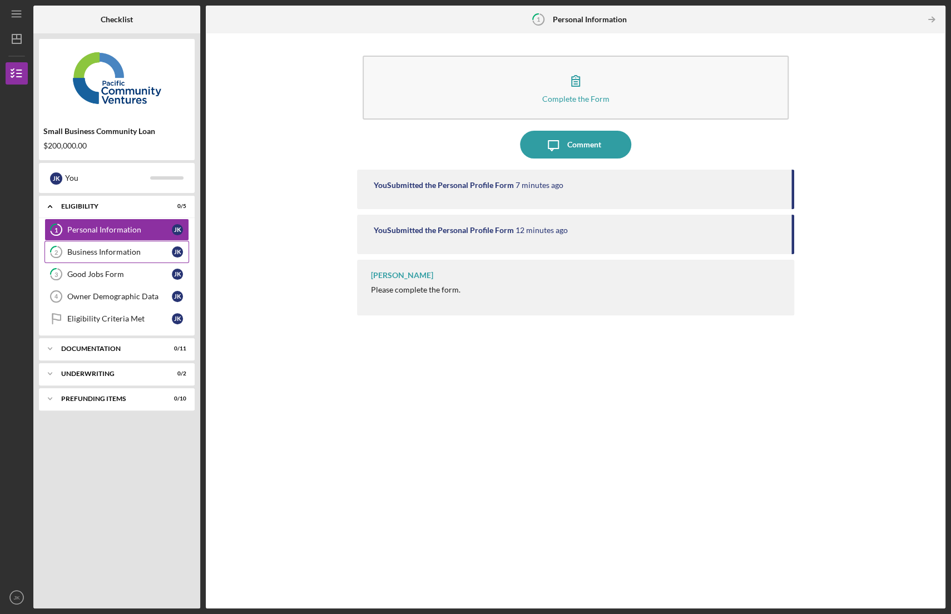
click at [88, 254] on div "Business Information" at bounding box center [119, 251] width 105 height 9
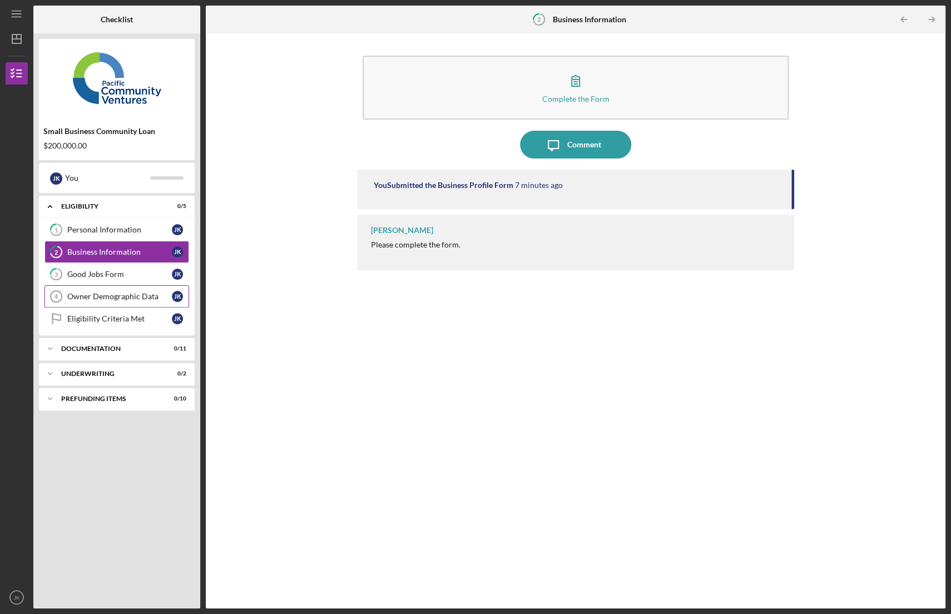
click at [92, 292] on div "Owner Demographic Data" at bounding box center [119, 296] width 105 height 9
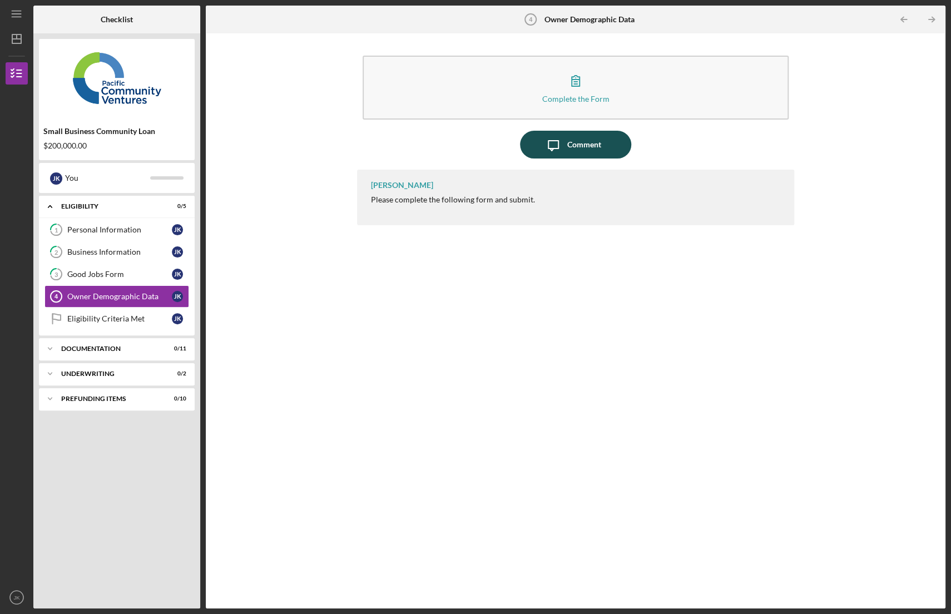
click at [608, 141] on button "Icon/Message Comment" at bounding box center [575, 145] width 111 height 28
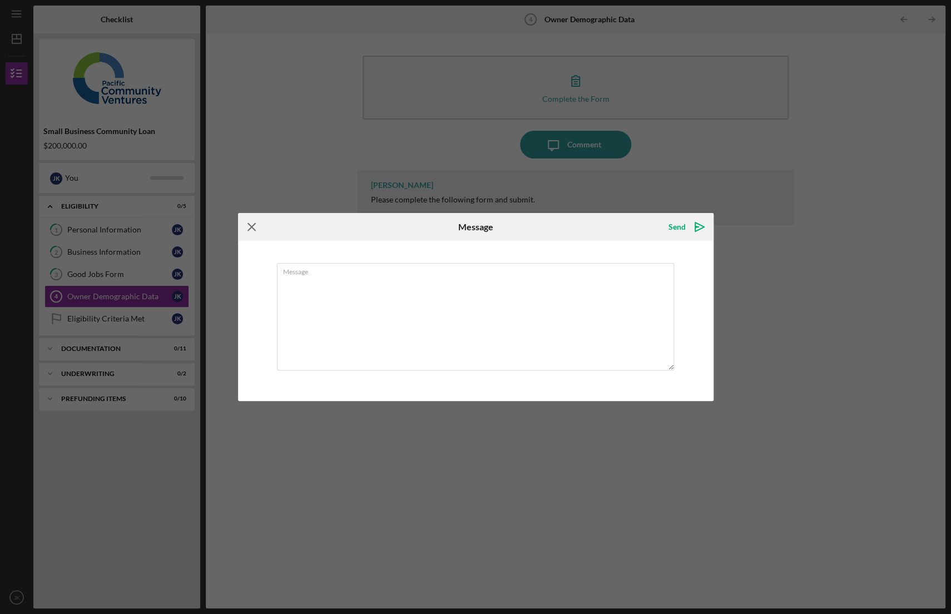
click at [248, 226] on icon "Icon/Menu Close" at bounding box center [252, 227] width 28 height 28
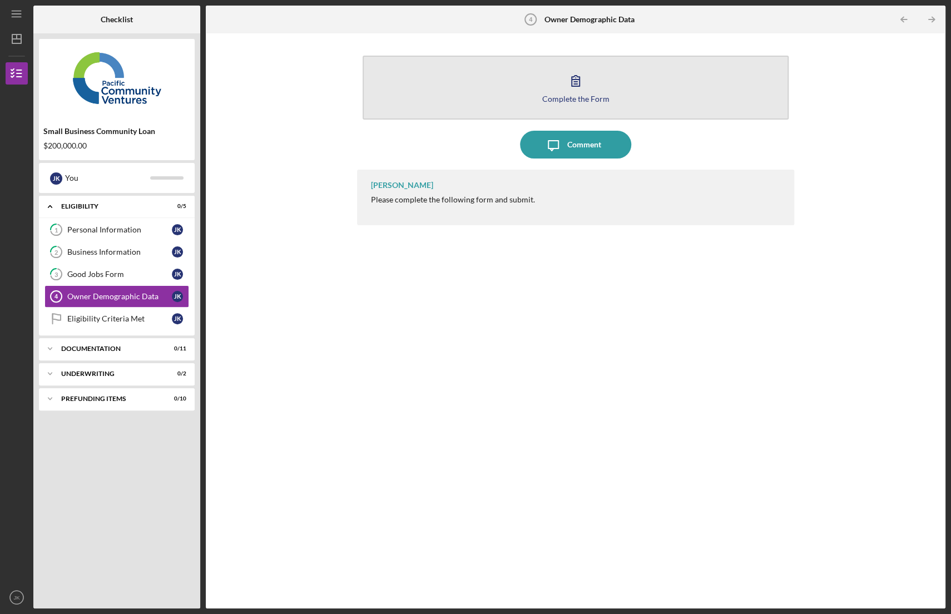
click at [541, 82] on button "Complete the Form Form" at bounding box center [575, 88] width 426 height 64
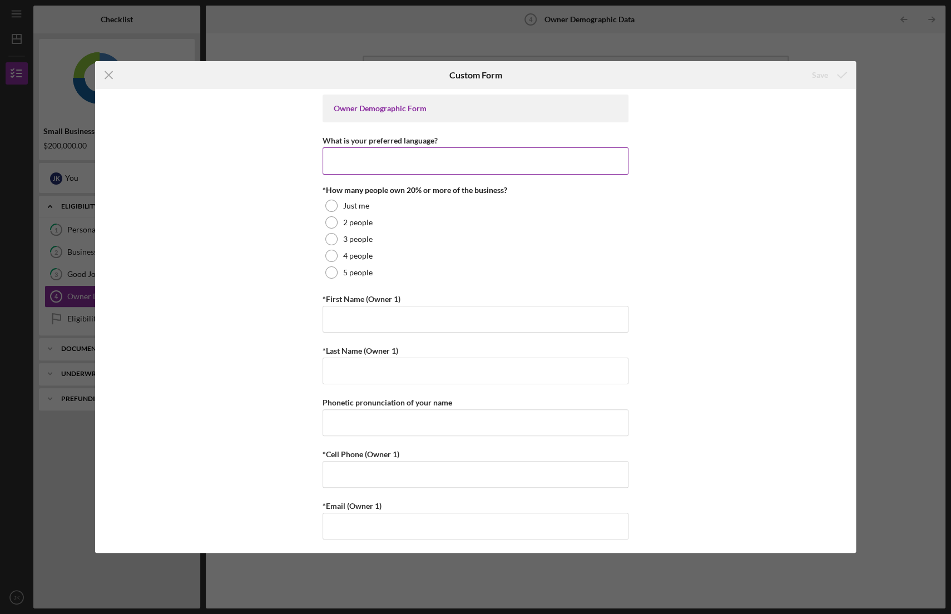
click at [407, 153] on input "What is your preferred language?" at bounding box center [475, 160] width 306 height 27
type input "English"
click at [329, 206] on div at bounding box center [331, 206] width 12 height 12
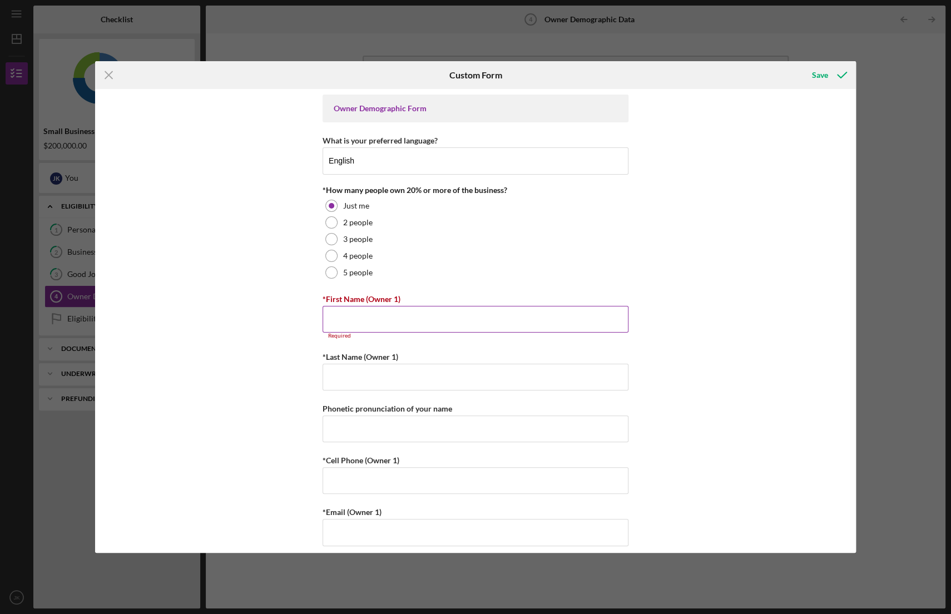
click at [346, 319] on input "*First Name (Owner 1)" at bounding box center [475, 319] width 306 height 27
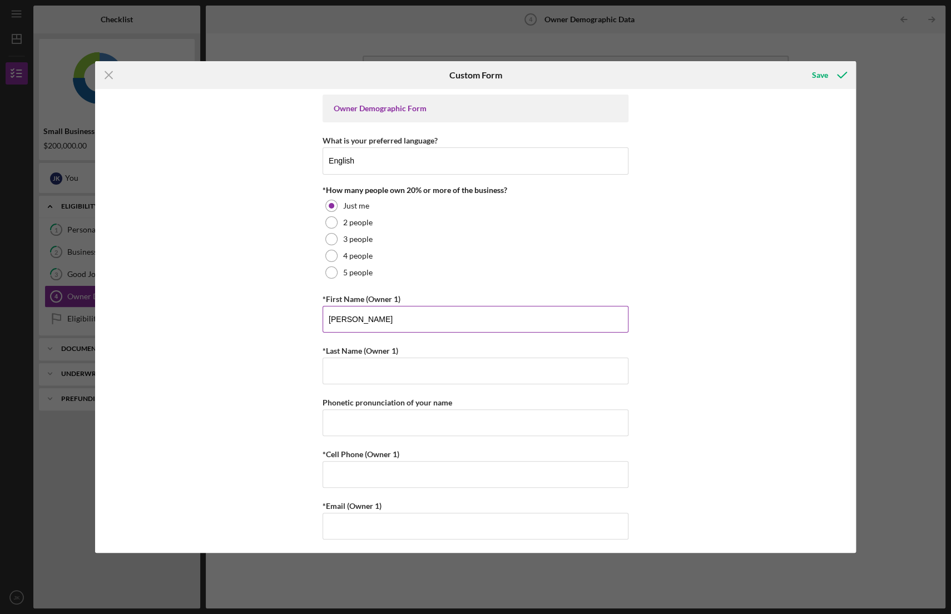
type input "[PERSON_NAME]"
type input "Kwon"
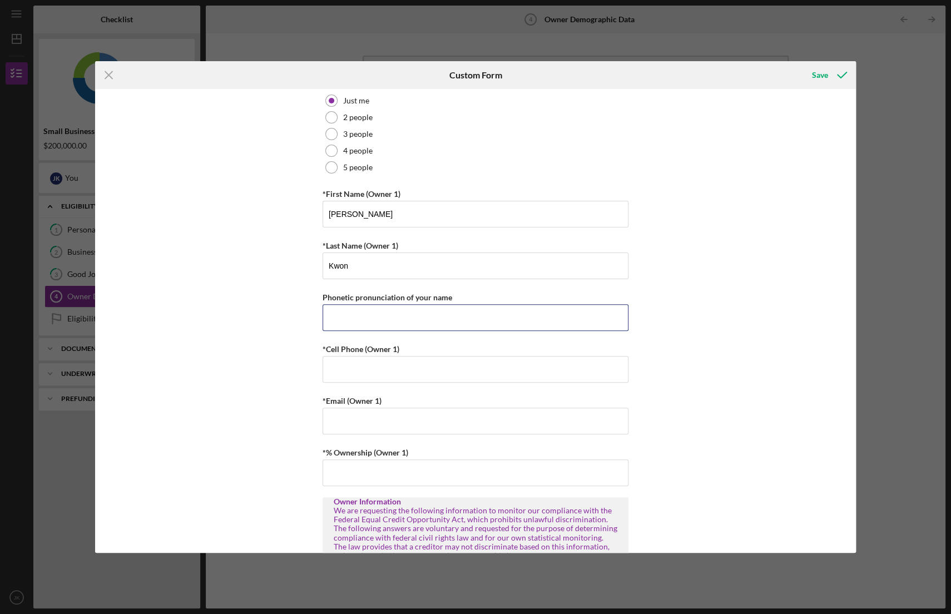
scroll to position [111, 0]
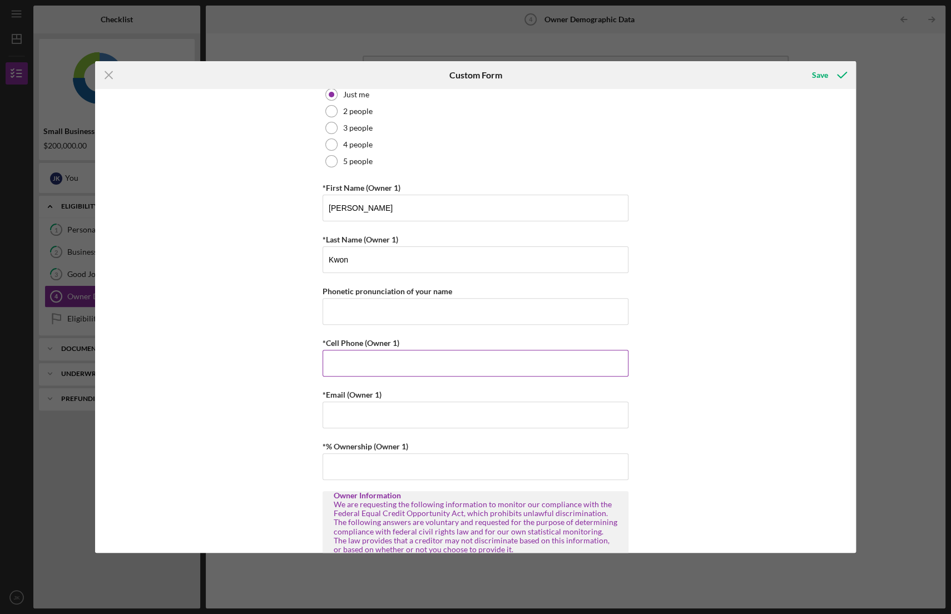
click at [379, 369] on input "*Cell Phone (Owner 1)" at bounding box center [475, 363] width 306 height 27
type input "[PHONE_NUMBER]"
click at [377, 405] on input "*Email (Owner 1)" at bounding box center [475, 414] width 306 height 27
type input "[EMAIL_ADDRESS][DOMAIN_NAME]"
click at [349, 463] on input "*% Ownership (Owner 1)" at bounding box center [475, 466] width 306 height 27
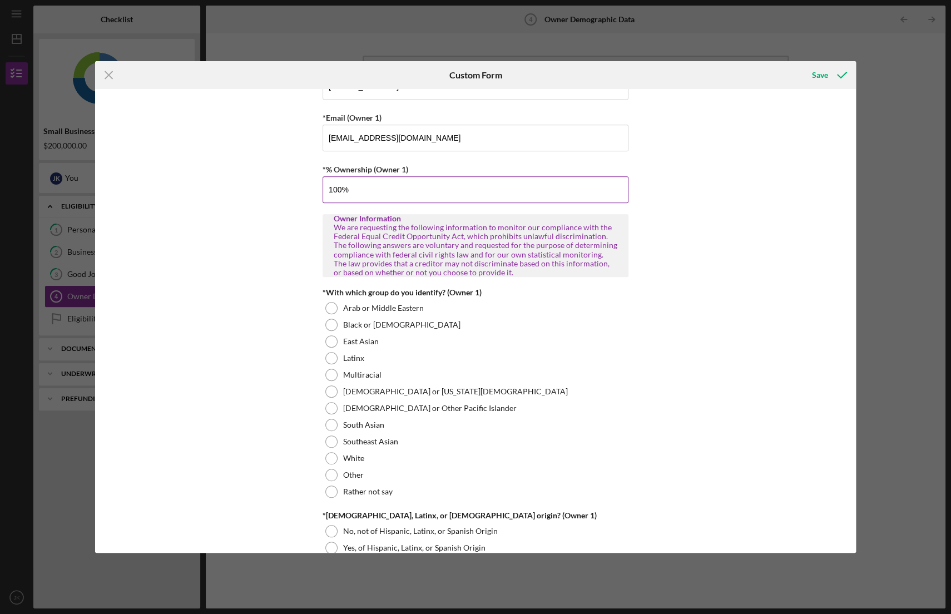
scroll to position [389, 0]
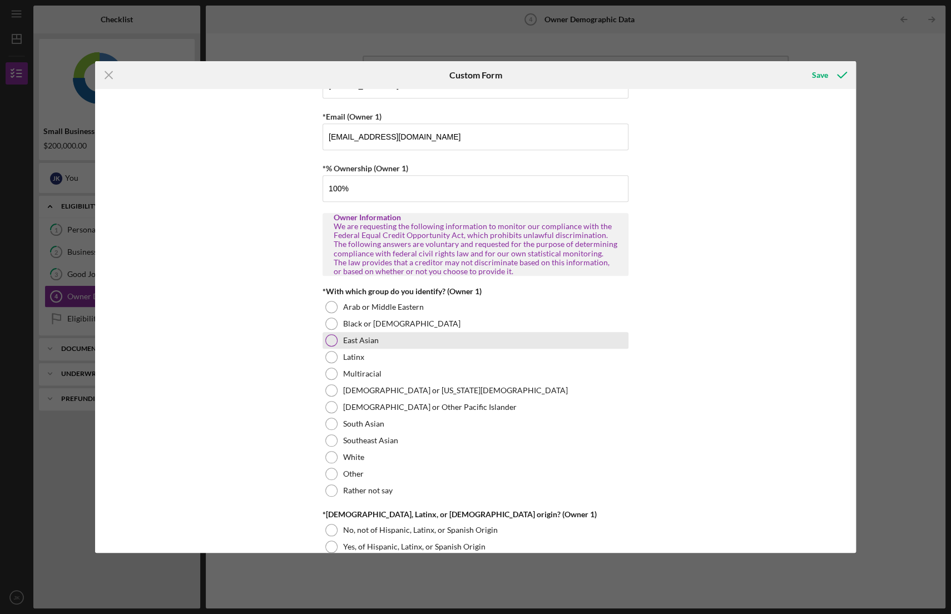
click at [333, 338] on div at bounding box center [331, 340] width 12 height 12
type input "100.00000%"
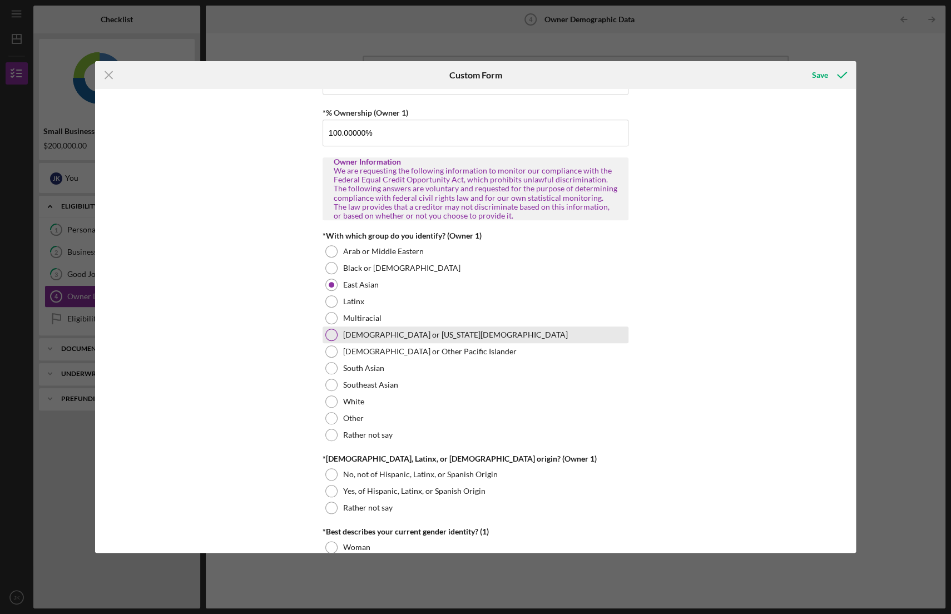
scroll to position [500, 0]
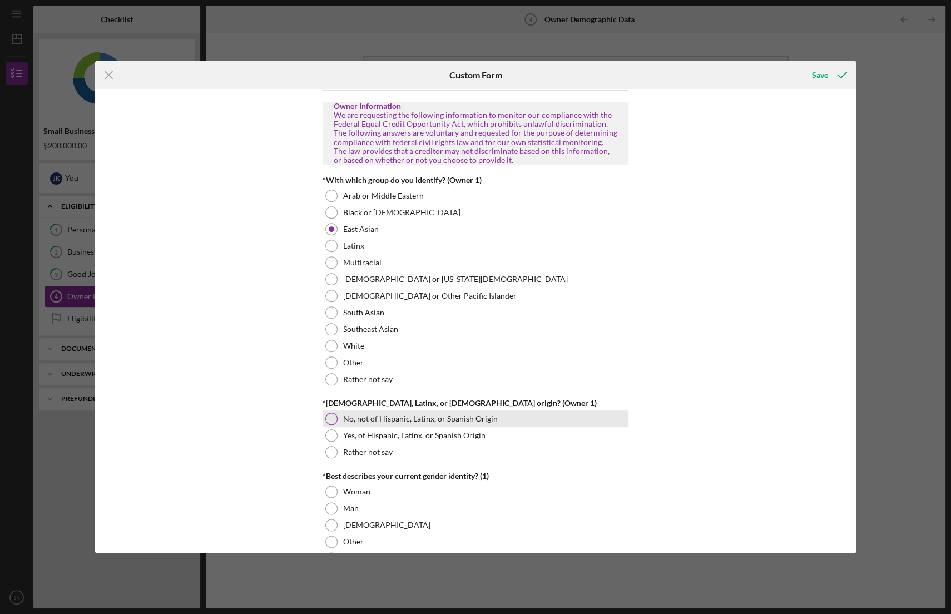
click at [327, 418] on div at bounding box center [331, 418] width 12 height 12
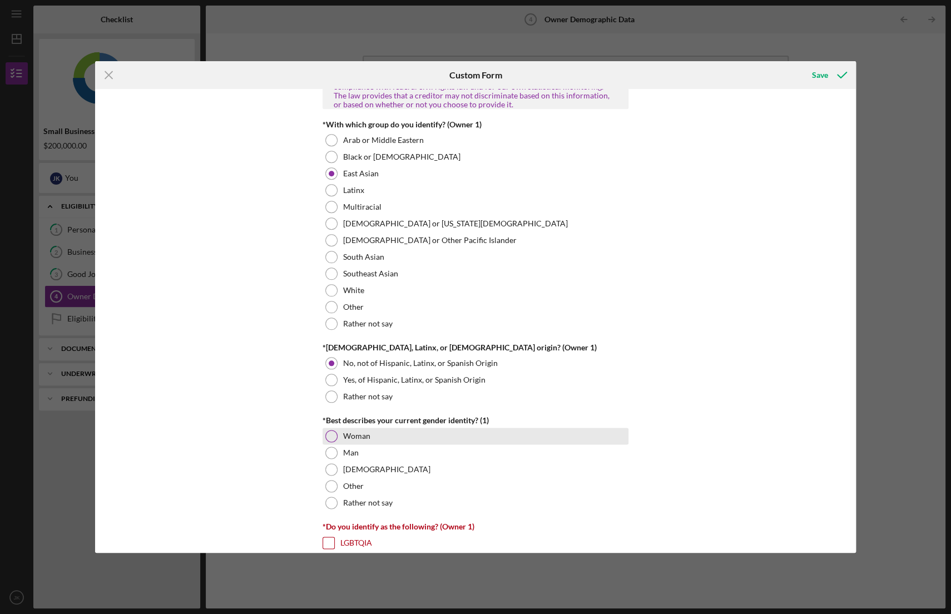
click at [329, 437] on div at bounding box center [331, 436] width 12 height 12
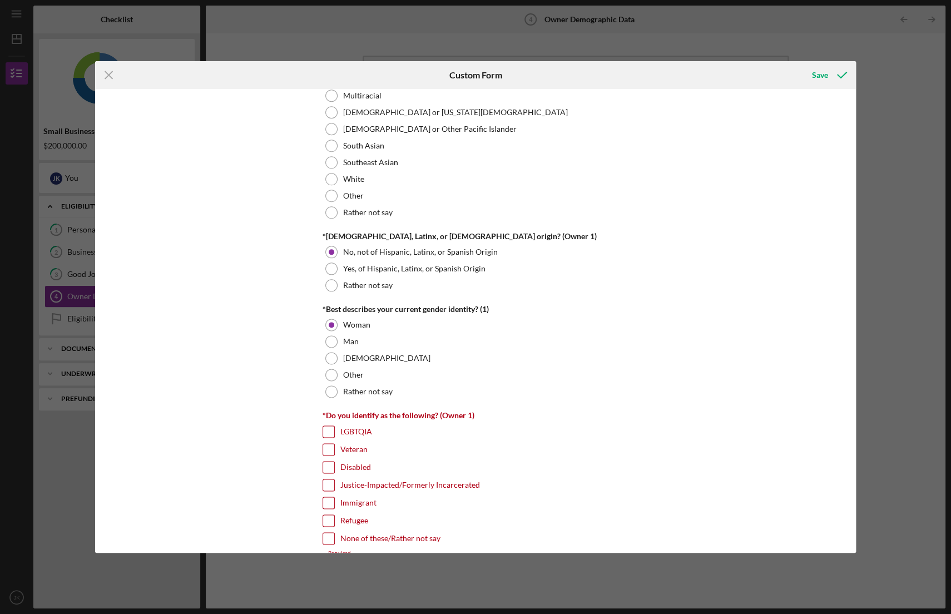
scroll to position [723, 0]
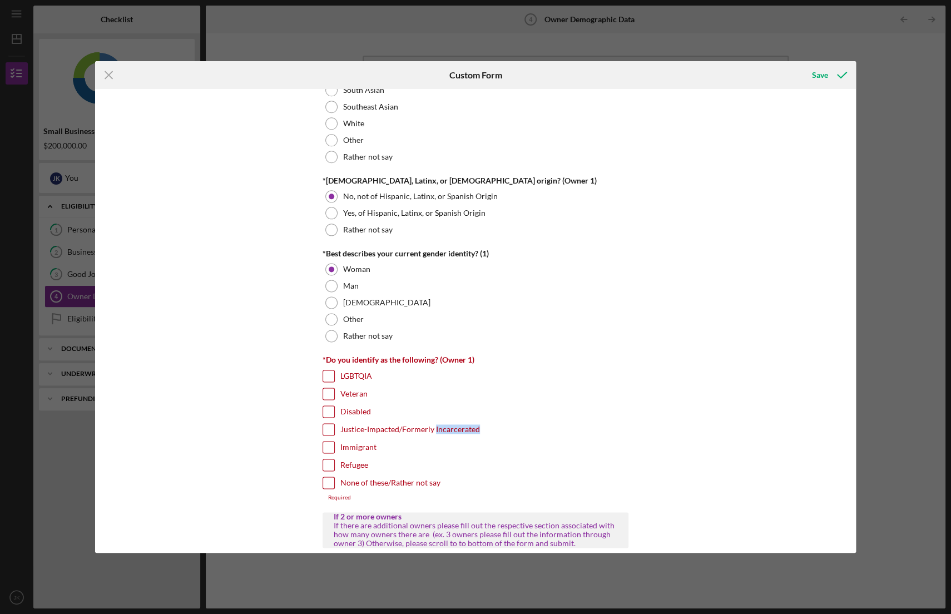
drag, startPoint x: 433, startPoint y: 426, endPoint x: 476, endPoint y: 429, distance: 42.9
click at [476, 429] on div "Justice-Impacted/Formerly Incarcerated" at bounding box center [475, 432] width 306 height 18
copy label "Incarcerated"
click at [330, 445] on input "Immigrant" at bounding box center [328, 446] width 11 height 11
checkbox input "true"
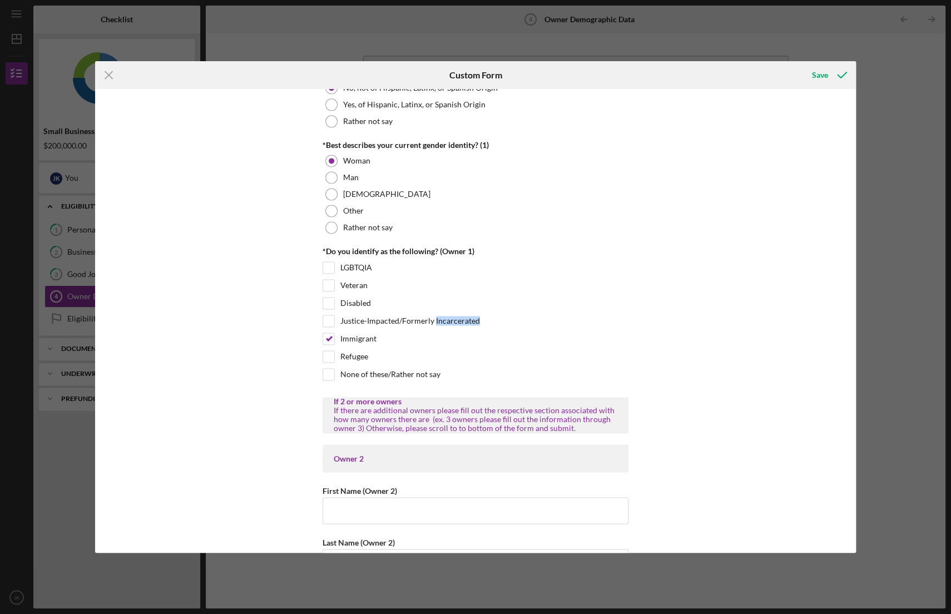
scroll to position [889, 0]
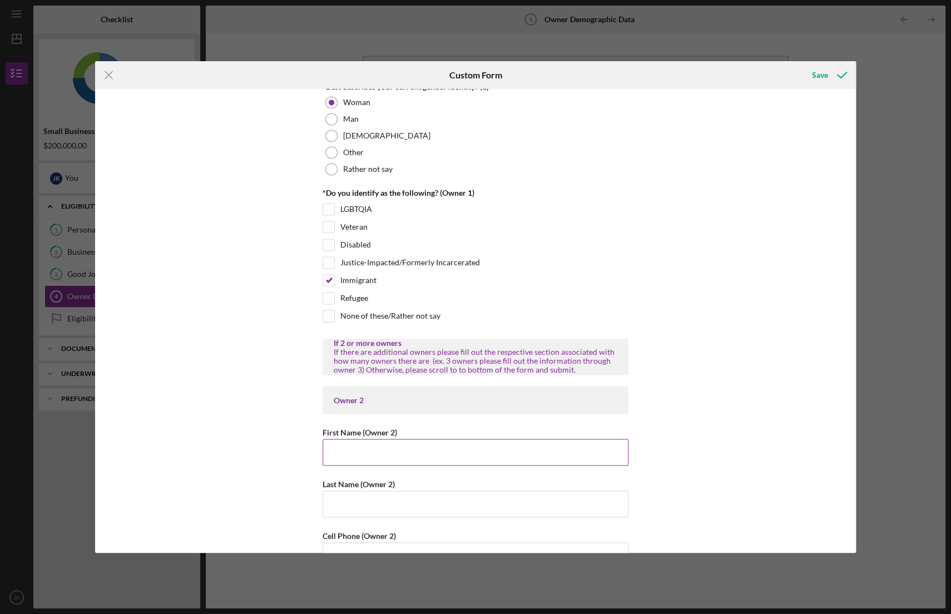
click at [359, 451] on input "First Name (Owner 2)" at bounding box center [475, 452] width 306 height 27
click at [307, 448] on div "Owner Demographic Form What is your preferred language? English *How many peopl…" at bounding box center [475, 320] width 761 height 463
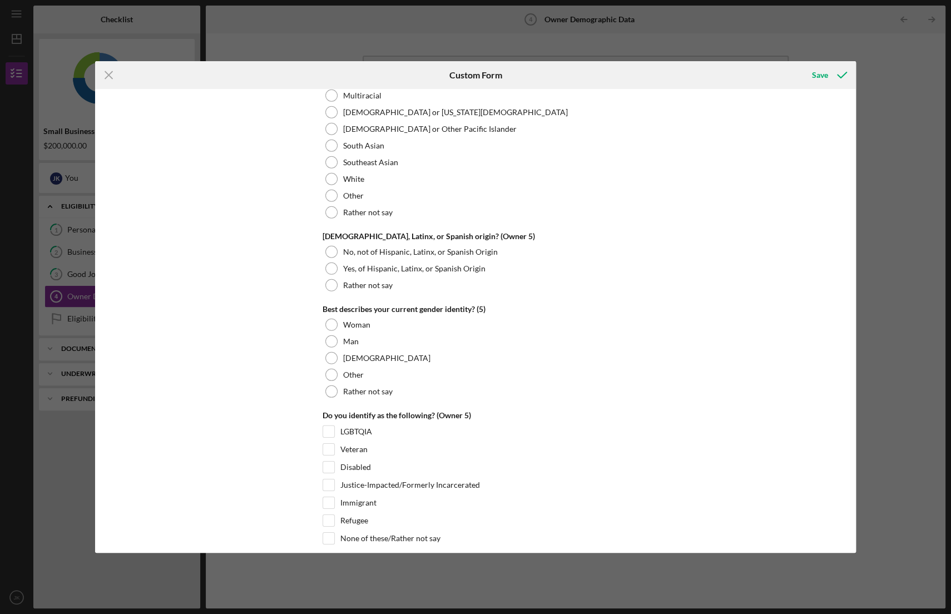
scroll to position [4114, 0]
click at [822, 72] on div "Save" at bounding box center [820, 75] width 16 height 22
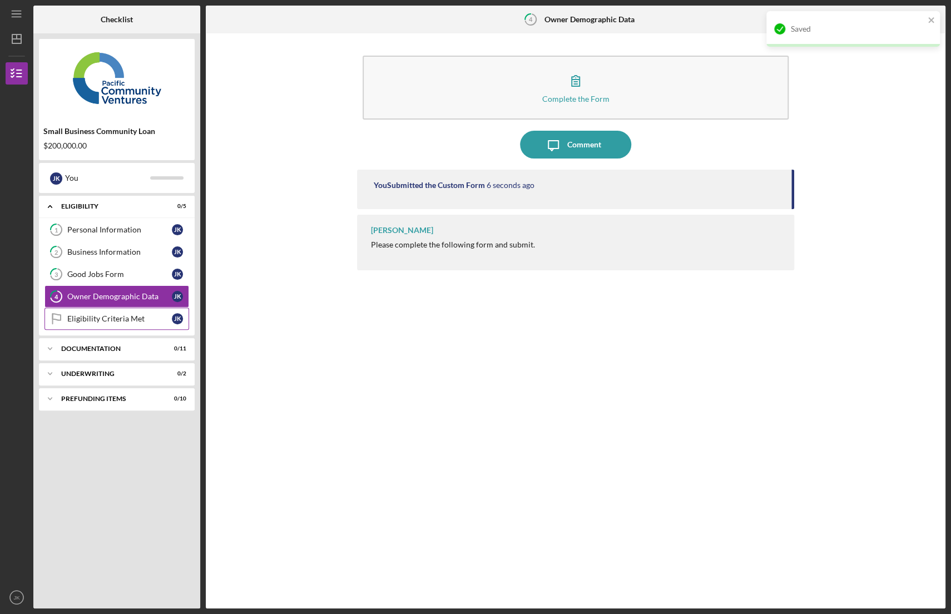
click at [95, 317] on div "Eligibility Criteria Met" at bounding box center [119, 318] width 105 height 9
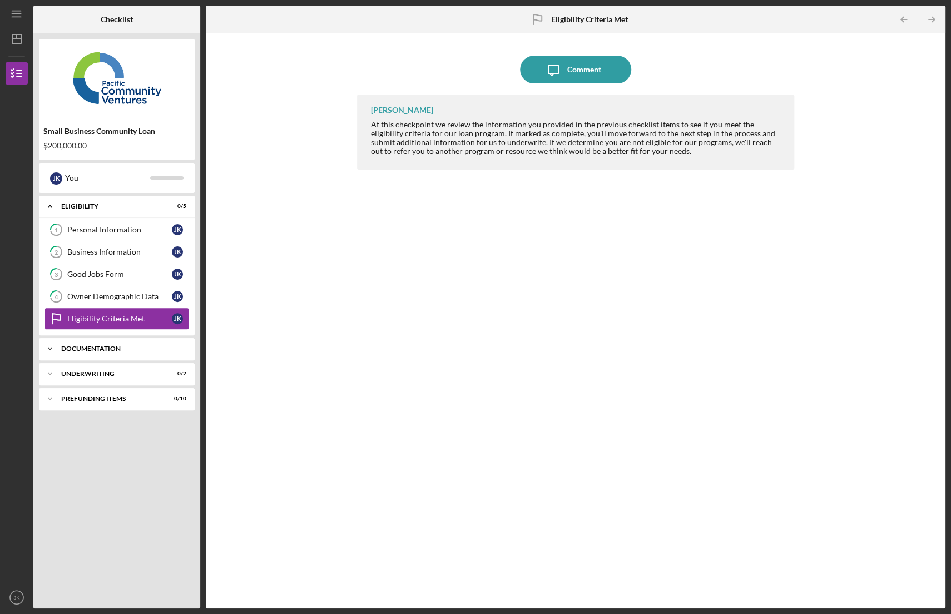
click at [49, 350] on icon "Icon/Expander" at bounding box center [50, 348] width 22 height 22
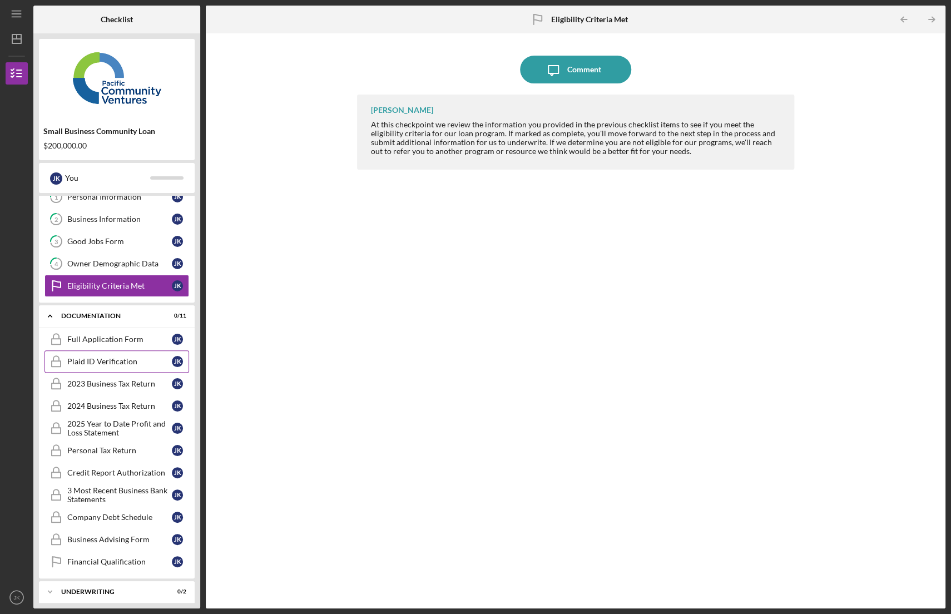
scroll to position [60, 0]
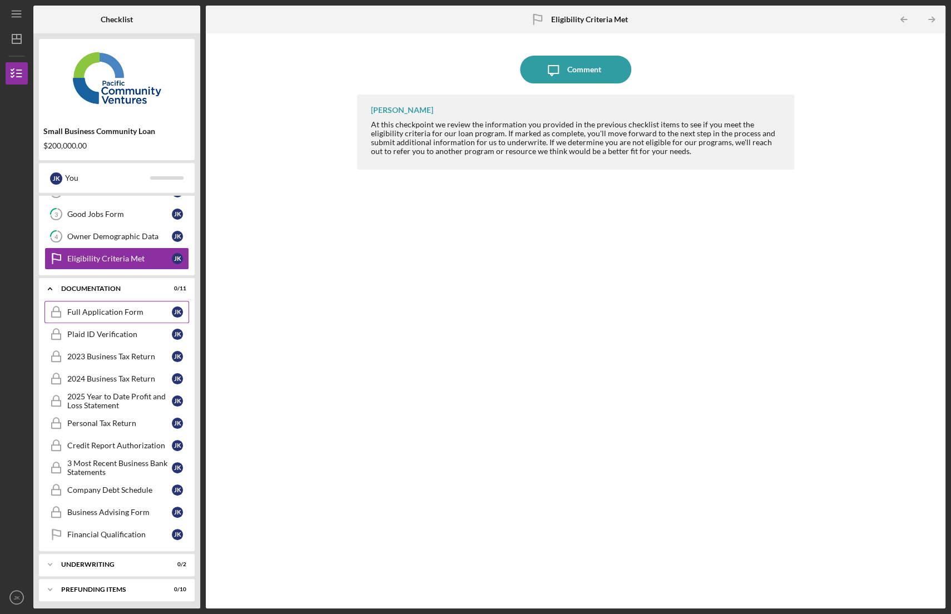
click at [95, 315] on div "Full Application Form" at bounding box center [119, 311] width 105 height 9
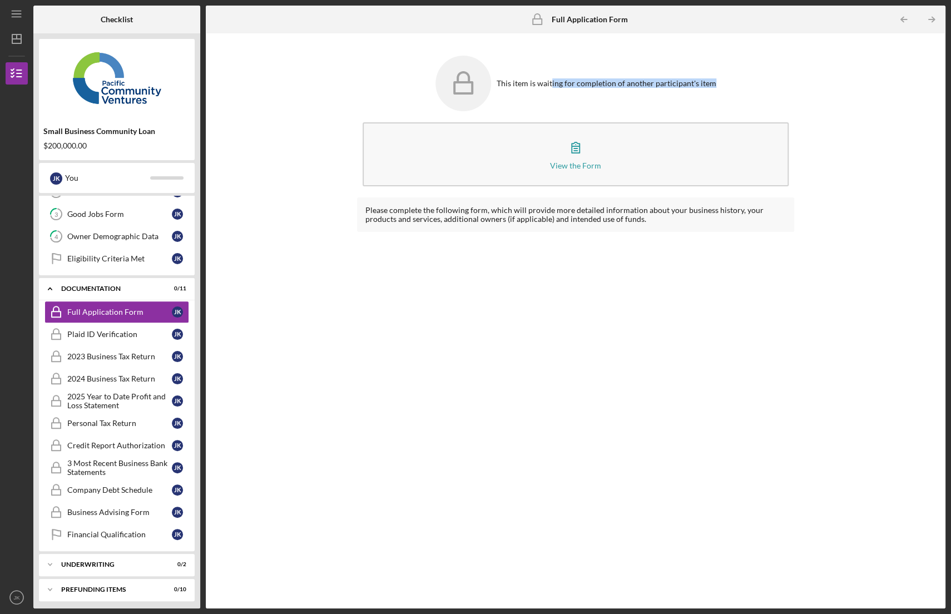
drag, startPoint x: 551, startPoint y: 81, endPoint x: 716, endPoint y: 85, distance: 164.6
click at [716, 85] on div "This item is waiting for completion of another participant's item" at bounding box center [575, 83] width 437 height 67
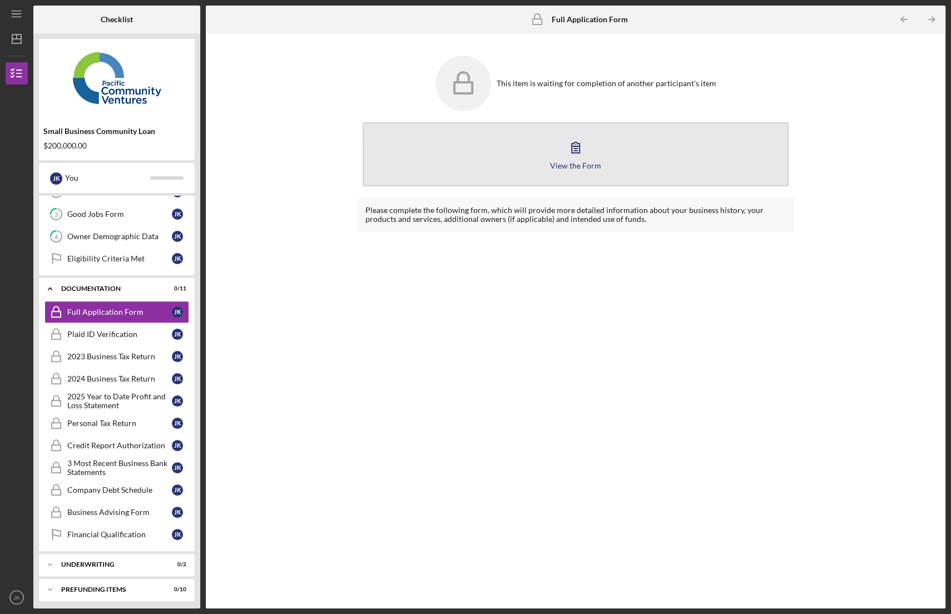
click at [587, 154] on icon "button" at bounding box center [575, 147] width 28 height 28
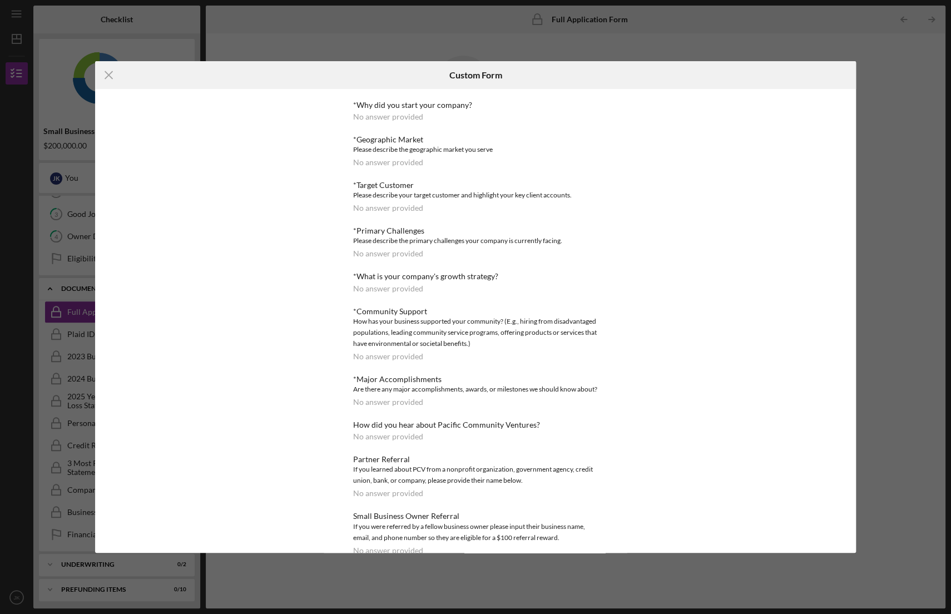
scroll to position [455, 0]
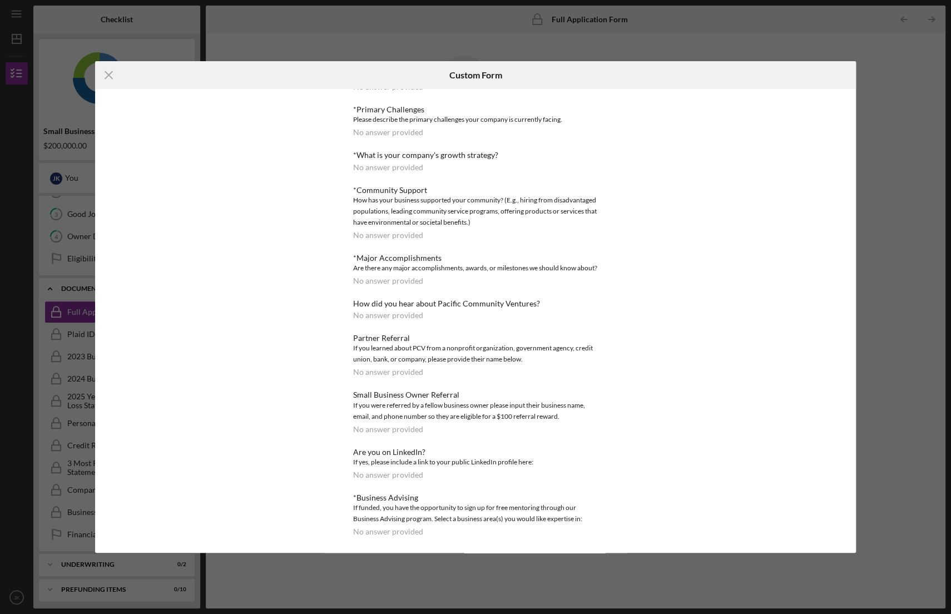
click at [906, 114] on div "Icon/Menu Close Custom Form Loan Request *Requested Loan Amount No answer provi…" at bounding box center [475, 307] width 951 height 614
click at [814, 61] on div "Icon/Menu Close Custom Form Loan Request *Requested Loan Amount No answer provi…" at bounding box center [475, 307] width 951 height 614
click at [108, 78] on icon "Icon/Menu Close" at bounding box center [109, 75] width 28 height 28
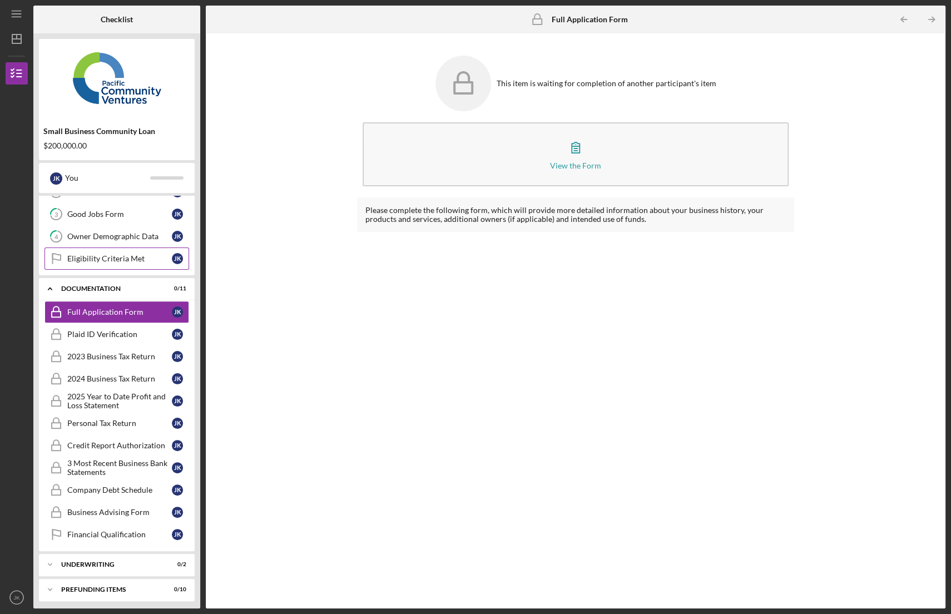
click at [111, 261] on div "Eligibility Criteria Met" at bounding box center [119, 258] width 105 height 9
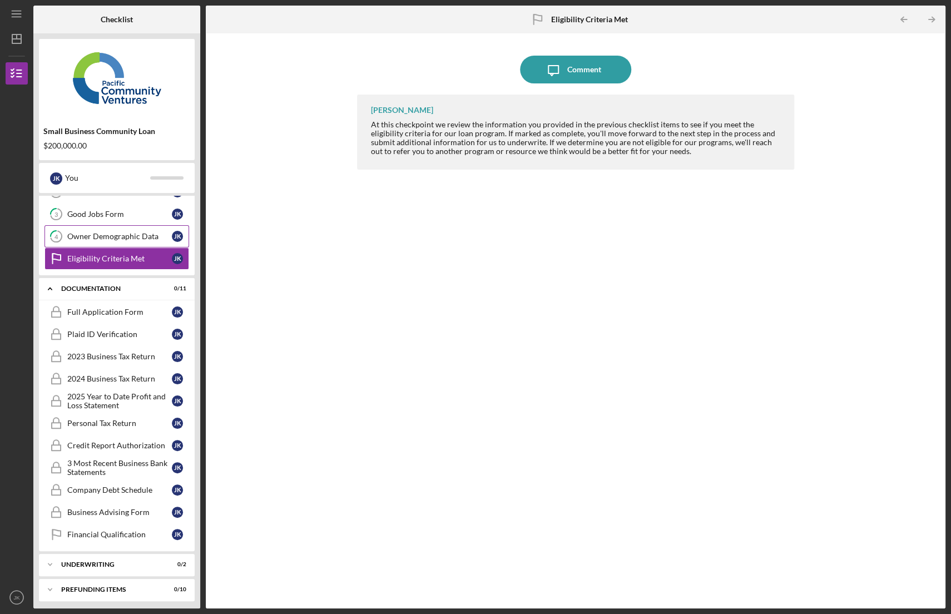
click at [112, 235] on div "Owner Demographic Data" at bounding box center [119, 236] width 105 height 9
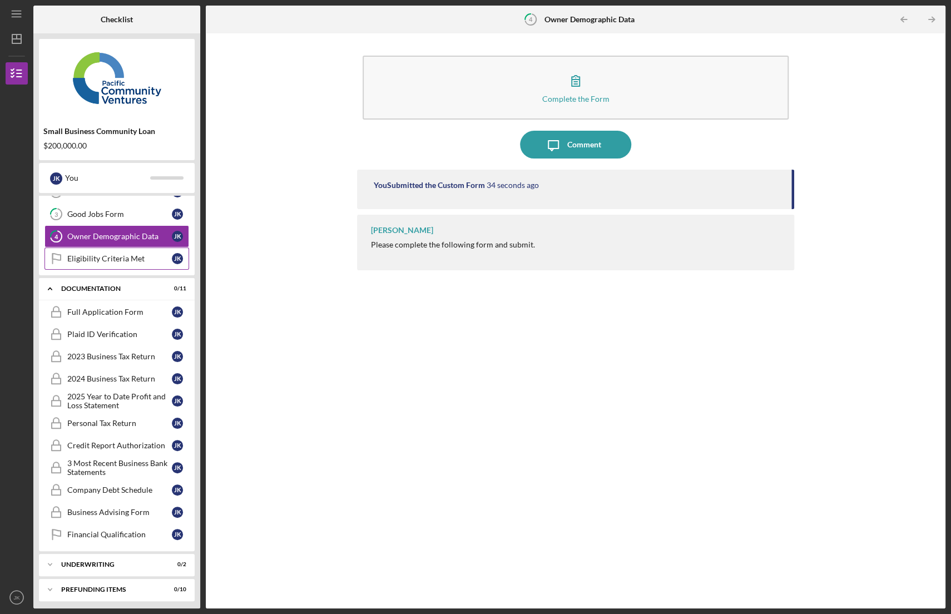
click at [107, 262] on div "Eligibility Criteria Met" at bounding box center [119, 258] width 105 height 9
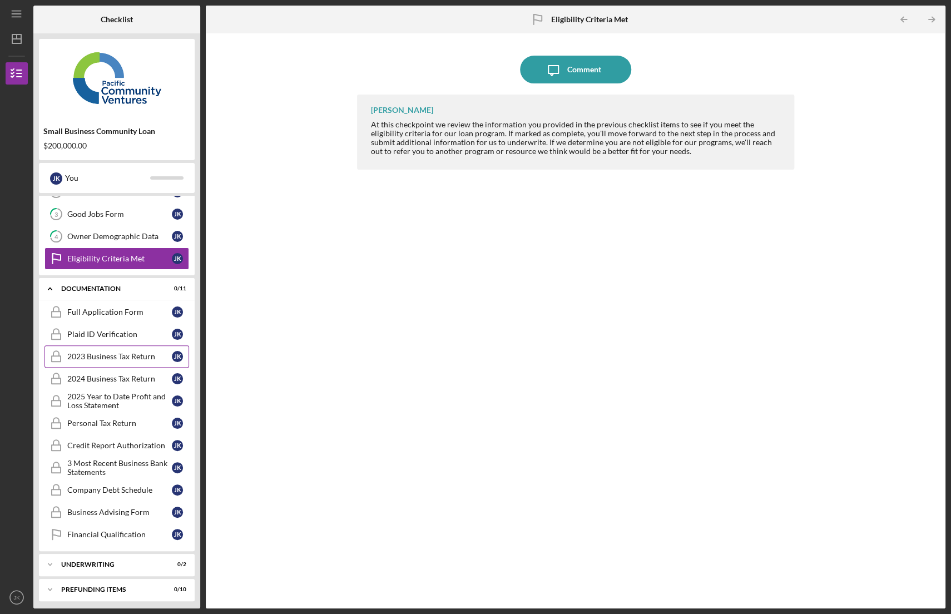
click at [88, 352] on div "2023 Business Tax Return" at bounding box center [119, 356] width 105 height 9
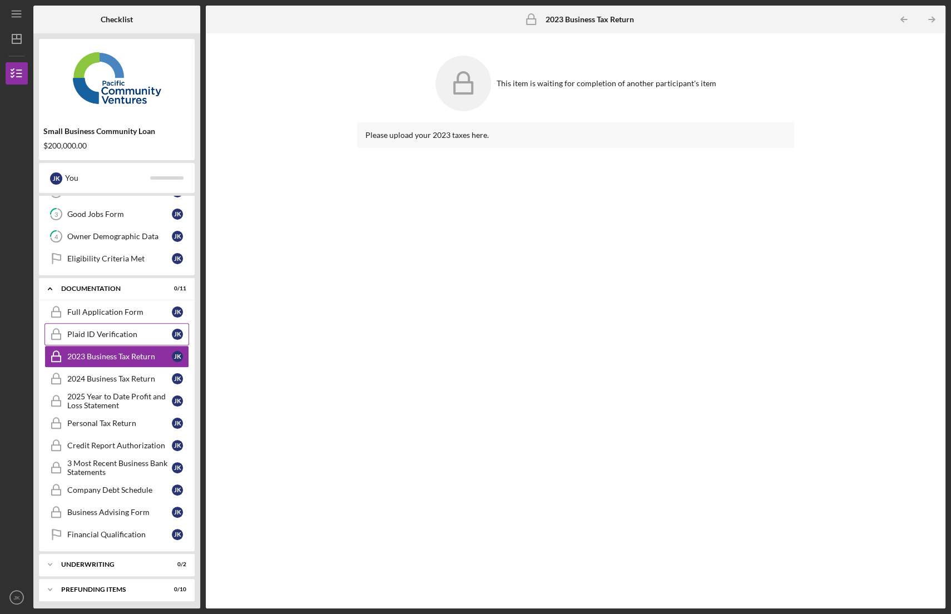
click at [93, 330] on div "Plaid ID Verification" at bounding box center [119, 334] width 105 height 9
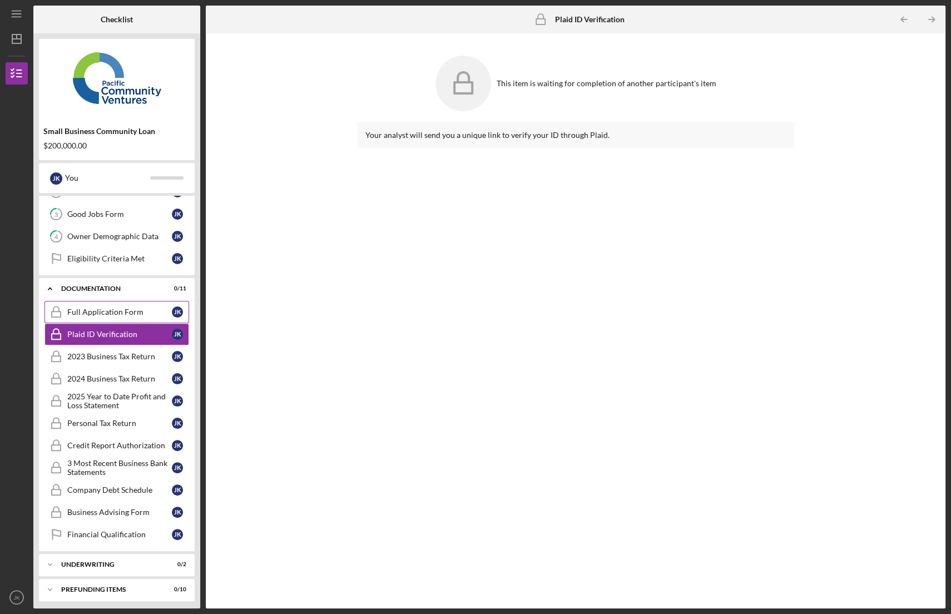
click at [94, 317] on link "Full Application Form Full Application Form J K" at bounding box center [116, 312] width 145 height 22
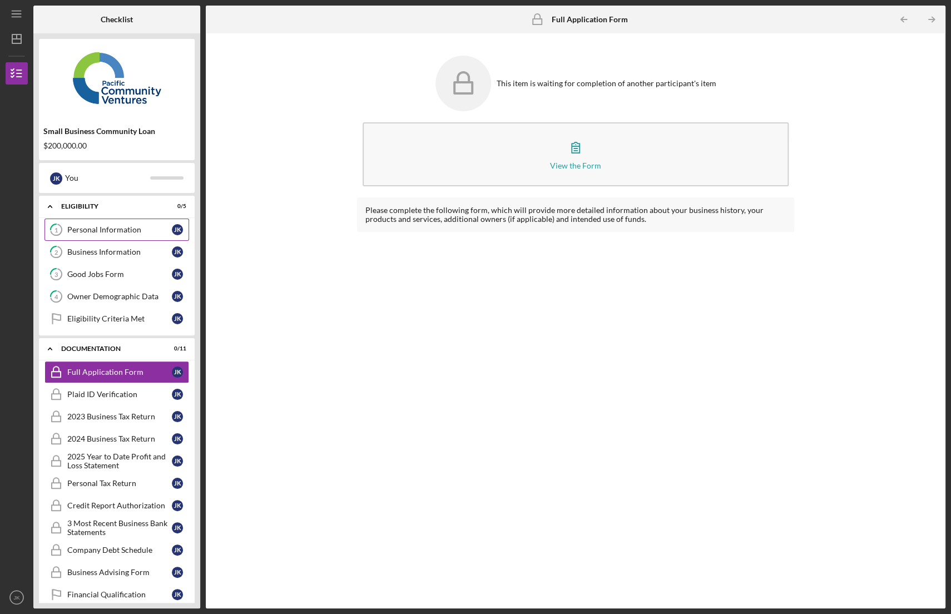
click at [103, 229] on div "Personal Information" at bounding box center [119, 229] width 105 height 9
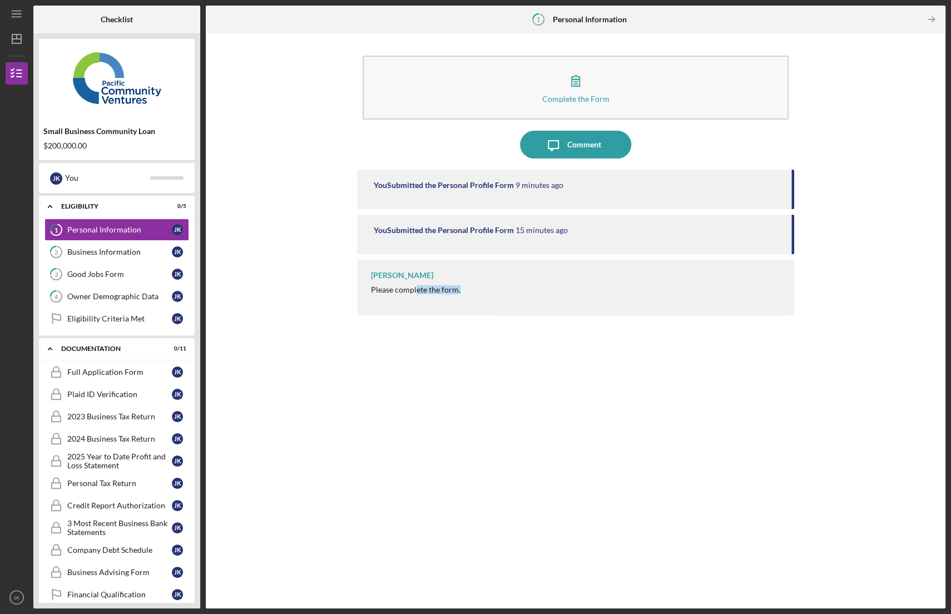
drag, startPoint x: 420, startPoint y: 291, endPoint x: 480, endPoint y: 290, distance: 59.5
click at [480, 290] on div "[PERSON_NAME] Please complete the form." at bounding box center [575, 288] width 437 height 56
drag, startPoint x: 418, startPoint y: 275, endPoint x: 359, endPoint y: 275, distance: 58.9
click at [360, 275] on div "[PERSON_NAME] Please complete the form." at bounding box center [575, 288] width 437 height 56
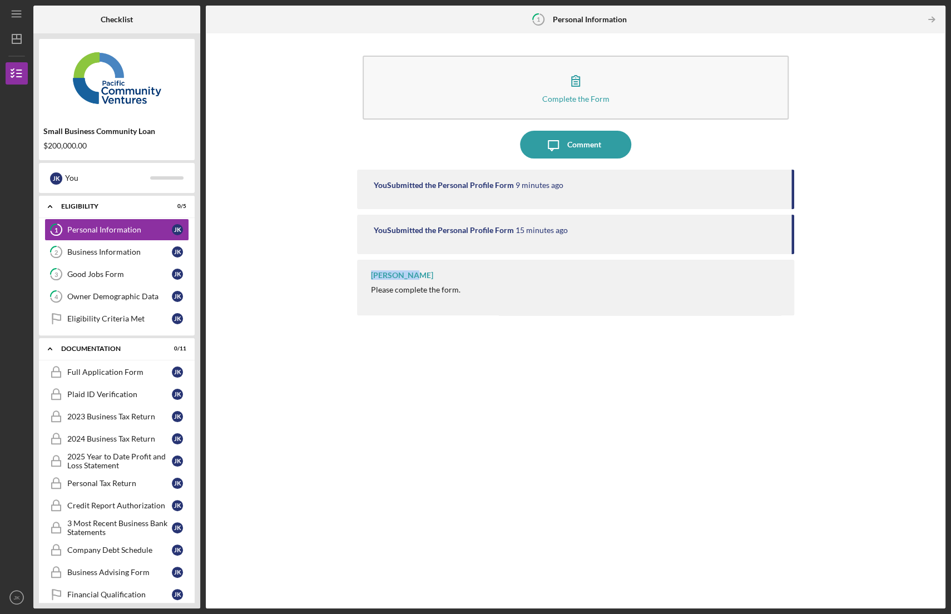
click at [357, 275] on div "[PERSON_NAME] Please complete the form." at bounding box center [575, 288] width 437 height 56
click at [281, 110] on div "Complete the Form Form Icon/Message Comment You Submitted the Personal Profile …" at bounding box center [575, 321] width 728 height 564
click at [286, 100] on div "Complete the Form Form Icon/Message Comment You Submitted the Personal Profile …" at bounding box center [575, 321] width 728 height 564
